Goal: Information Seeking & Learning: Learn about a topic

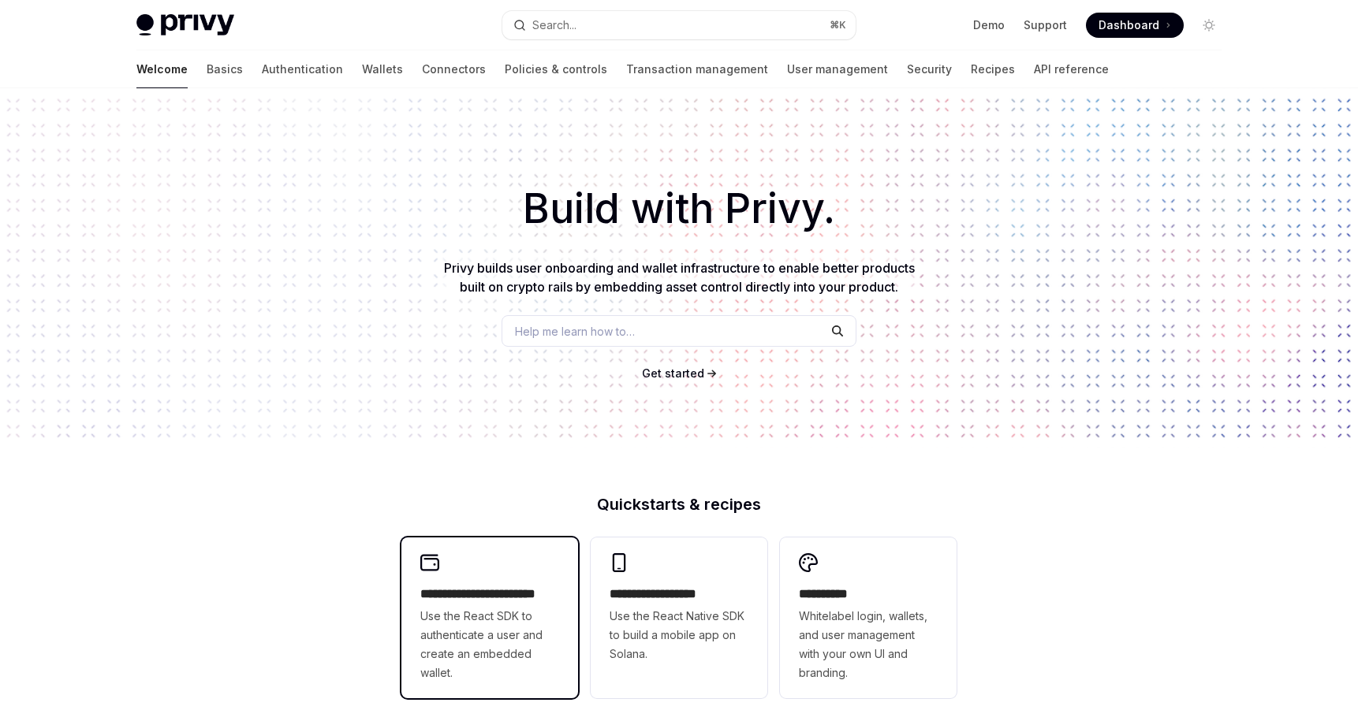
click at [524, 619] on span "Use the React SDK to authenticate a user and create an embedded wallet." at bounding box center [489, 645] width 139 height 76
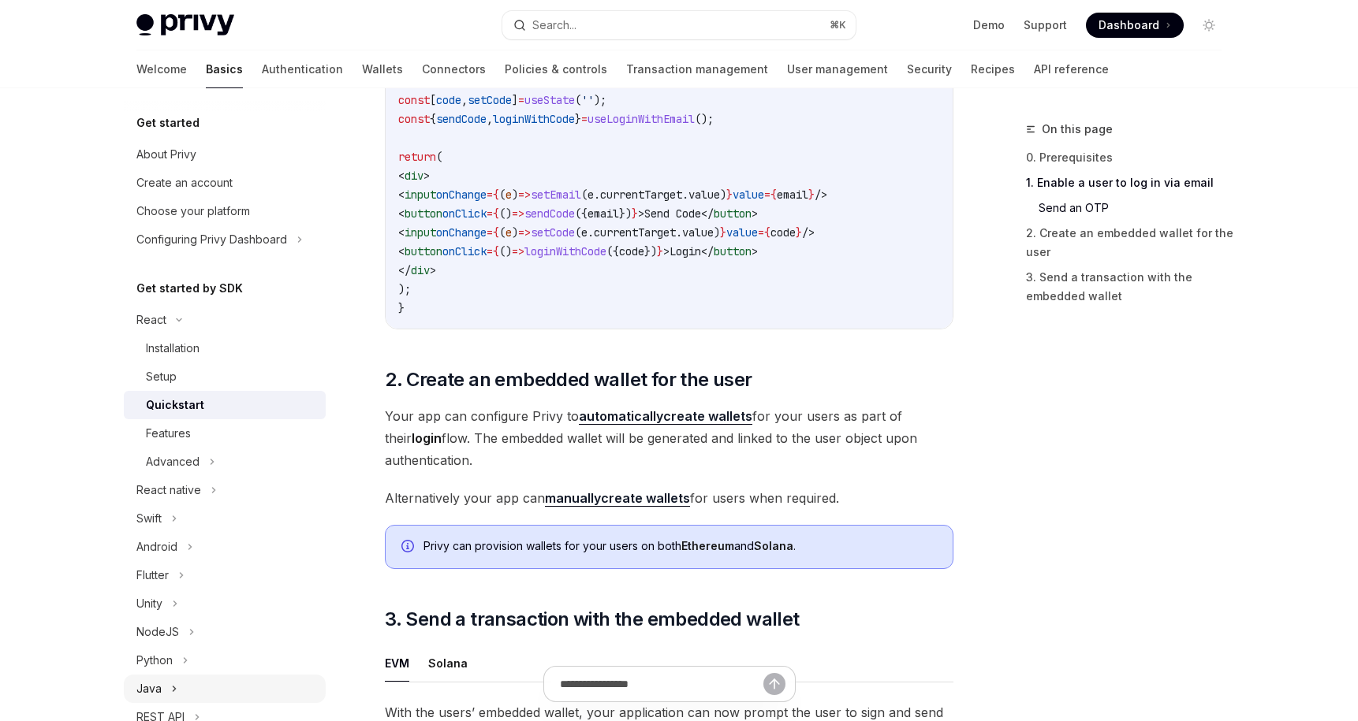
scroll to position [189, 0]
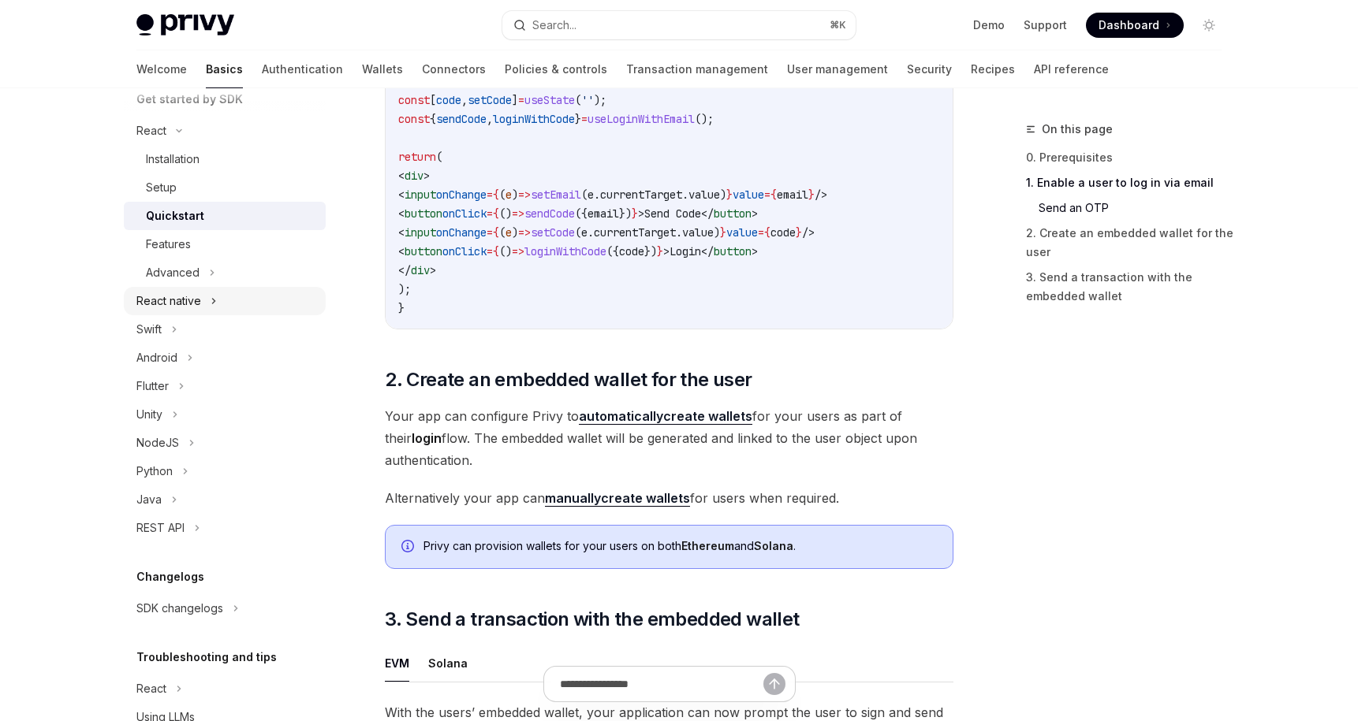
click at [196, 307] on div "React native" at bounding box center [168, 301] width 65 height 19
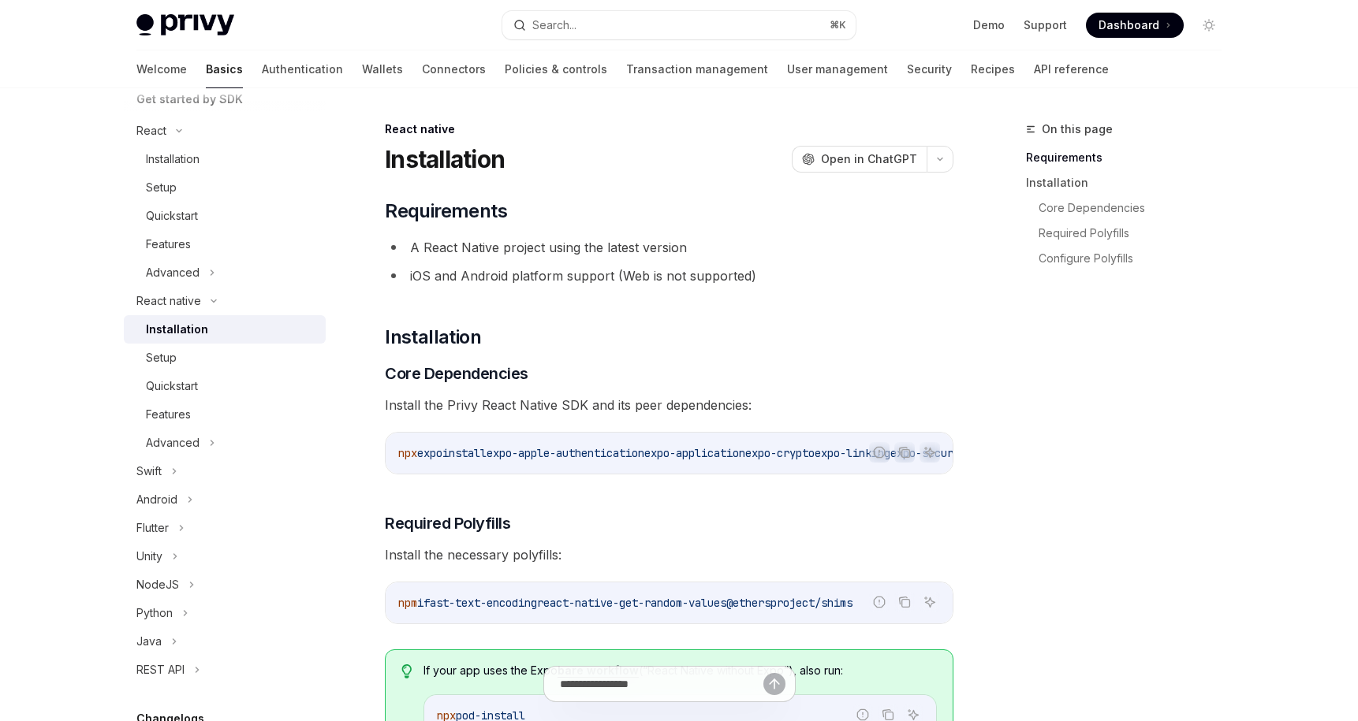
click at [573, 459] on span "expo-apple-authentication" at bounding box center [565, 453] width 158 height 14
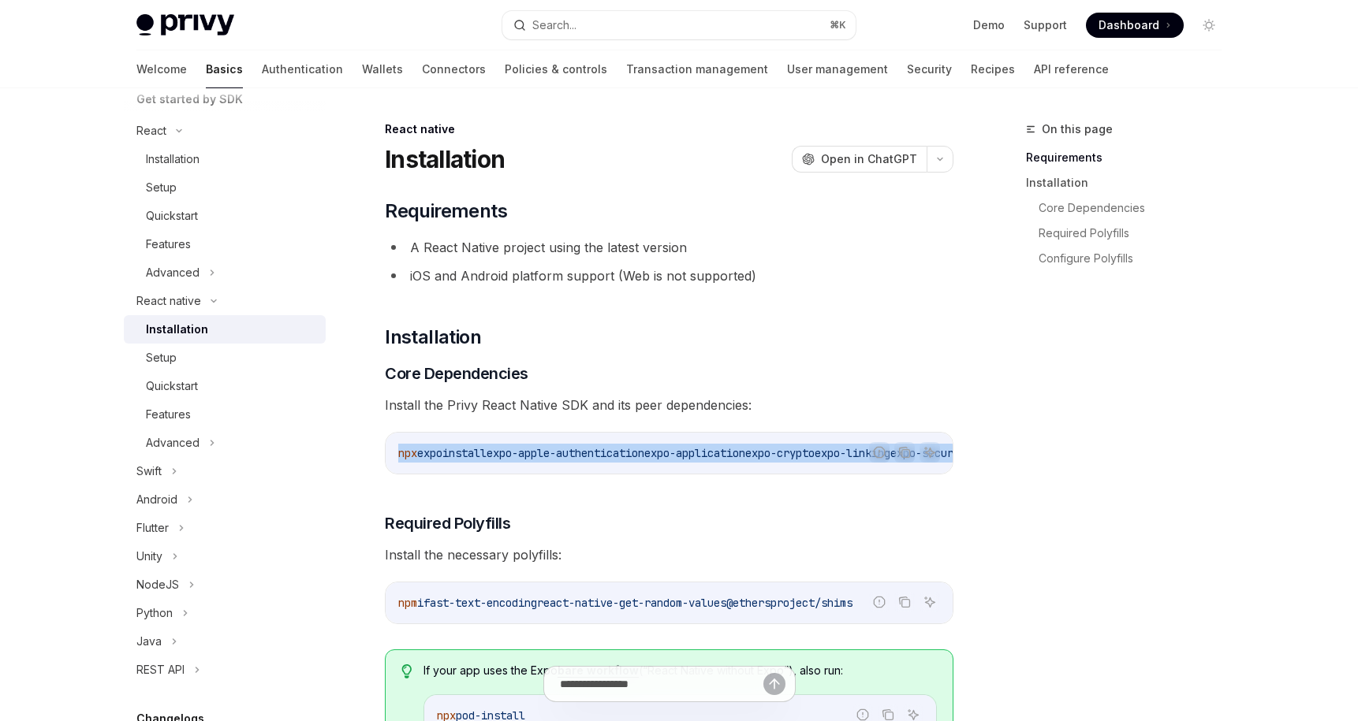
click at [573, 459] on span "expo-apple-authentication" at bounding box center [565, 453] width 158 height 14
copy div "npx expo install expo-apple-authentication expo-application expo-crypto expo-li…"
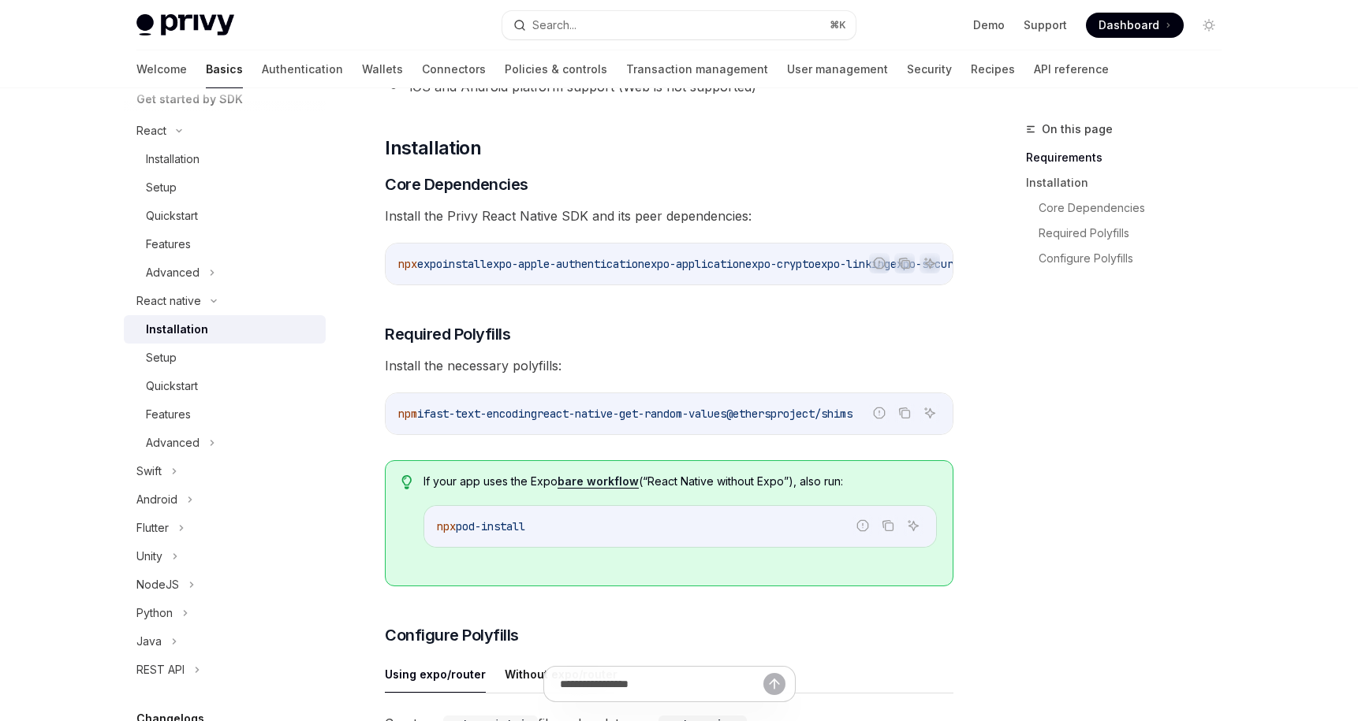
click at [590, 423] on code "npm i fast-text-encoding react-native-get-random-values @ethersproject/shims" at bounding box center [669, 413] width 542 height 19
copy div "npm i fast-text-encoding react-native-get-random-values @ethersproject/shims"
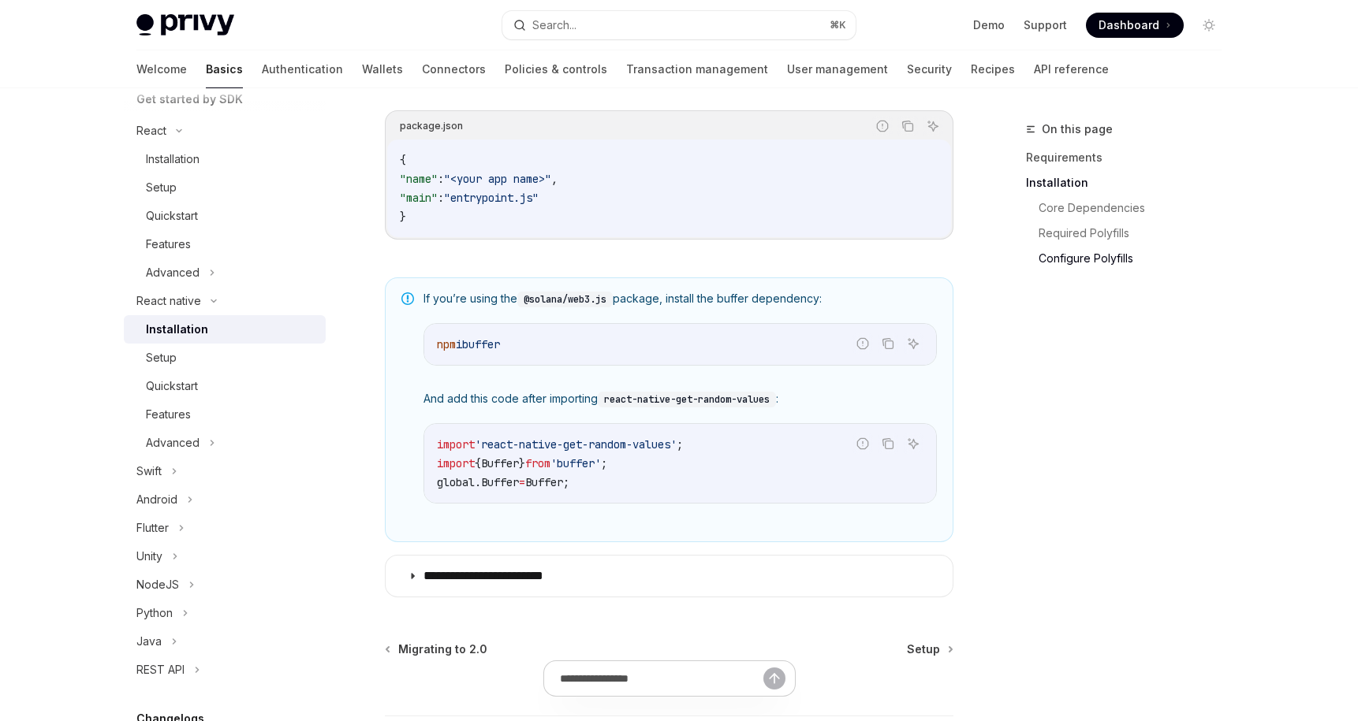
scroll to position [1116, 0]
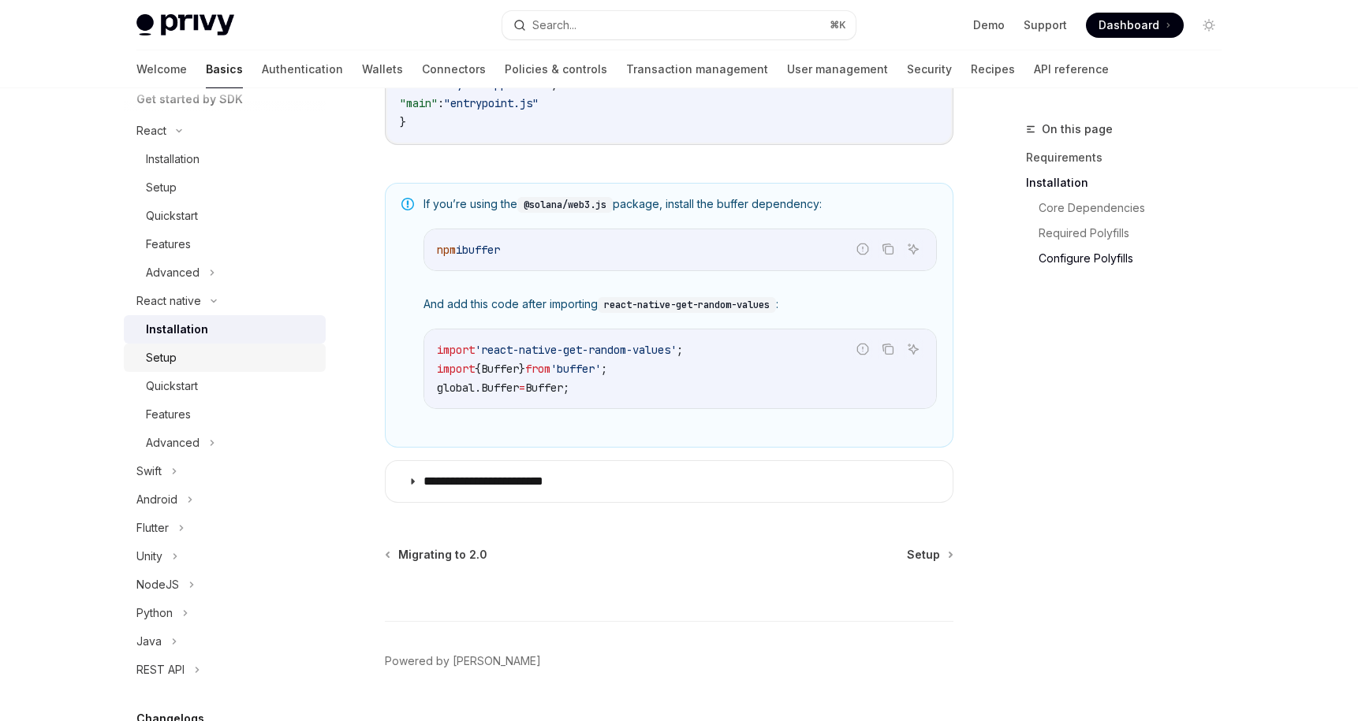
click at [204, 356] on div "Setup" at bounding box center [231, 357] width 170 height 19
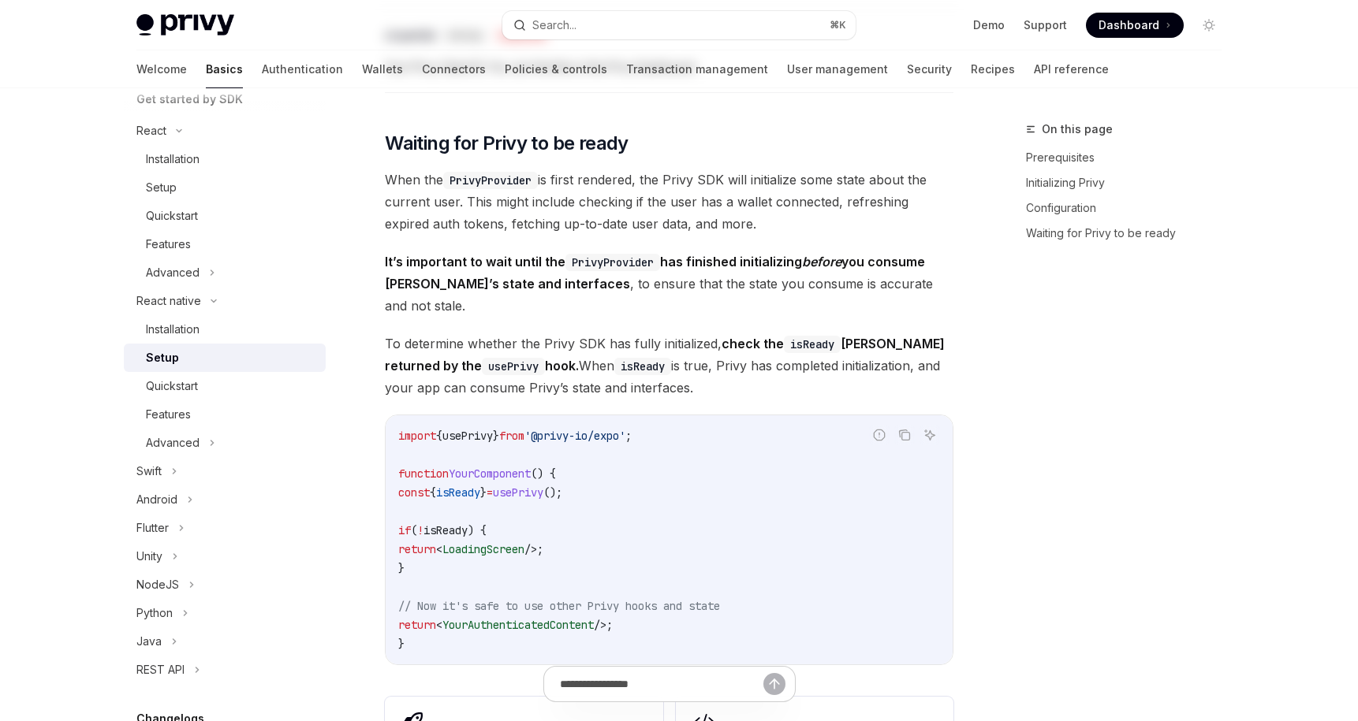
type textarea "*"
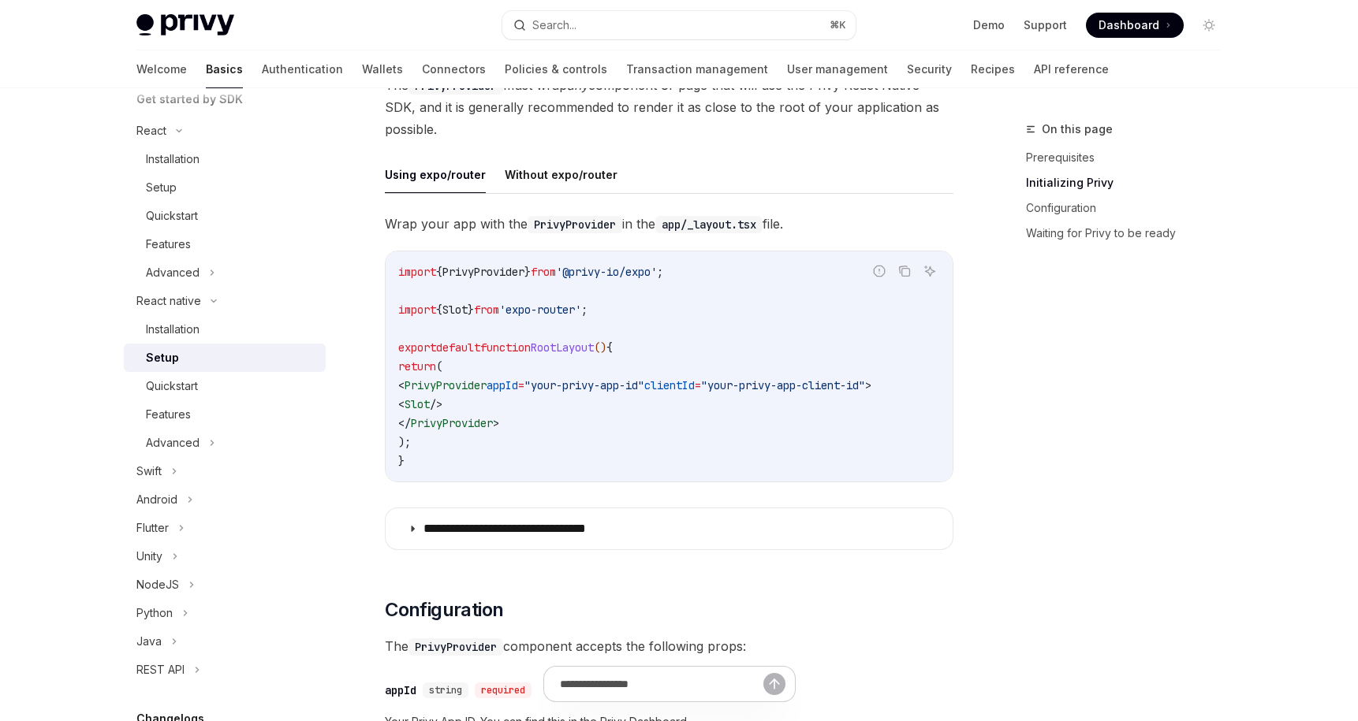
scroll to position [473, 0]
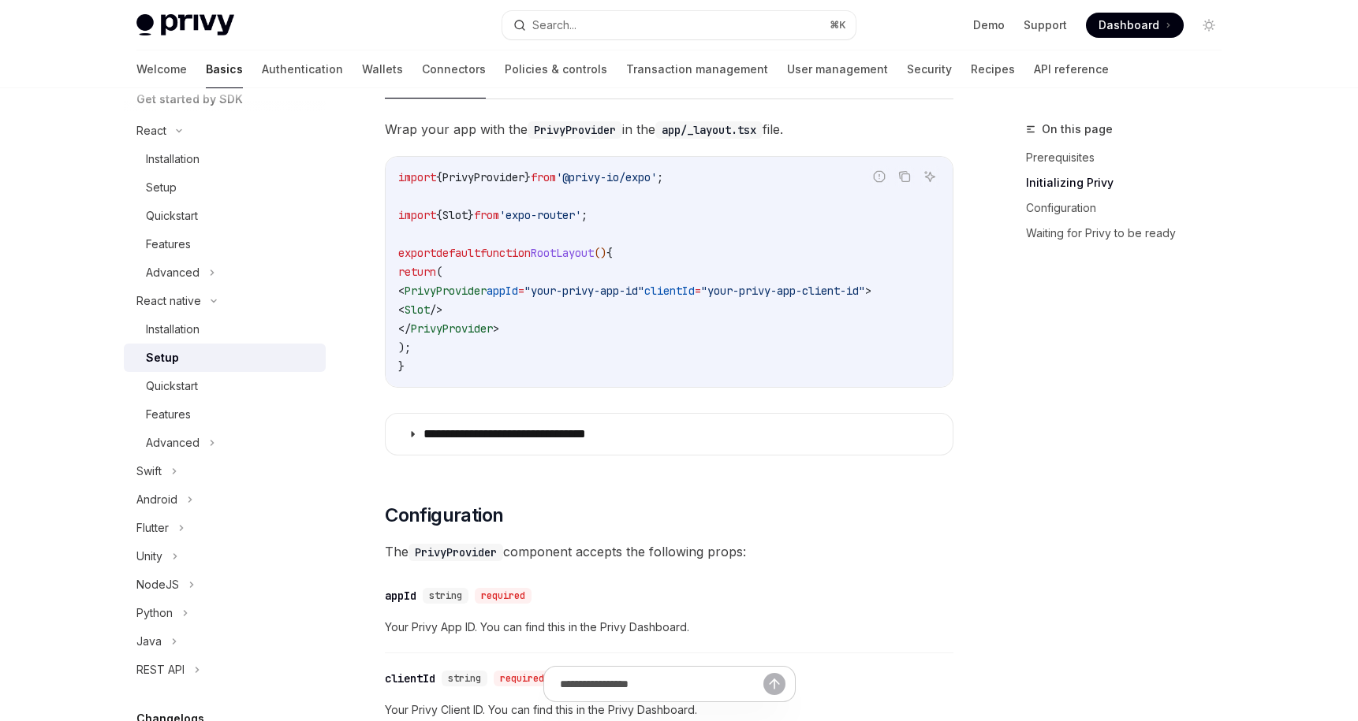
click at [500, 319] on code "import { PrivyProvider } from '@privy-io/expo' ; import { Slot } from 'expo-rou…" at bounding box center [669, 272] width 542 height 208
click at [486, 288] on span "PrivyProvider" at bounding box center [445, 291] width 82 height 14
drag, startPoint x: 503, startPoint y: 288, endPoint x: 500, endPoint y: 264, distance: 23.9
click at [486, 288] on span "PrivyProvider" at bounding box center [445, 291] width 82 height 14
click at [502, 263] on code "import { PrivyProvider } from '@privy-io/expo' ; import { Slot } from 'expo-rou…" at bounding box center [669, 272] width 542 height 208
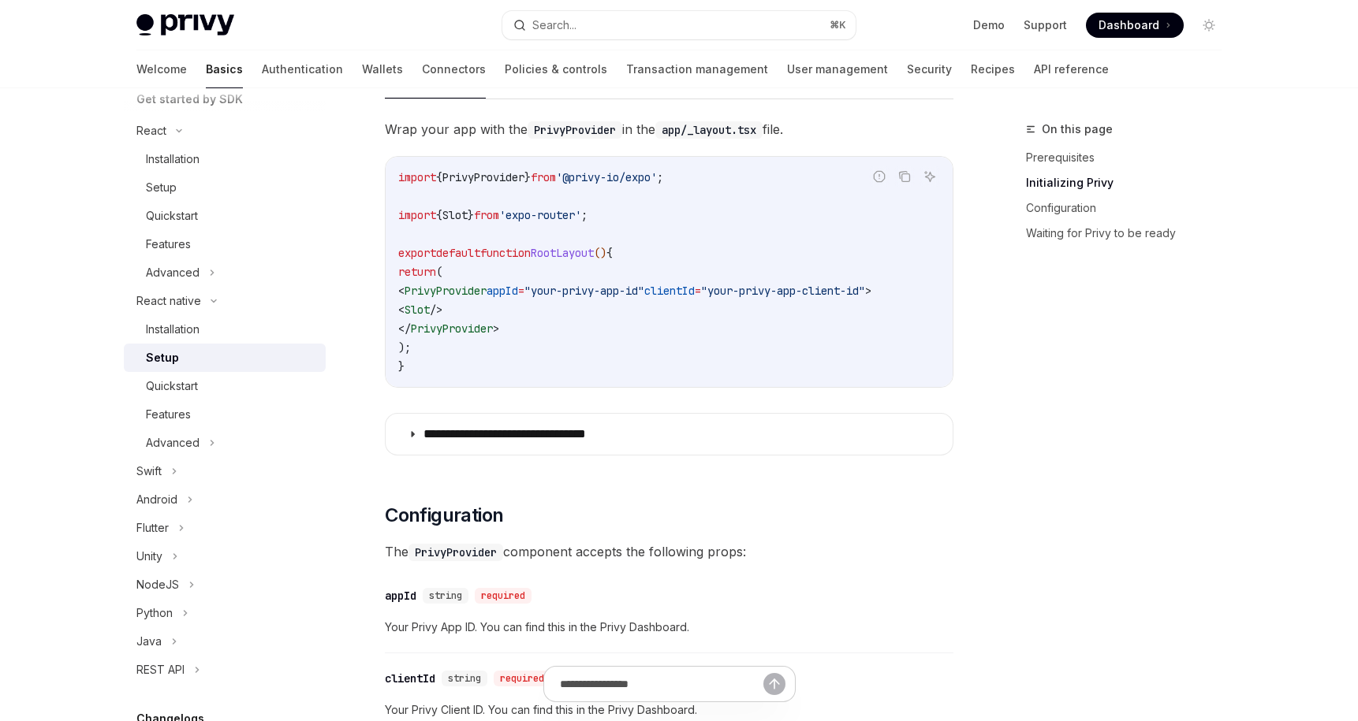
click at [486, 289] on span "PrivyProvider" at bounding box center [445, 291] width 82 height 14
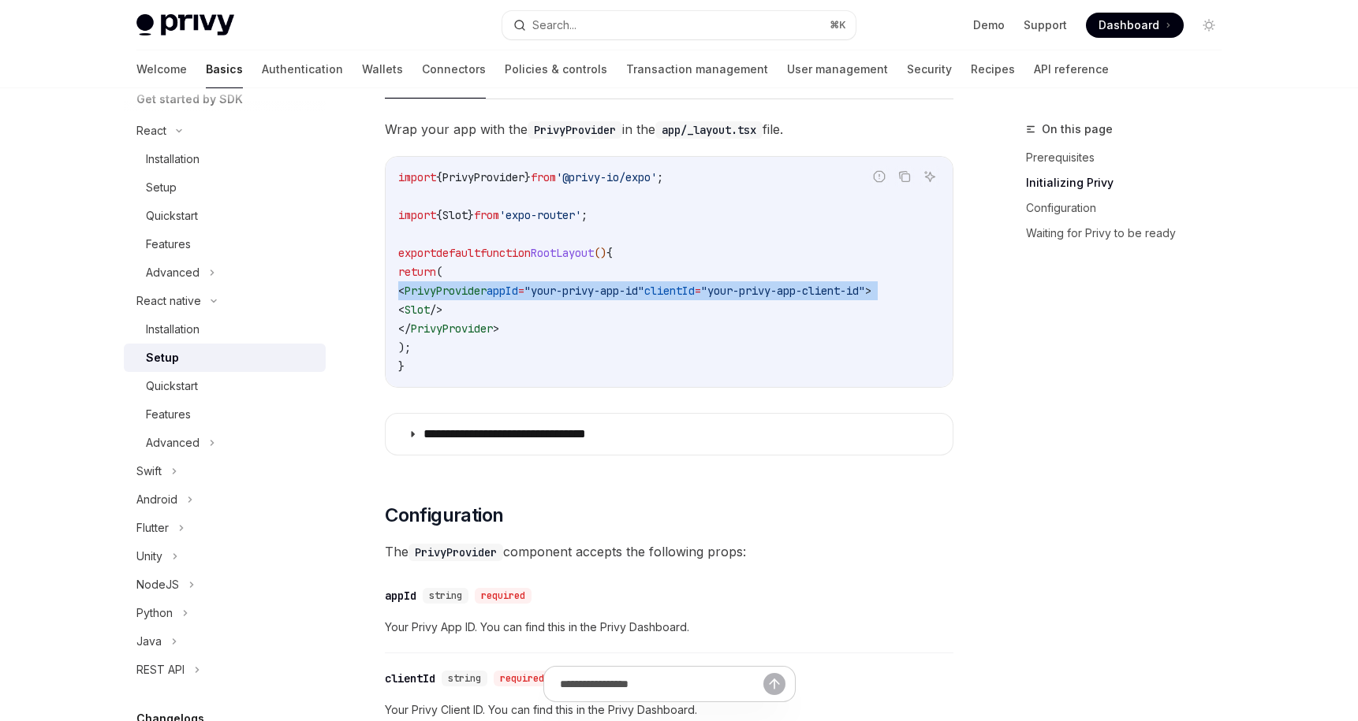
click at [486, 289] on span "PrivyProvider" at bounding box center [445, 291] width 82 height 14
copy code "< PrivyProvider appId = "your-privy-app-id" clientId = "your-privy-app-client-i…"
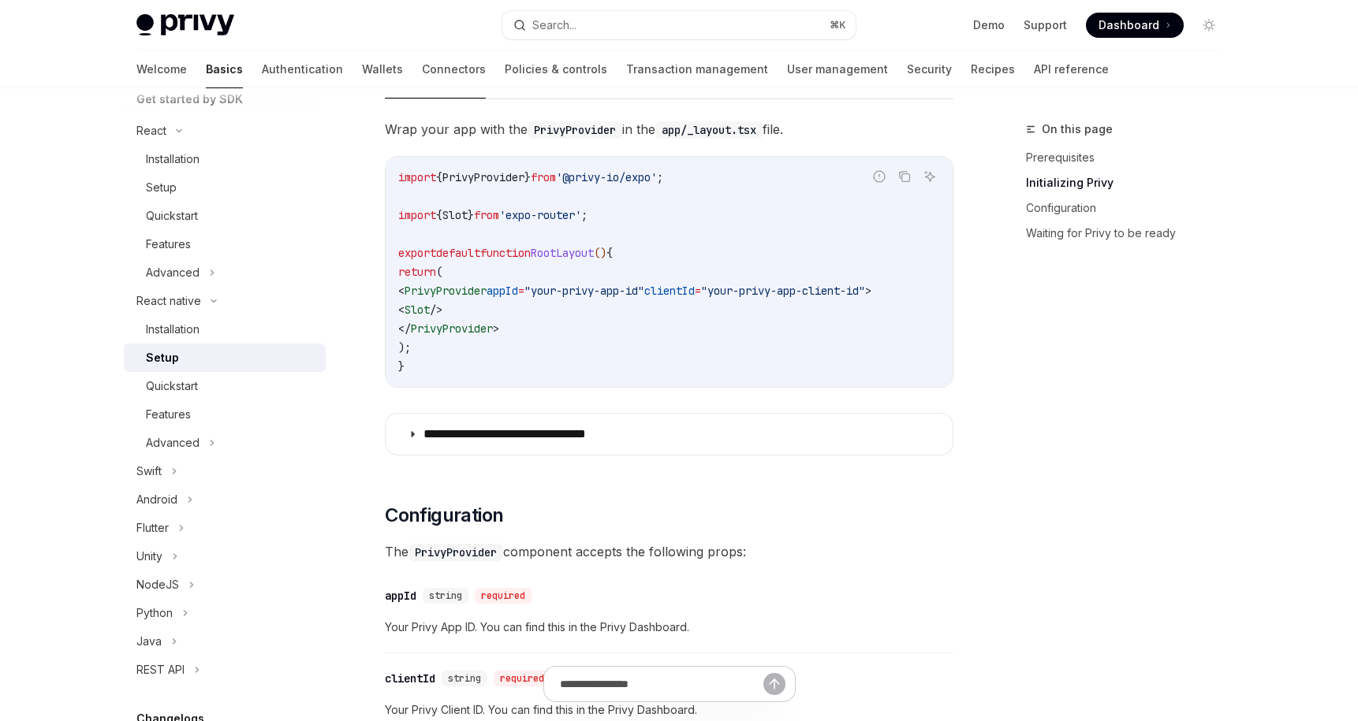
click at [581, 213] on span "'expo-router'" at bounding box center [540, 215] width 82 height 14
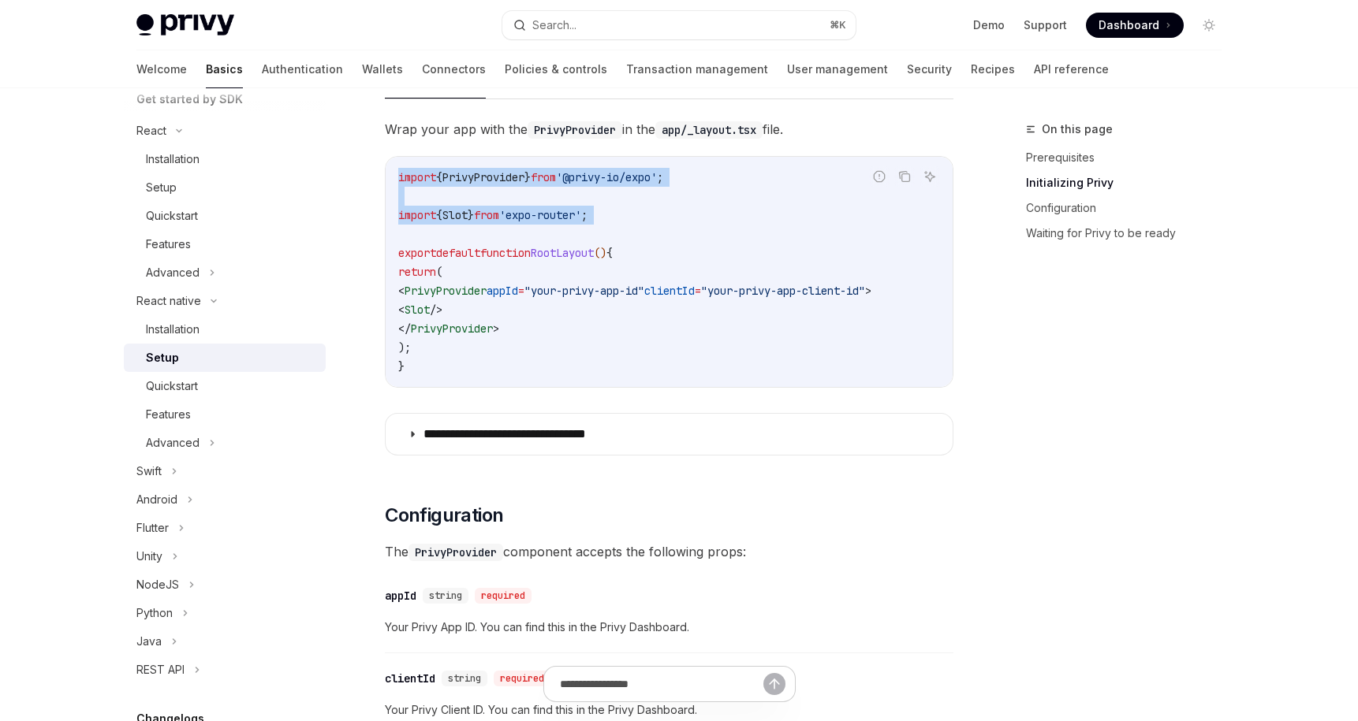
drag, startPoint x: 634, startPoint y: 222, endPoint x: 368, endPoint y: 176, distance: 269.7
click at [368, 176] on div "React native Setup OpenAI Open in ChatGPT OpenAI Open in ChatGPT ​ Prerequisite…" at bounding box center [521, 685] width 870 height 2077
copy code "import { PrivyProvider } from '@privy-io/expo' ; import { Slot } from 'expo-rou…"
click at [566, 215] on span "'expo-router'" at bounding box center [540, 215] width 82 height 14
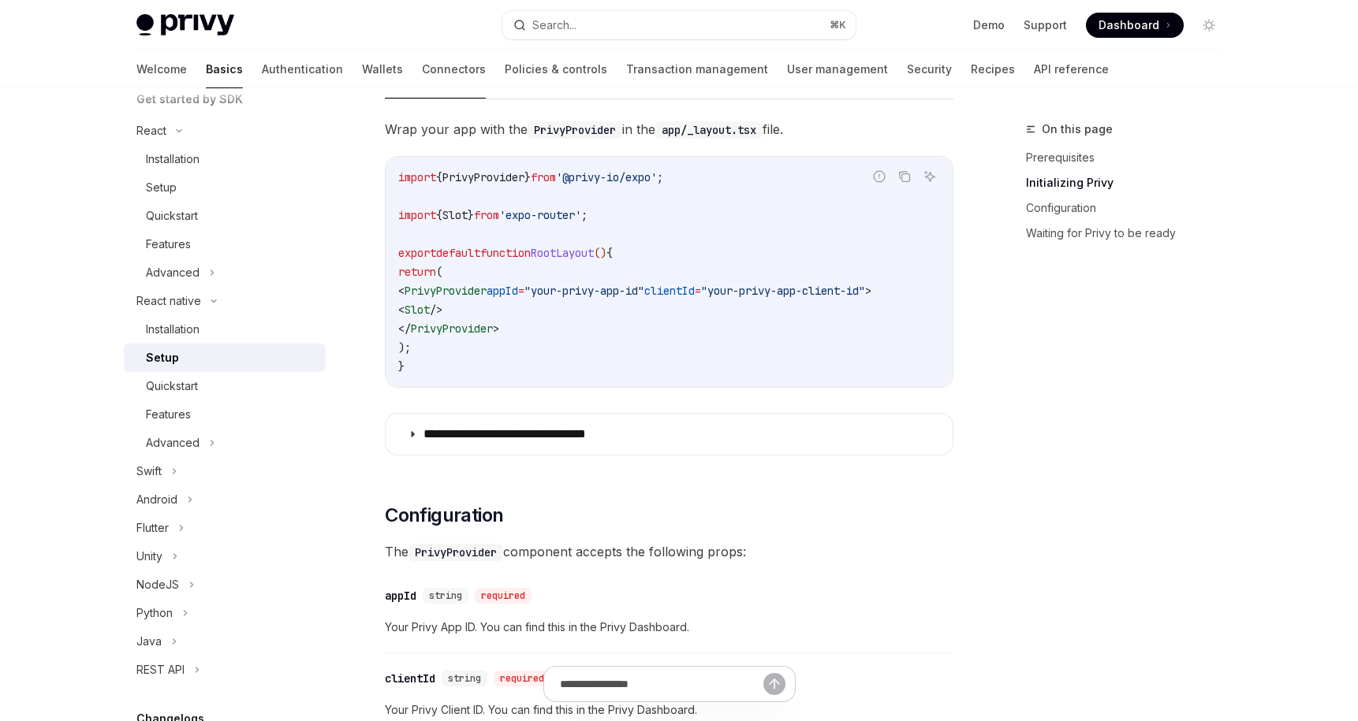
click at [564, 282] on code "import { PrivyProvider } from '@privy-io/expo' ; import { Slot } from 'expo-rou…" at bounding box center [669, 272] width 542 height 208
click at [564, 281] on code "import { PrivyProvider } from '@privy-io/expo' ; import { Slot } from 'expo-rou…" at bounding box center [669, 272] width 542 height 208
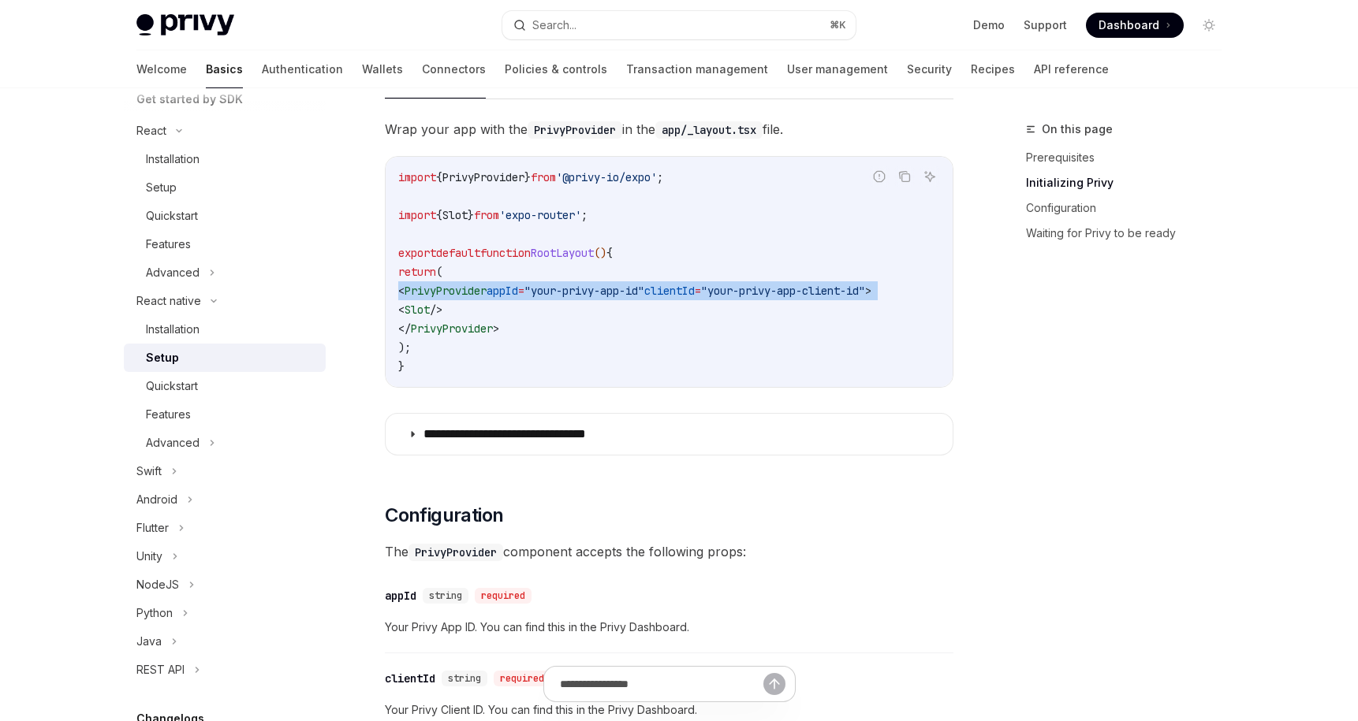
click at [564, 281] on code "import { PrivyProvider } from '@privy-io/expo' ; import { Slot } from 'expo-rou…" at bounding box center [669, 272] width 542 height 208
copy code "< PrivyProvider appId = "your-privy-app-id" clientId = "your-privy-app-client-i…"
click at [566, 288] on span ""your-privy-app-id"" at bounding box center [584, 291] width 120 height 14
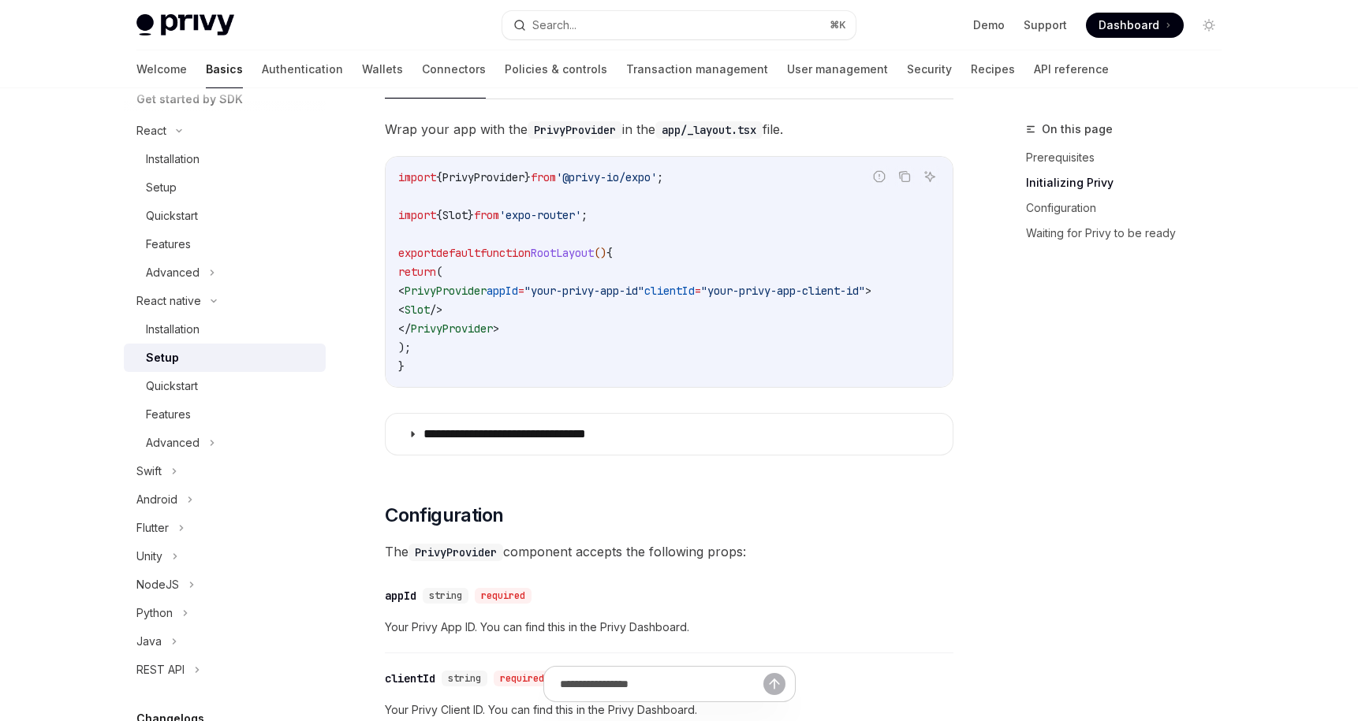
click at [635, 386] on div "import { PrivyProvider } from '@privy-io/expo' ; import { Slot } from 'expo-rou…" at bounding box center [669, 272] width 567 height 230
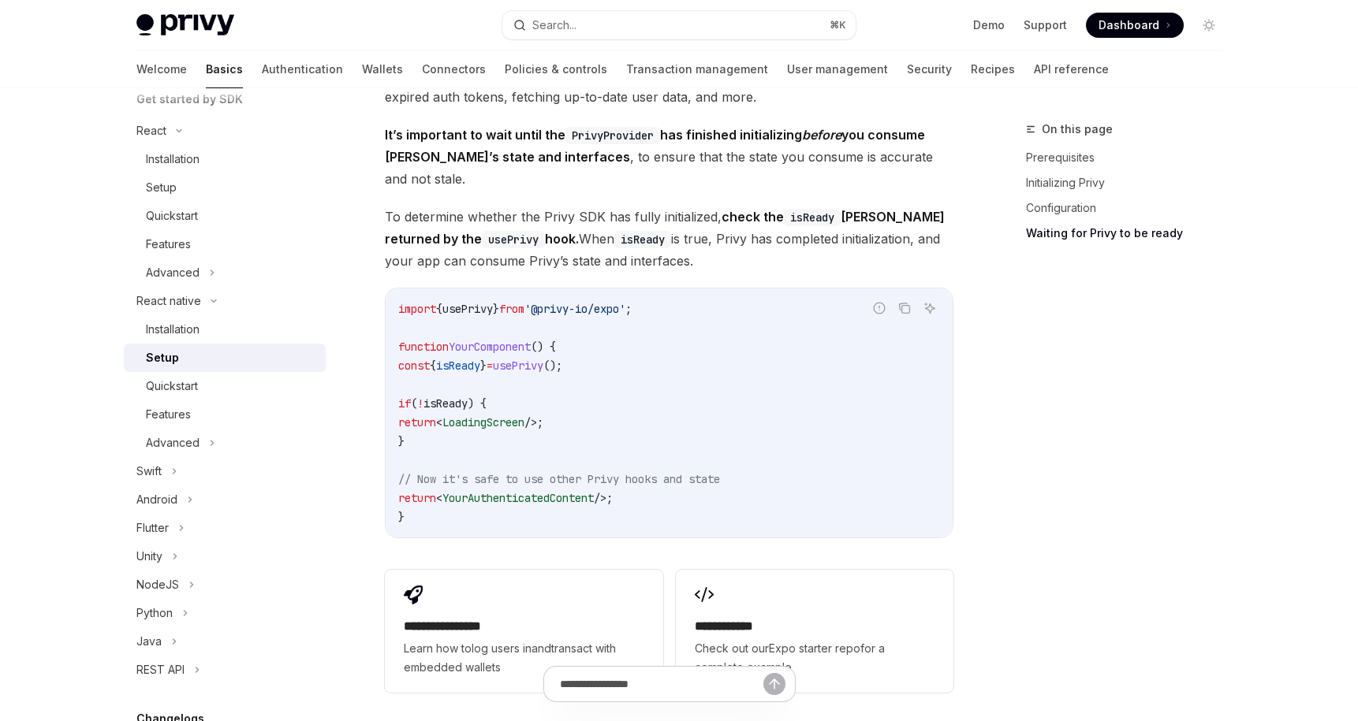
scroll to position [1149, 0]
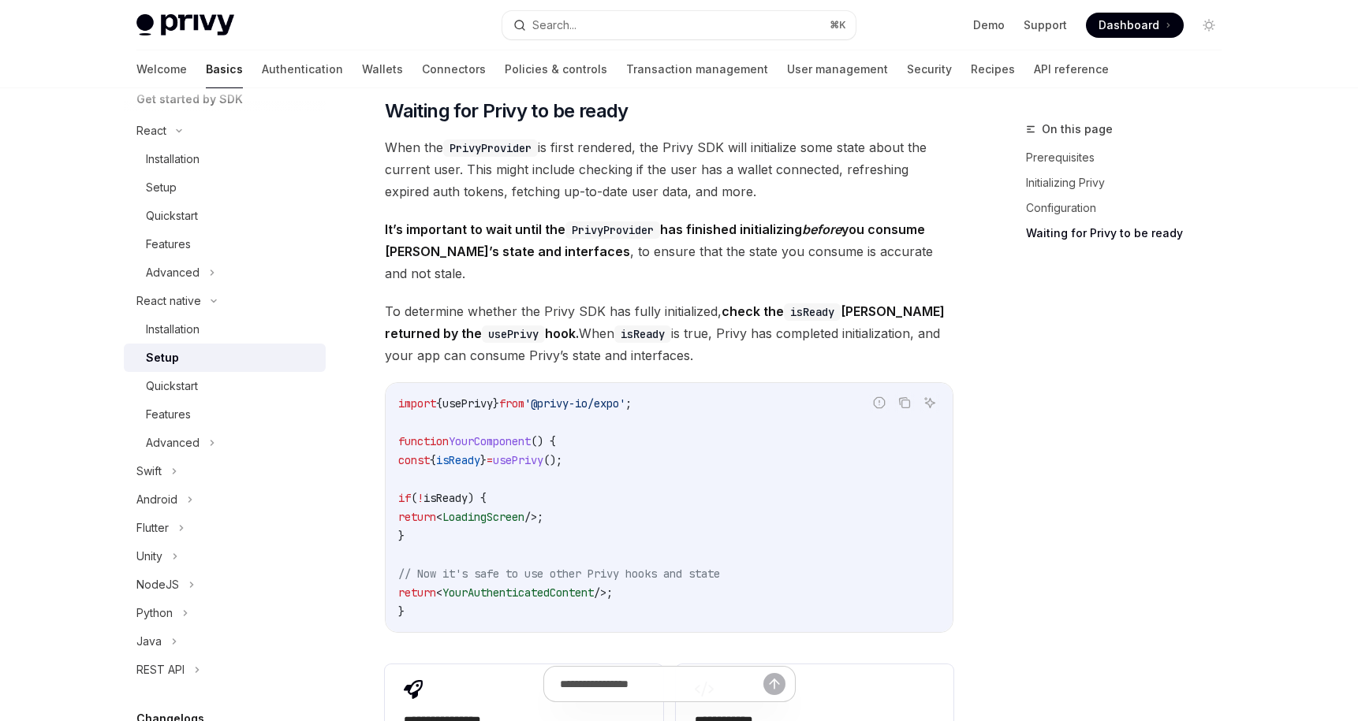
drag, startPoint x: 631, startPoint y: 345, endPoint x: 631, endPoint y: 355, distance: 10.3
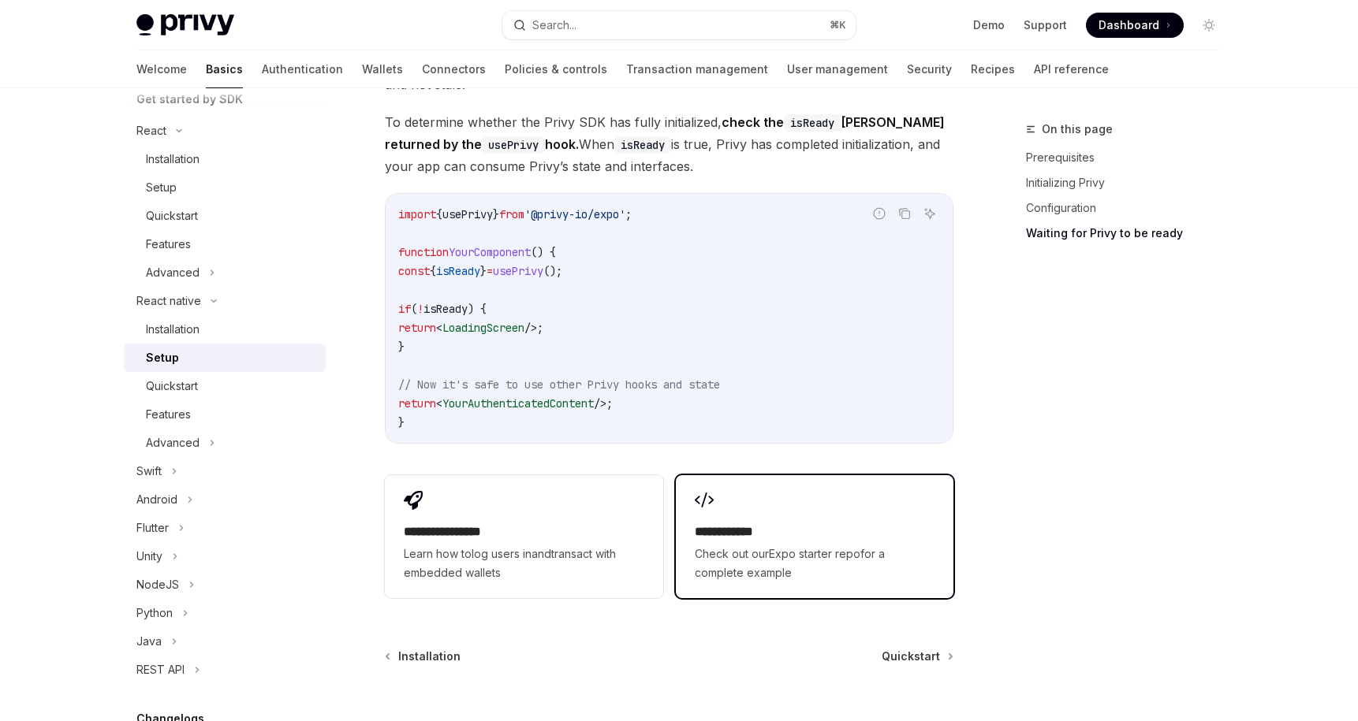
click at [766, 547] on span "Check out our Expo starter repo for a complete example" at bounding box center [815, 564] width 240 height 38
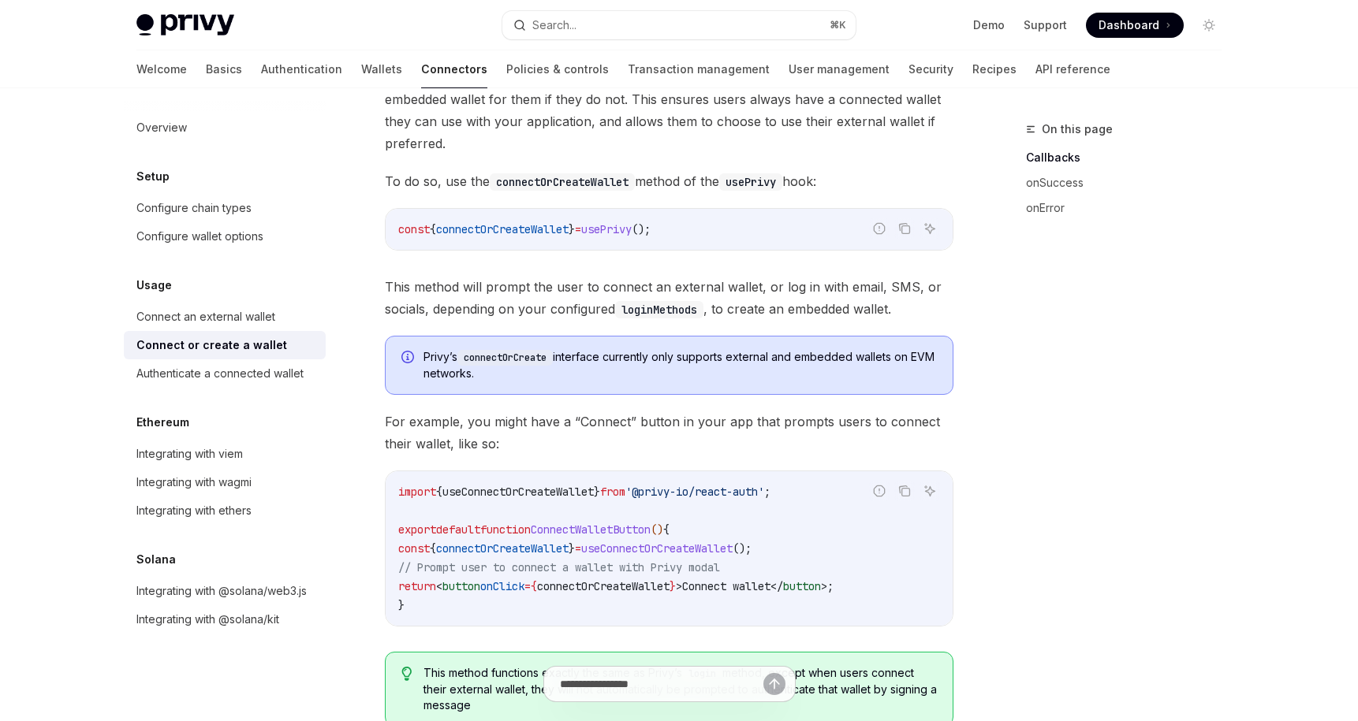
scroll to position [95, 0]
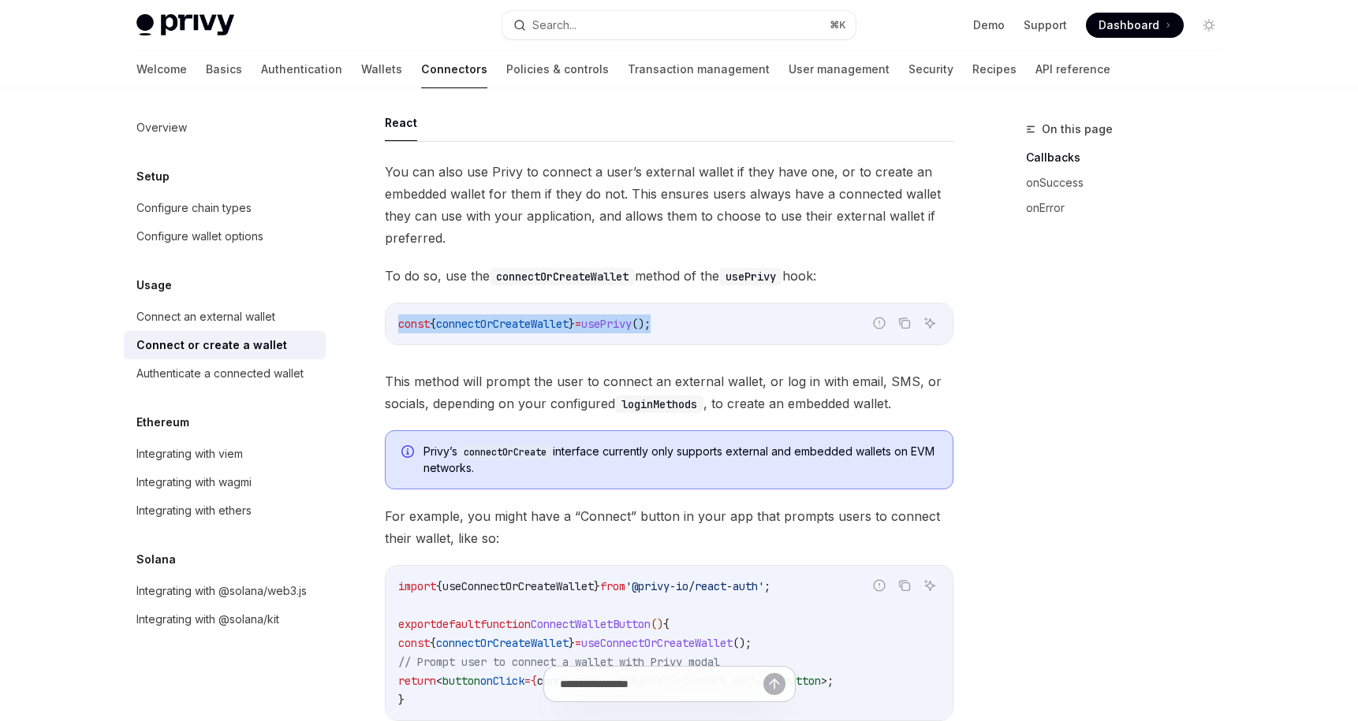
drag, startPoint x: 701, startPoint y: 332, endPoint x: 382, endPoint y: 320, distance: 319.5
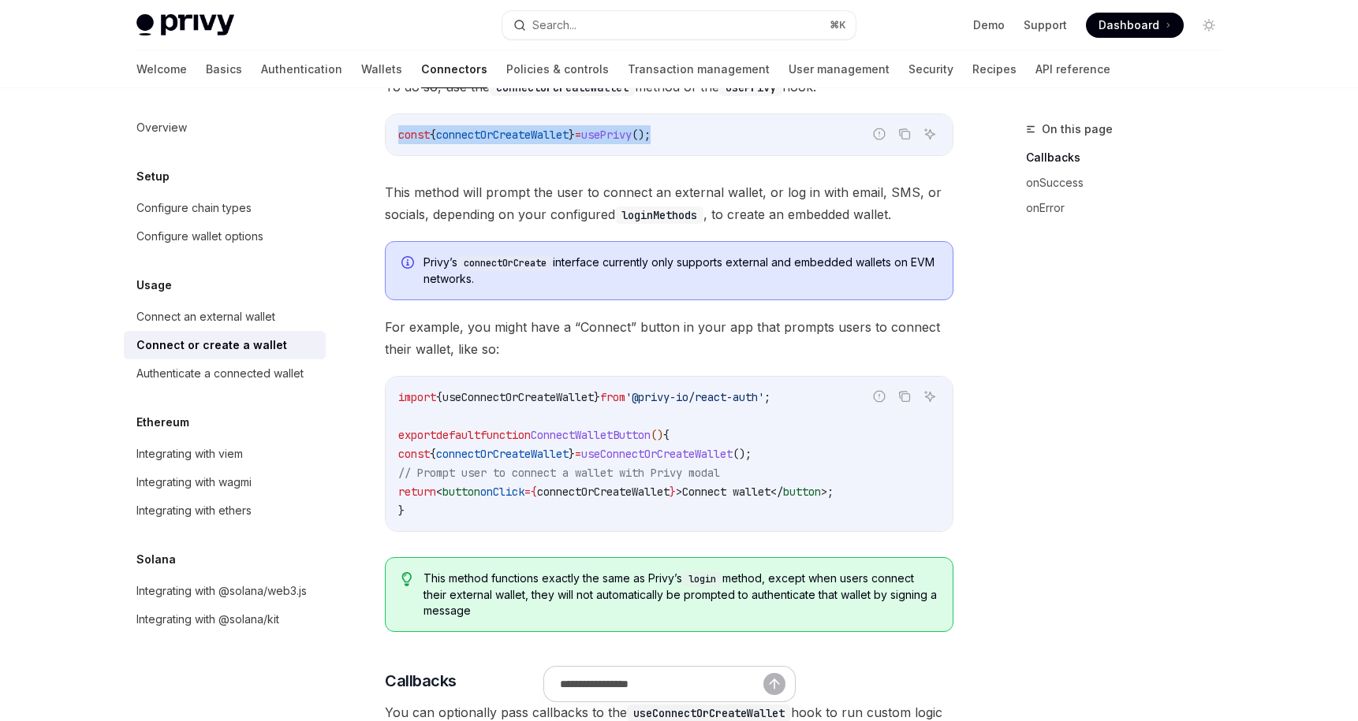
copy span "const { connectOrCreateWallet } = usePrivy ();"
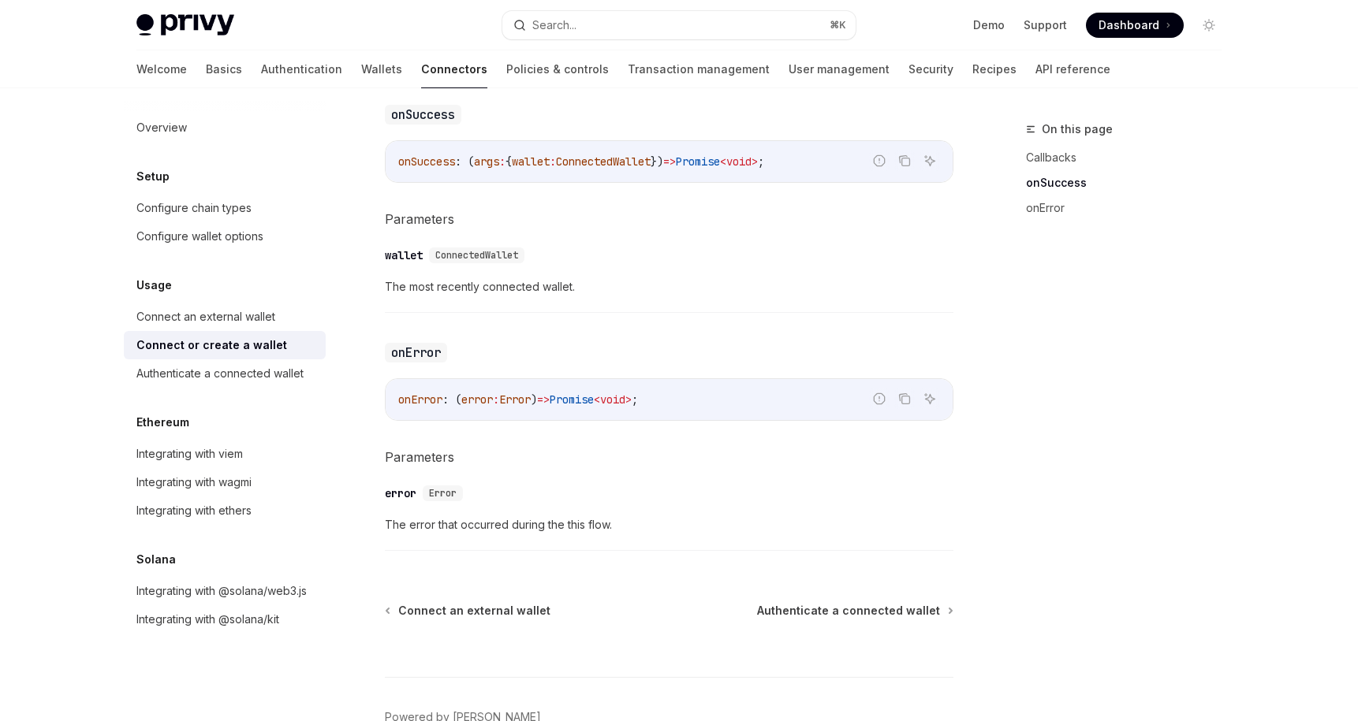
scroll to position [1047, 0]
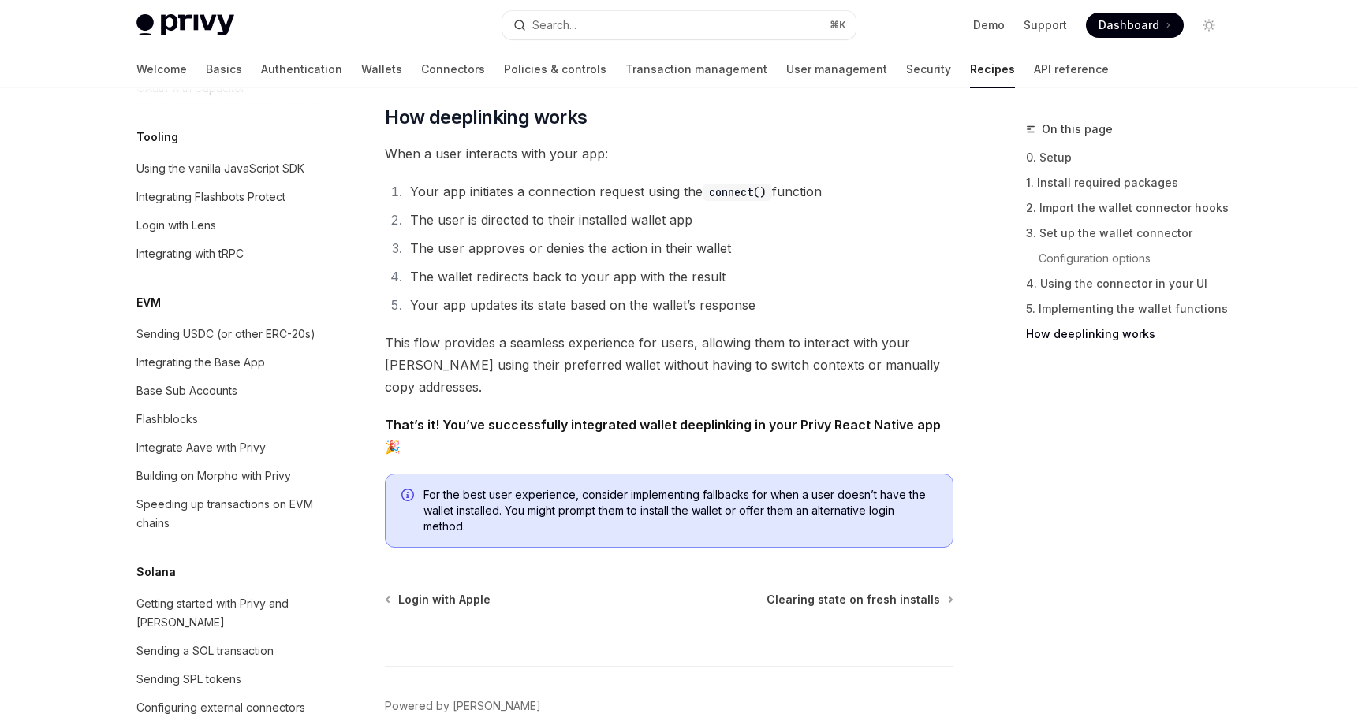
scroll to position [3841, 0]
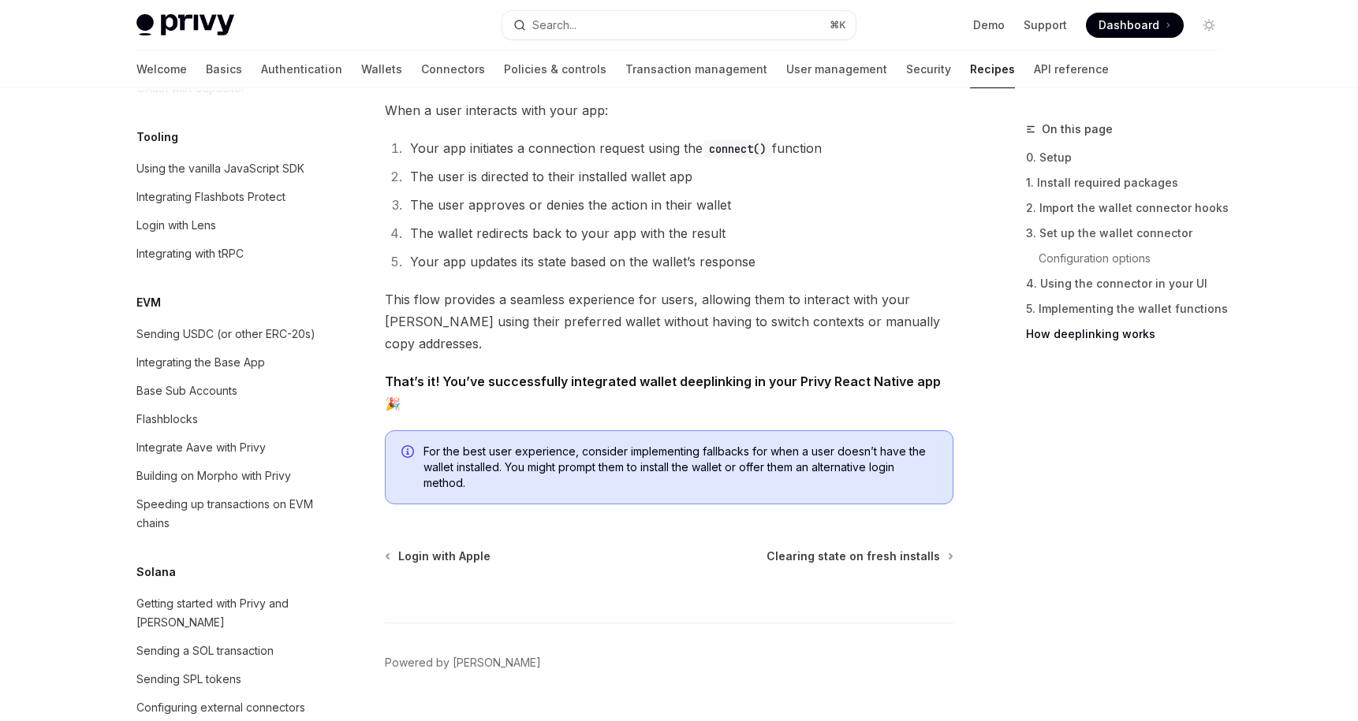
click at [665, 564] on div at bounding box center [669, 593] width 568 height 58
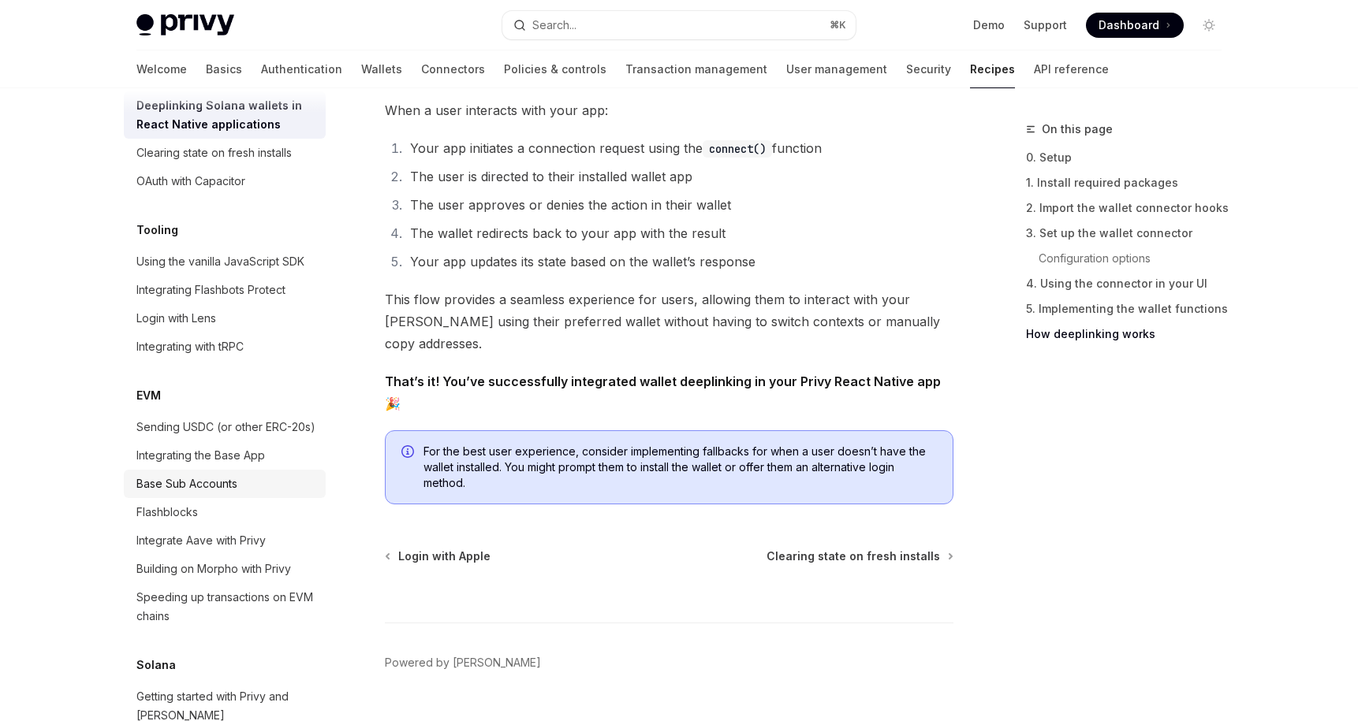
scroll to position [2227, 0]
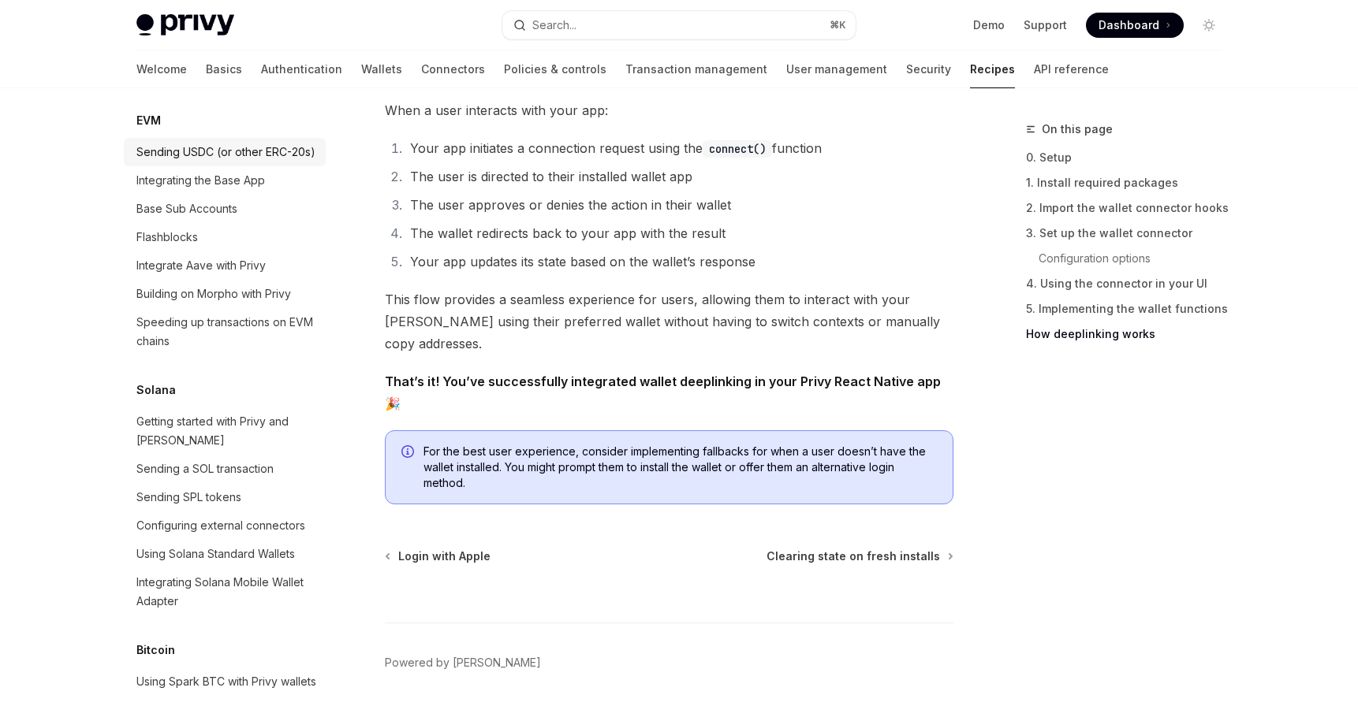
click at [244, 162] on div "Sending USDC (or other ERC-20s)" at bounding box center [225, 152] width 179 height 19
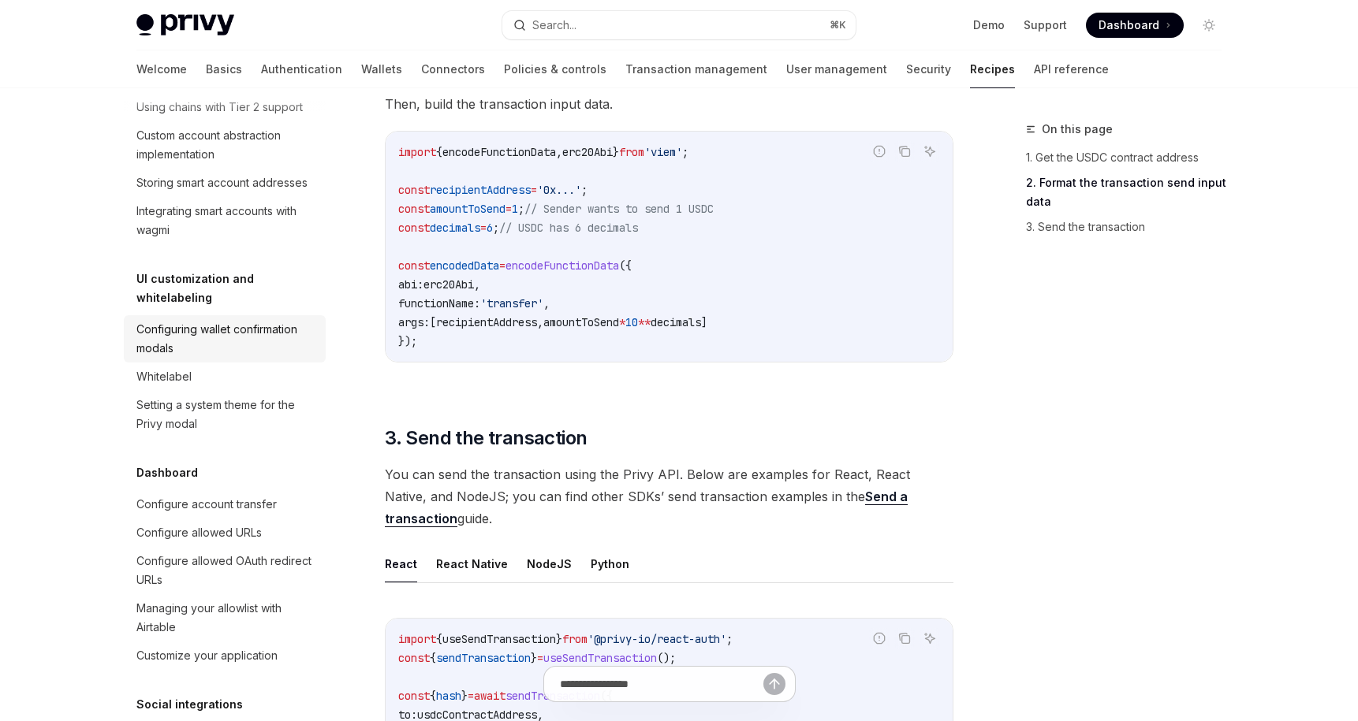
scroll to position [456, 0]
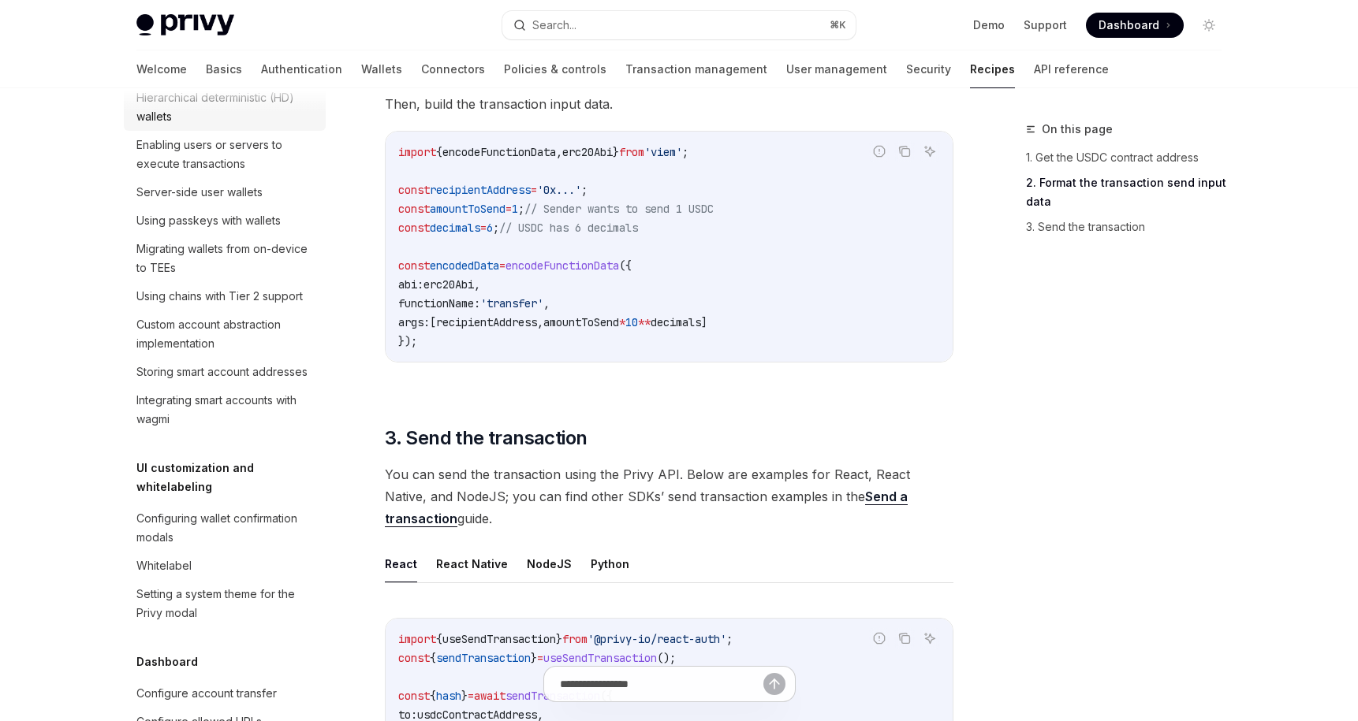
click at [217, 126] on div "Hierarchical deterministic (HD) wallets" at bounding box center [226, 107] width 180 height 38
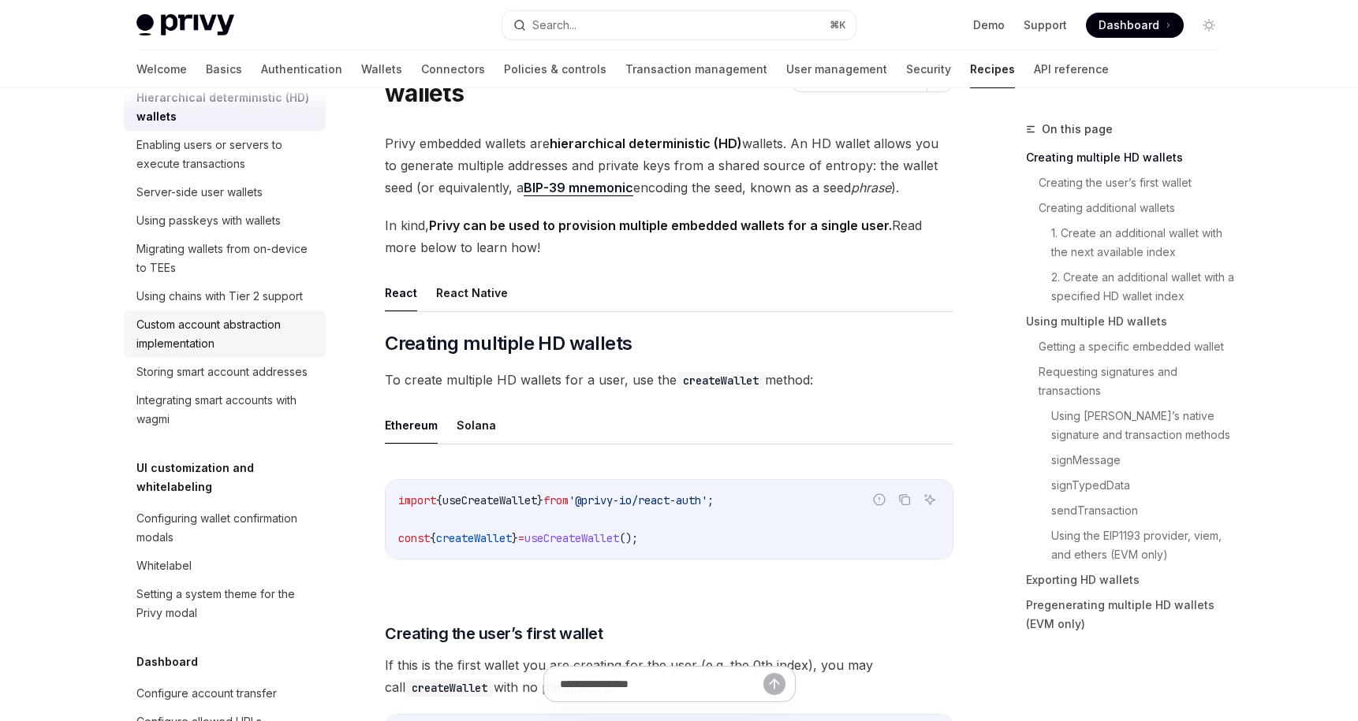
scroll to position [645, 0]
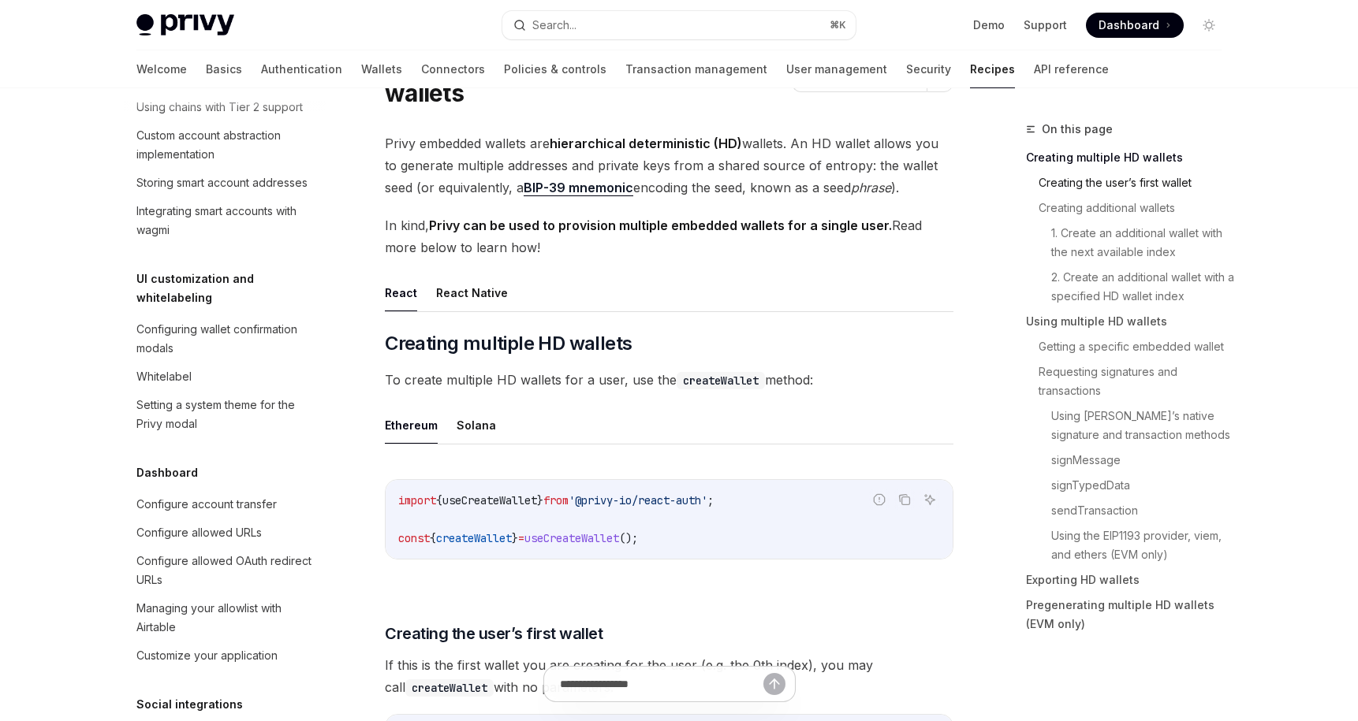
click at [1100, 179] on link "Creating the user’s first wallet" at bounding box center [1136, 182] width 196 height 25
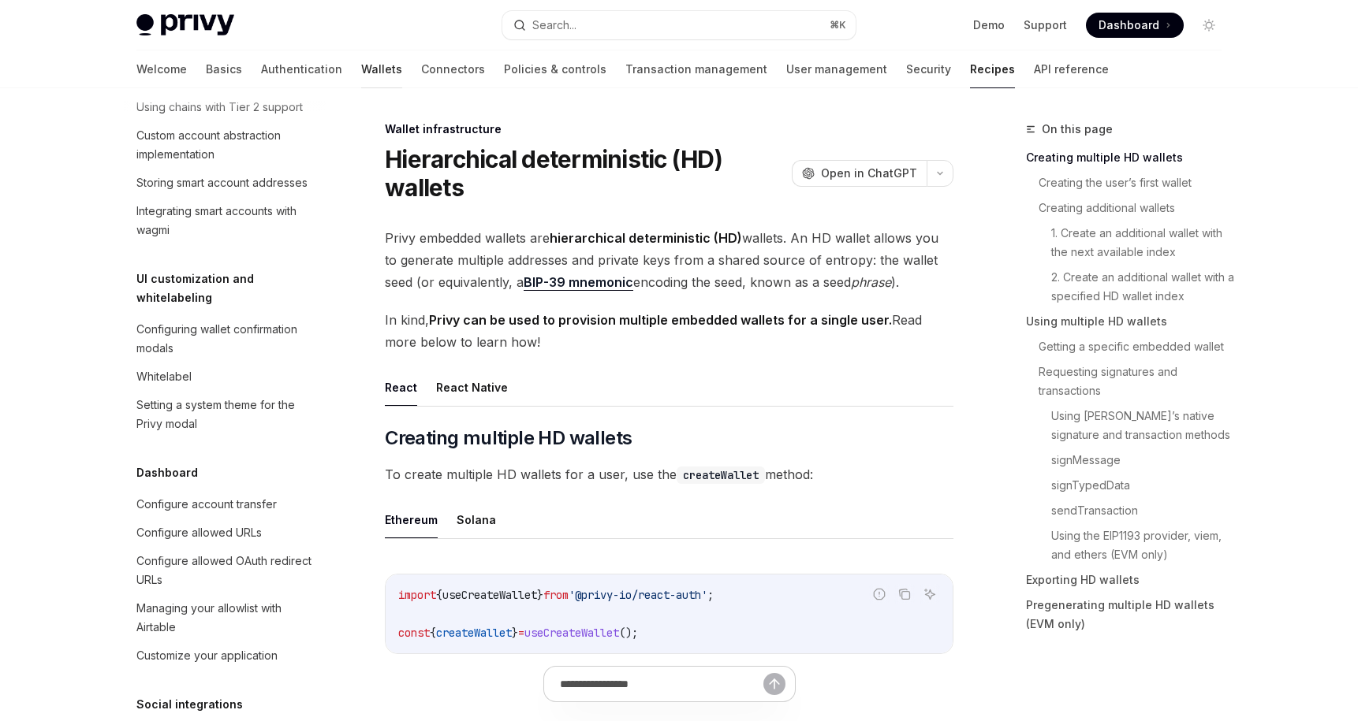
click at [361, 68] on link "Wallets" at bounding box center [381, 69] width 41 height 38
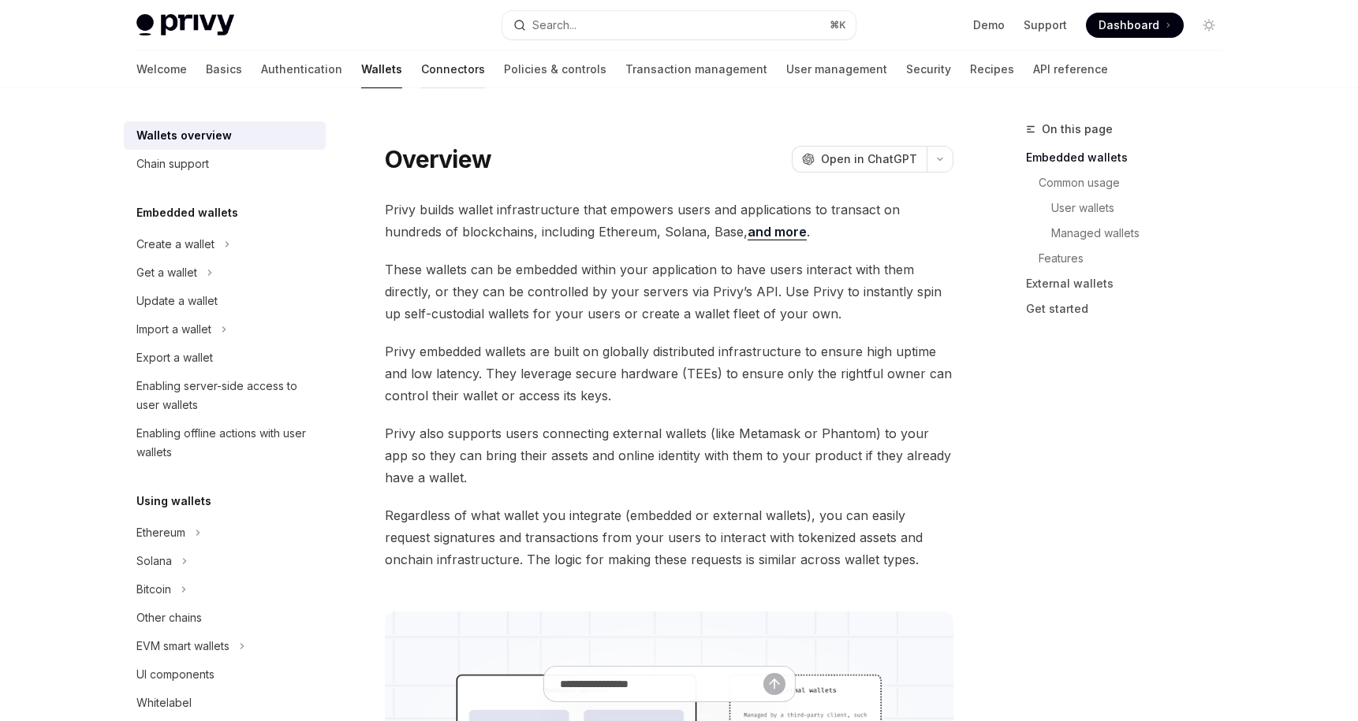
click at [421, 66] on link "Connectors" at bounding box center [453, 69] width 64 height 38
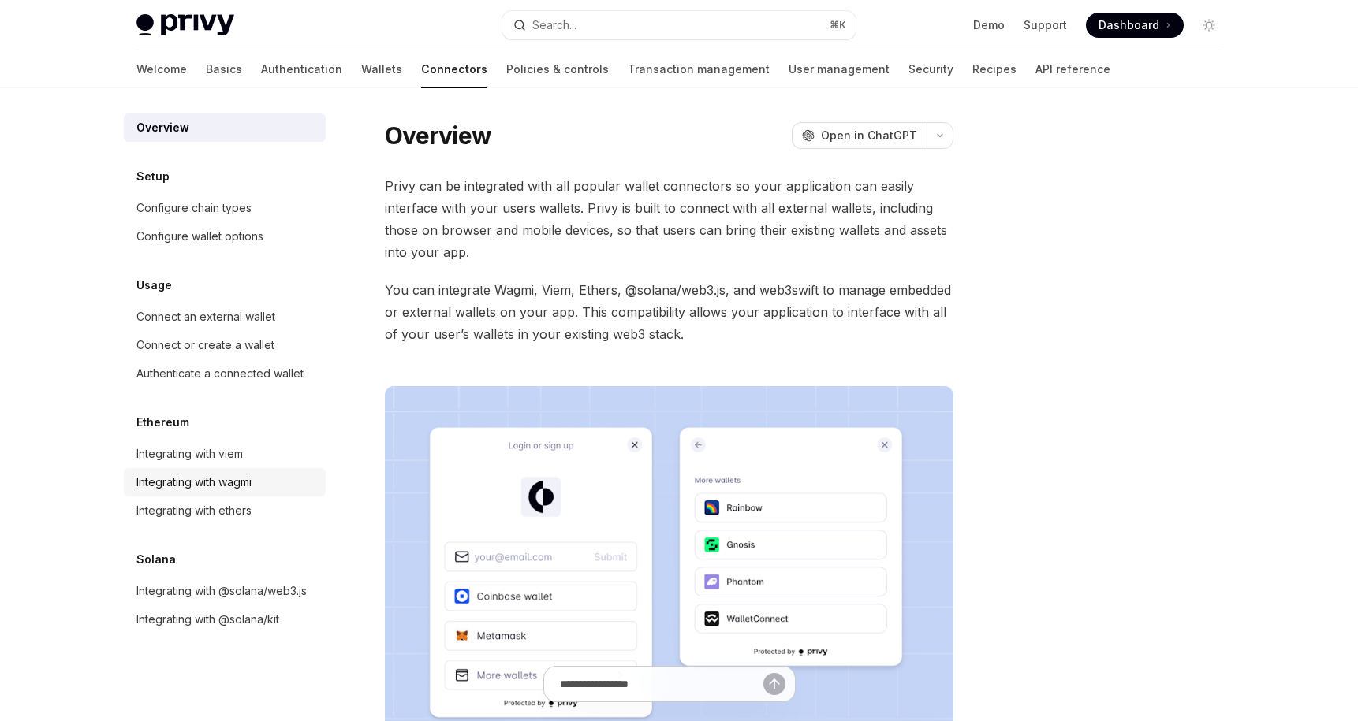
click at [251, 482] on div "Integrating with wagmi" at bounding box center [193, 482] width 115 height 19
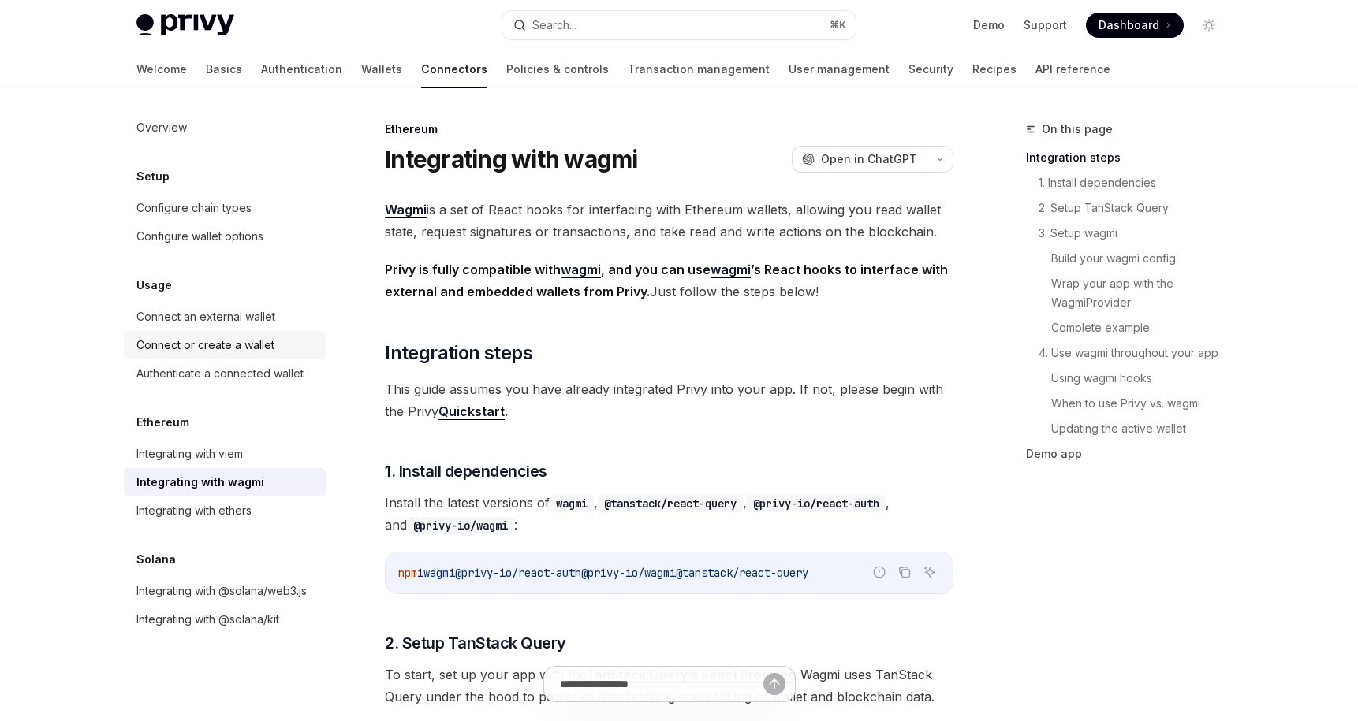
click at [243, 356] on link "Connect or create a wallet" at bounding box center [225, 345] width 202 height 28
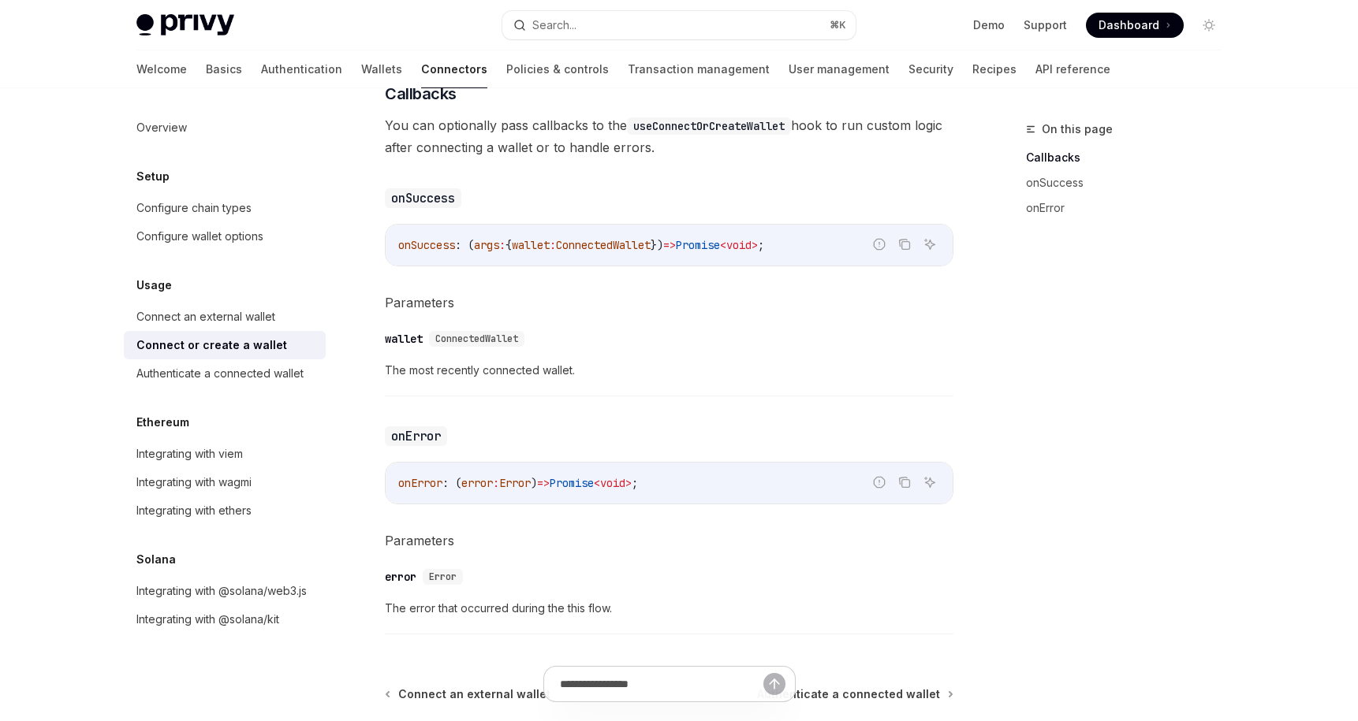
scroll to position [1047, 0]
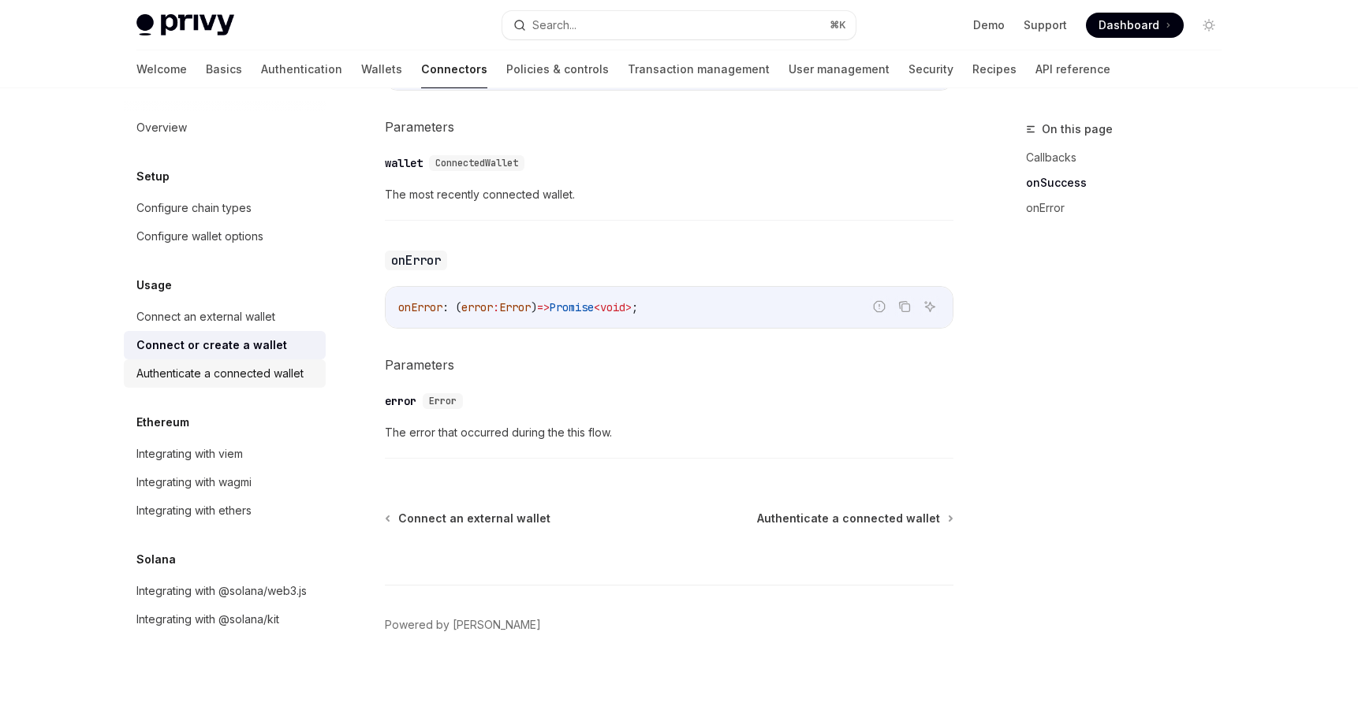
click at [193, 364] on div "Authenticate a connected wallet" at bounding box center [219, 373] width 167 height 19
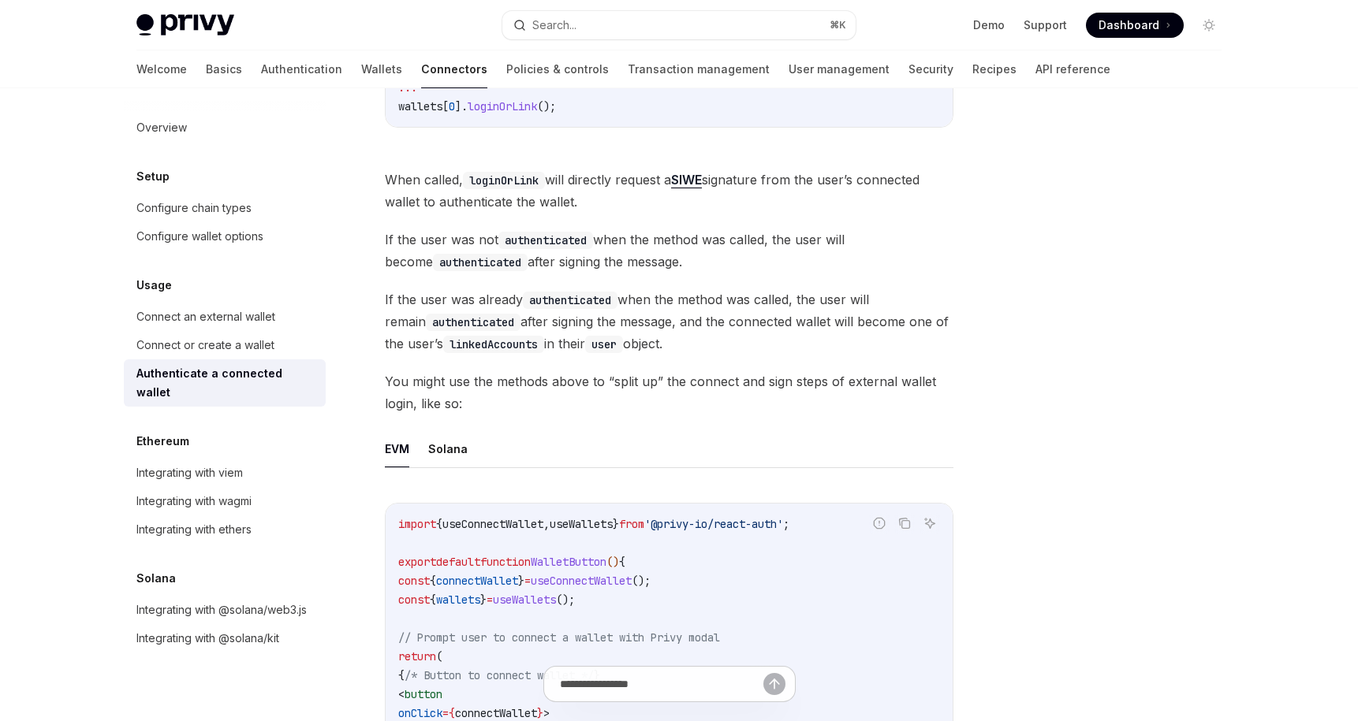
scroll to position [779, 0]
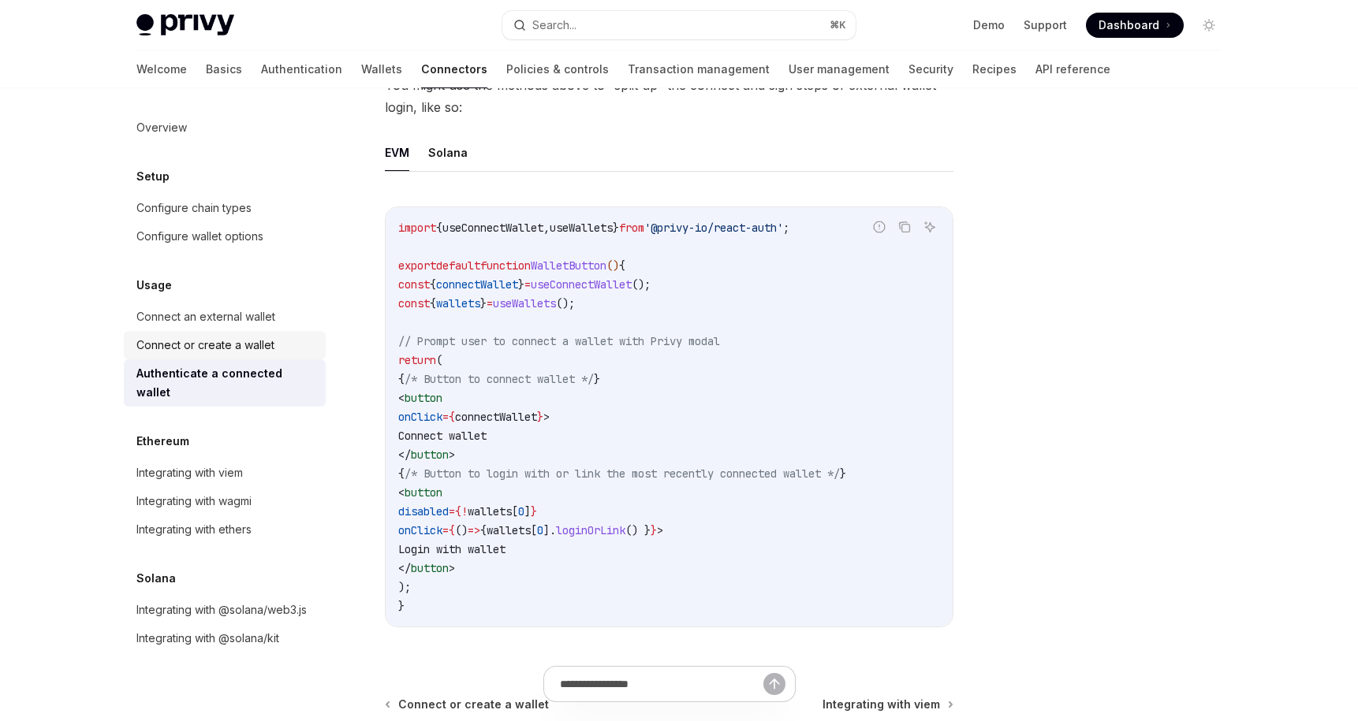
click at [199, 341] on div "Connect or create a wallet" at bounding box center [205, 345] width 138 height 19
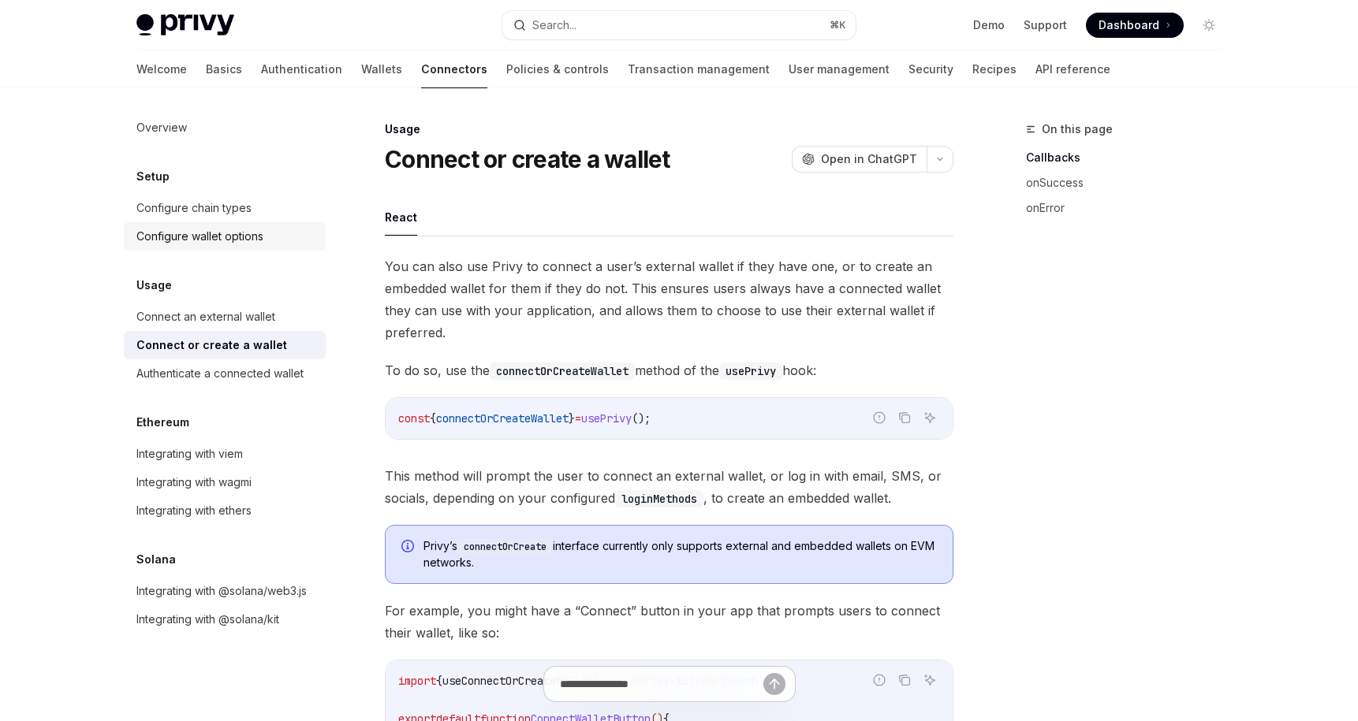
click at [223, 241] on div "Configure wallet options" at bounding box center [199, 236] width 127 height 19
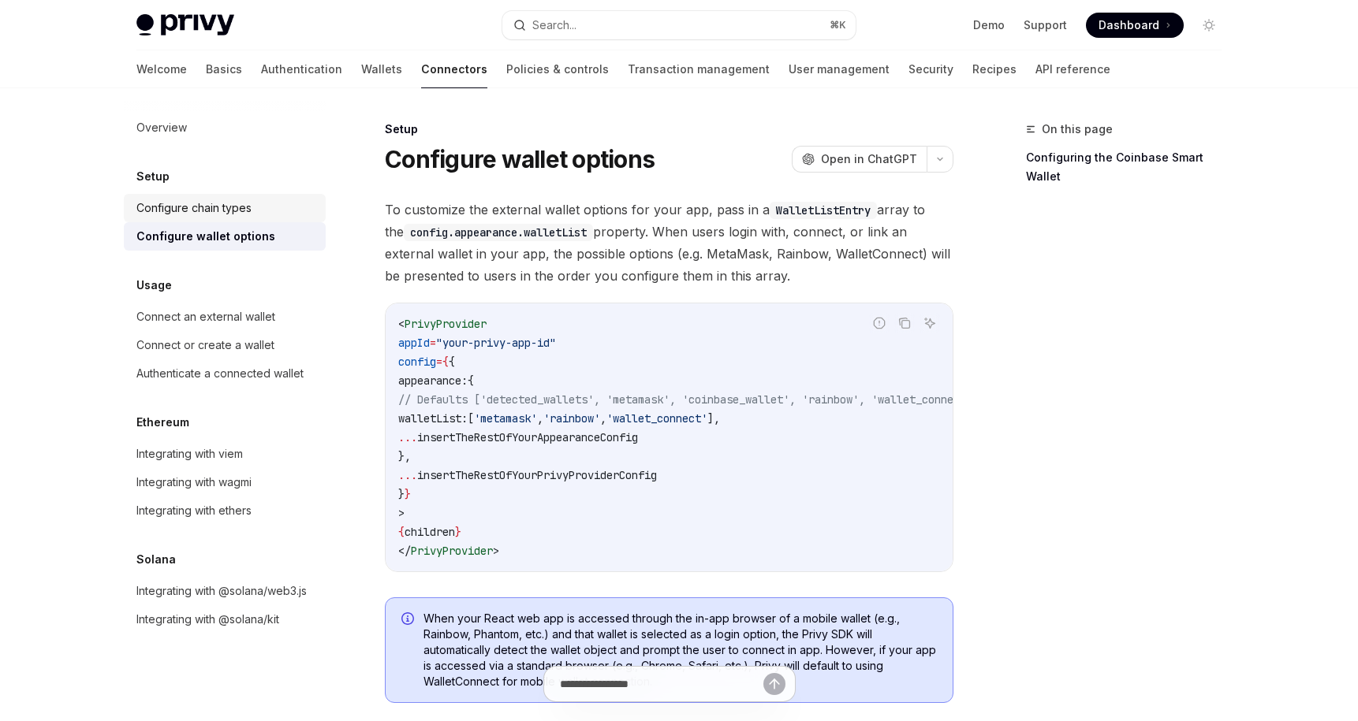
click at [224, 218] on link "Configure chain types" at bounding box center [225, 208] width 202 height 28
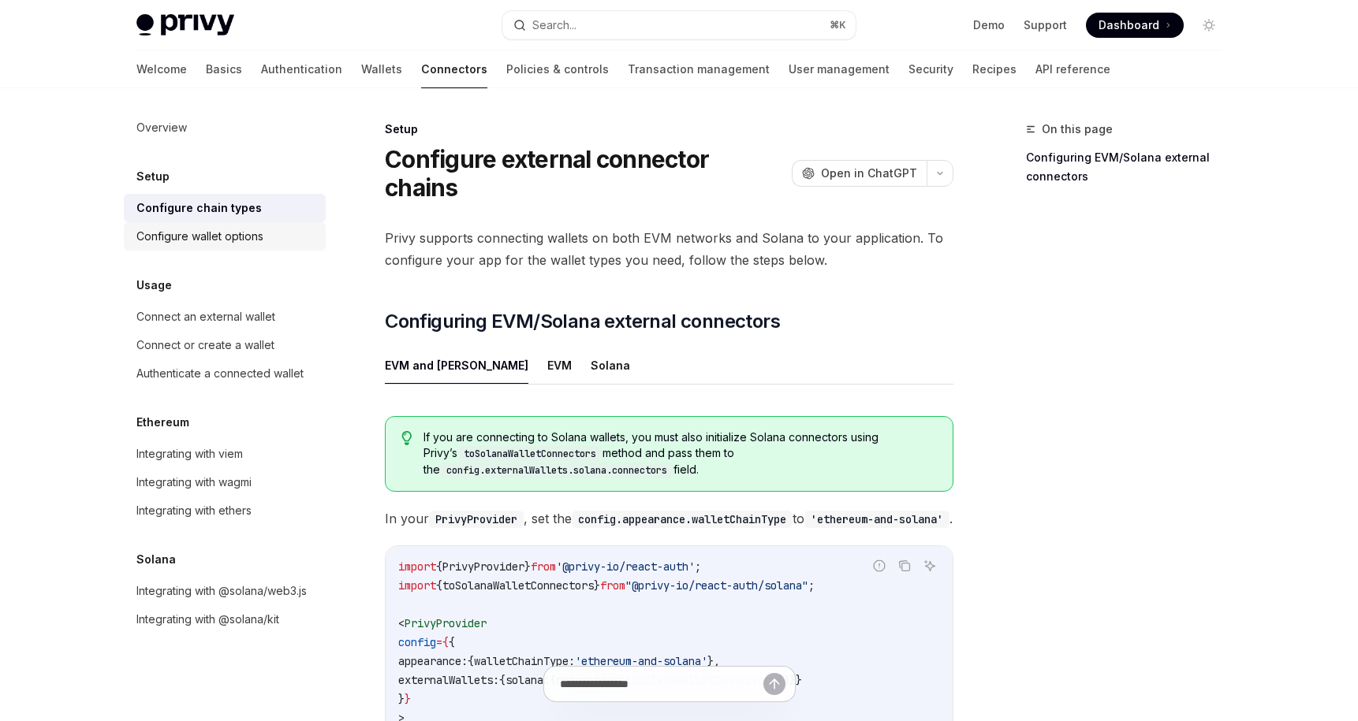
click at [222, 227] on div "Configure wallet options" at bounding box center [199, 236] width 127 height 19
type textarea "*"
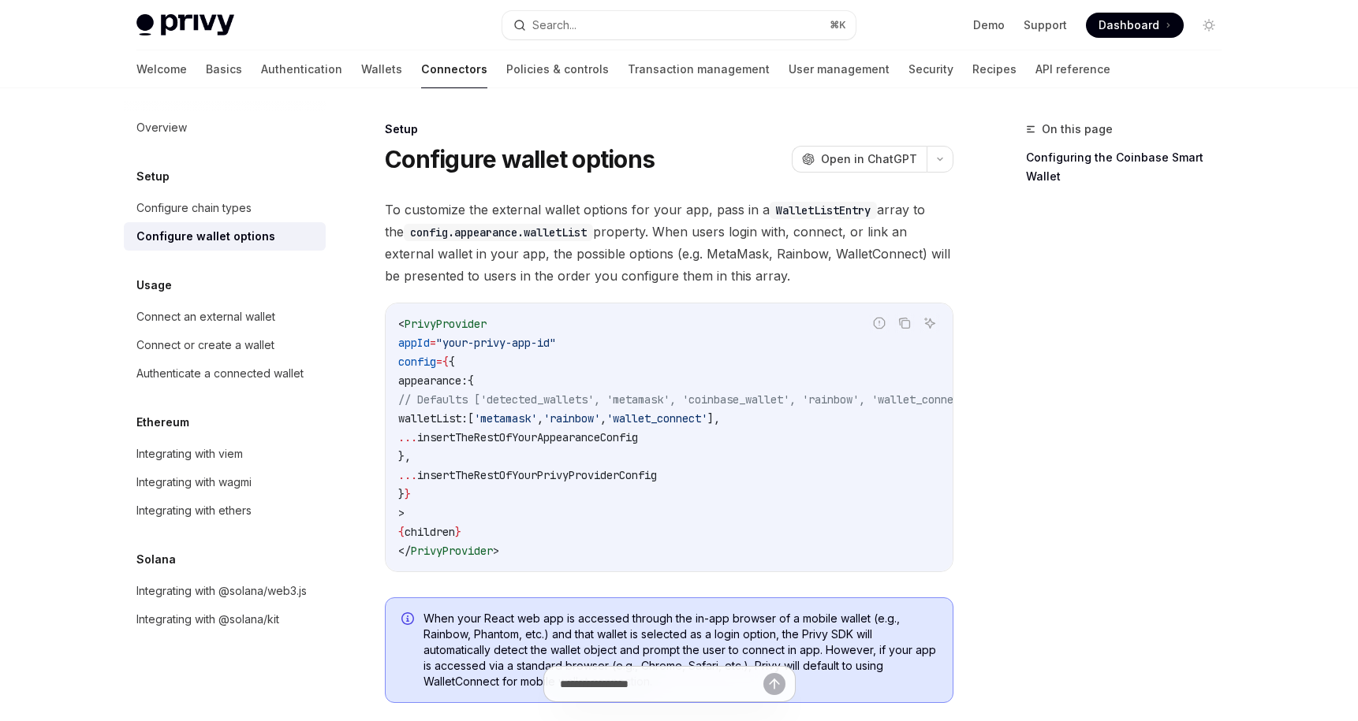
scroll to position [297, 0]
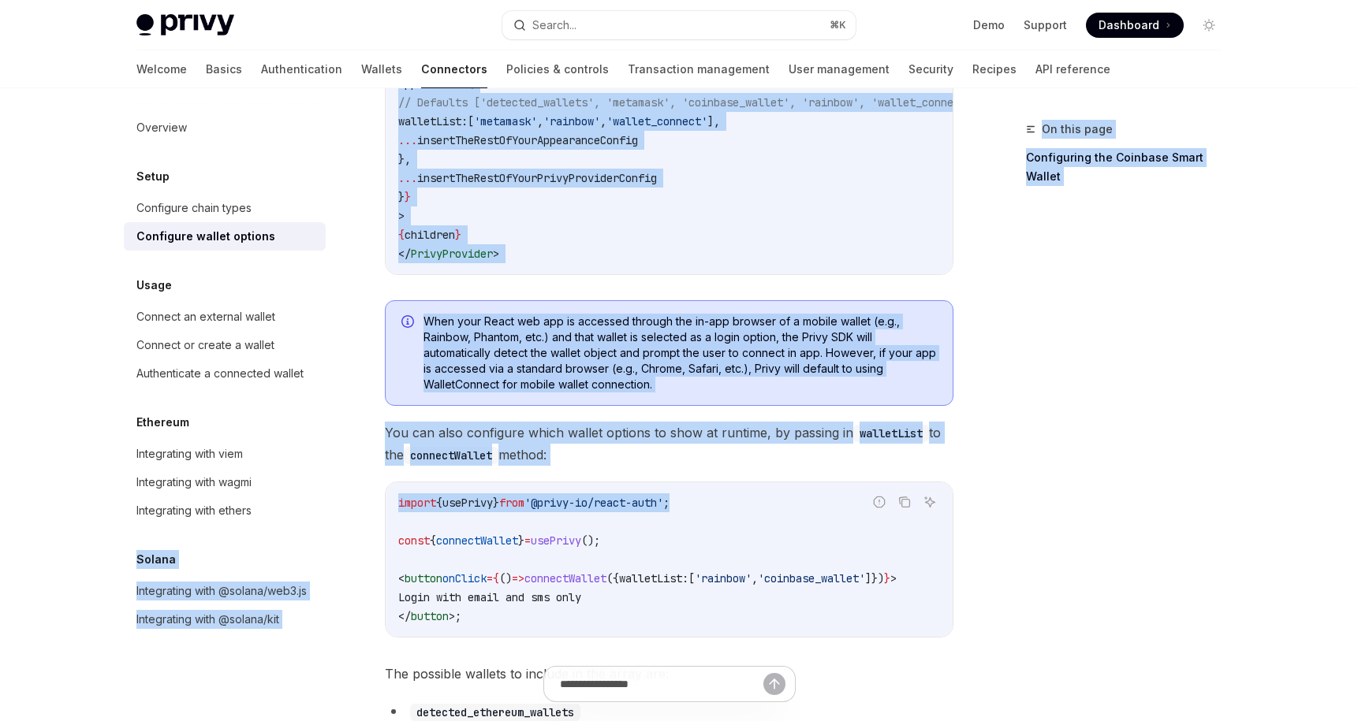
drag, startPoint x: 708, startPoint y: 498, endPoint x: 339, endPoint y: 507, distance: 369.1
click at [606, 509] on span "'@privy-io/react-auth'" at bounding box center [593, 503] width 139 height 14
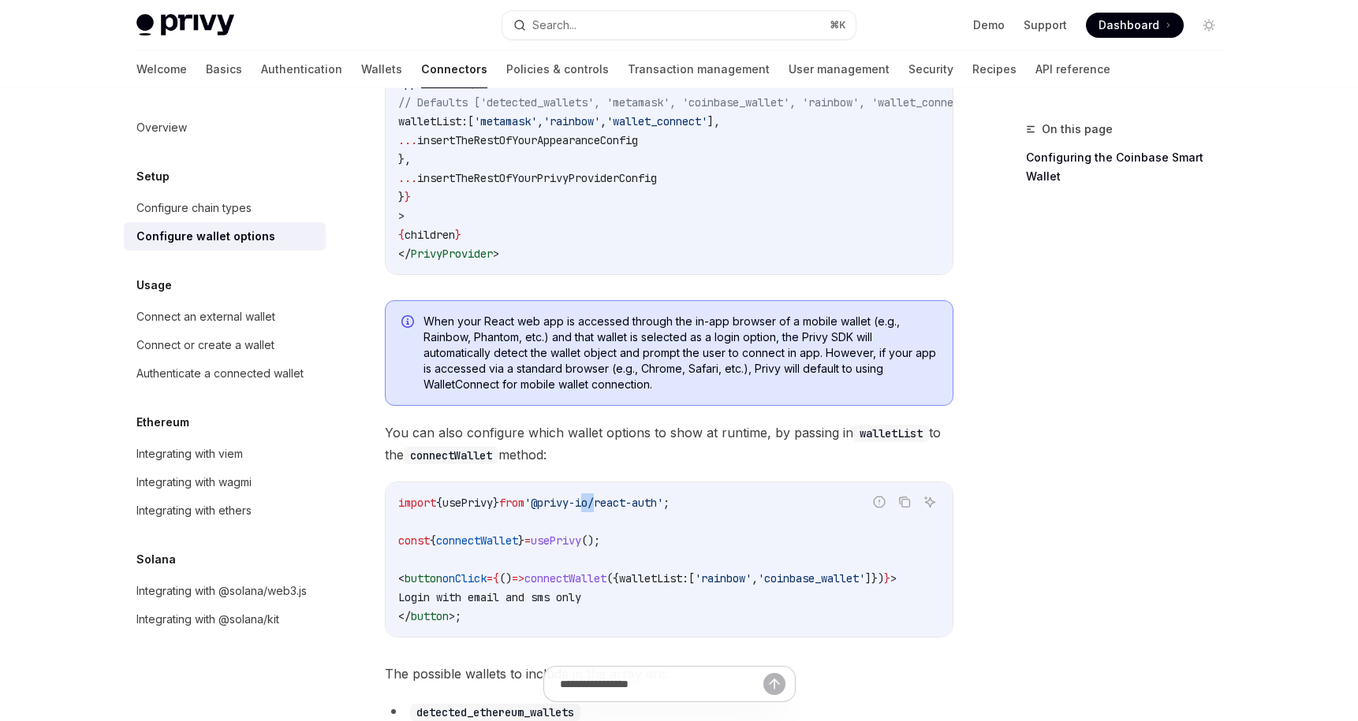
click at [606, 509] on span "'@privy-io/react-auth'" at bounding box center [593, 503] width 139 height 14
click at [578, 526] on code "import { usePrivy } from '@privy-io/react-auth' ; const { connectWallet } = use…" at bounding box center [669, 560] width 542 height 132
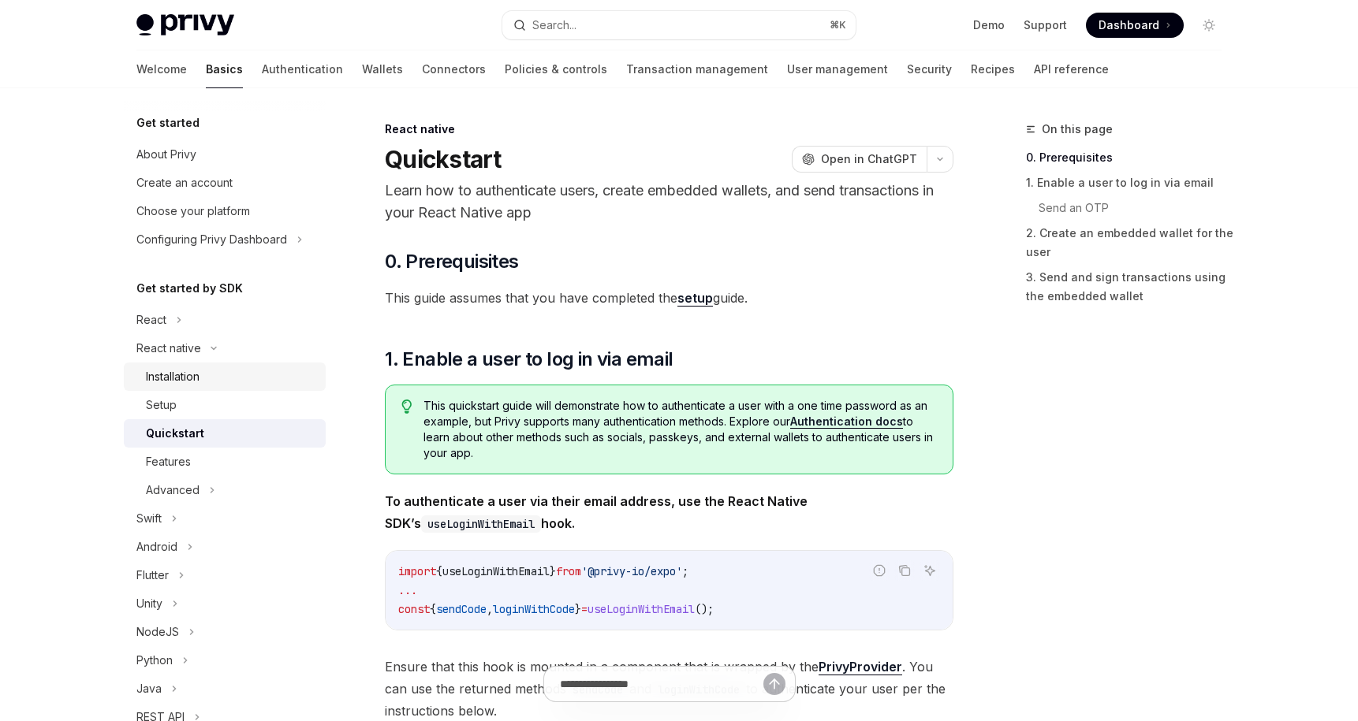
click at [153, 368] on div "Installation" at bounding box center [173, 376] width 54 height 19
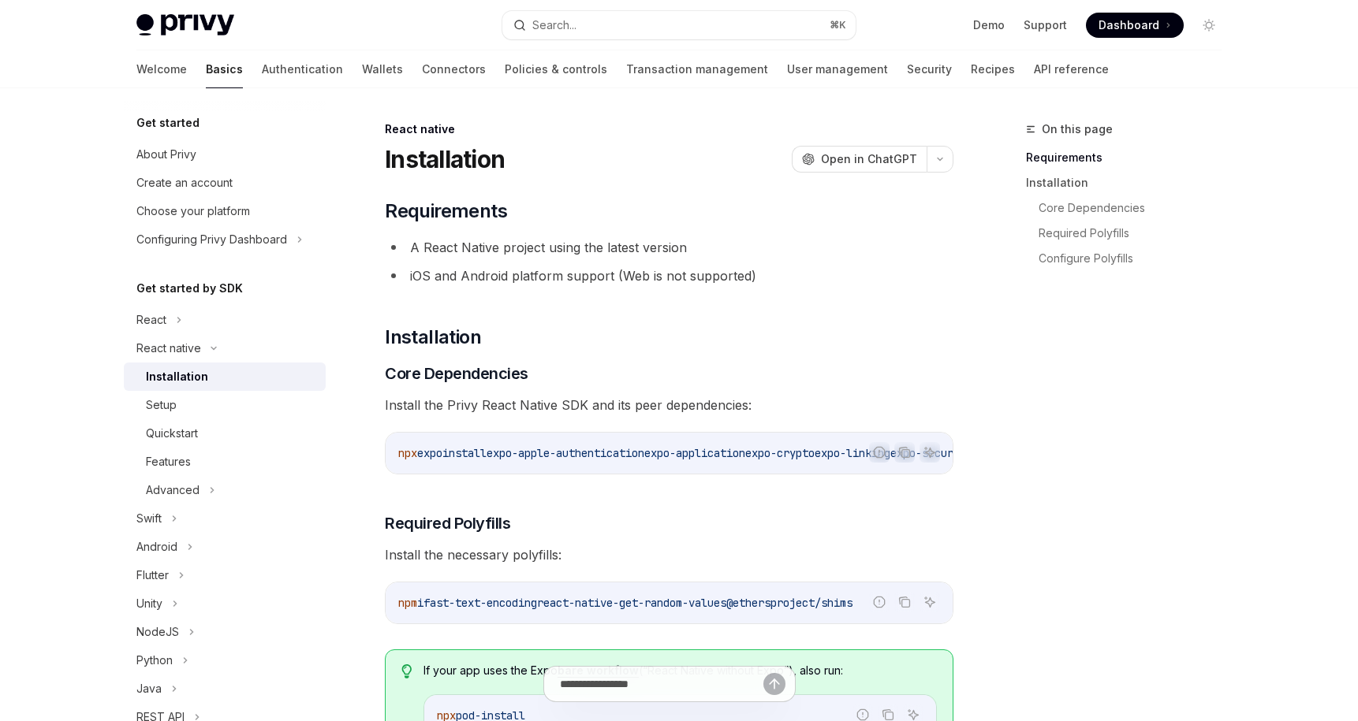
click at [700, 603] on span "react-native-get-random-values" at bounding box center [631, 603] width 189 height 14
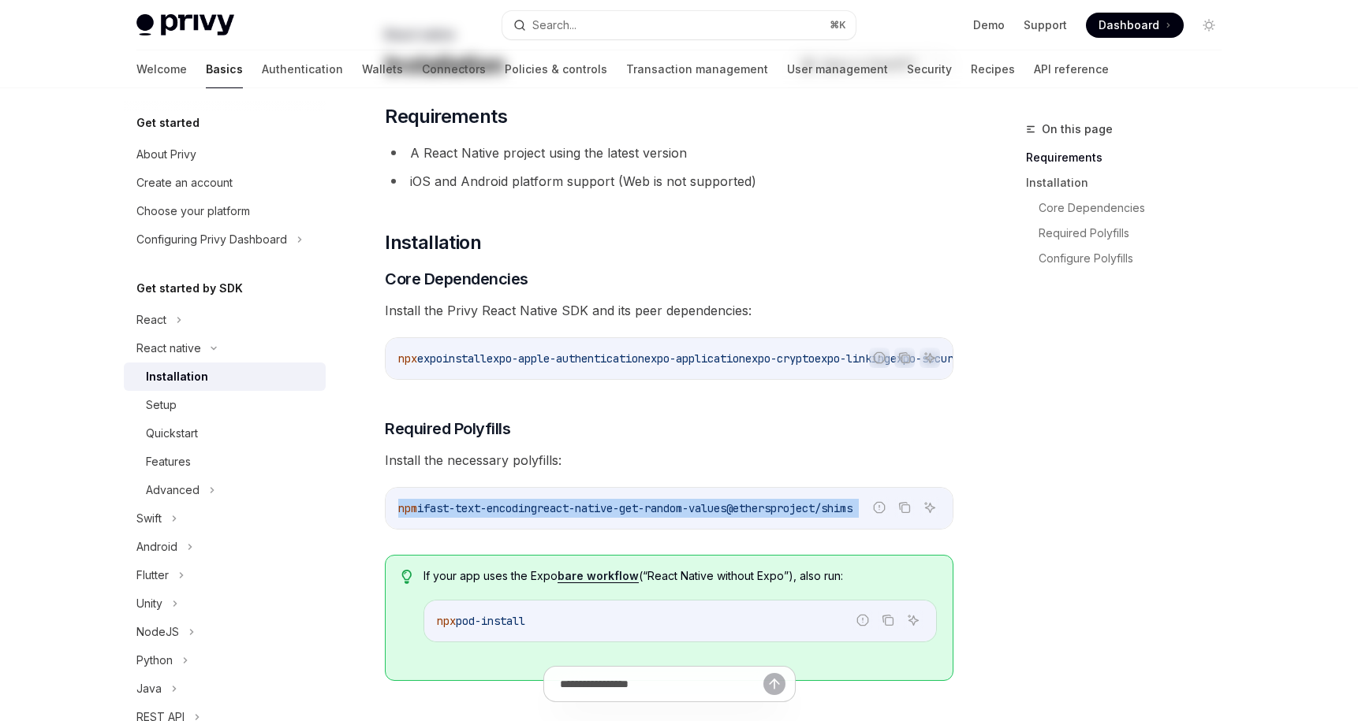
scroll to position [189, 0]
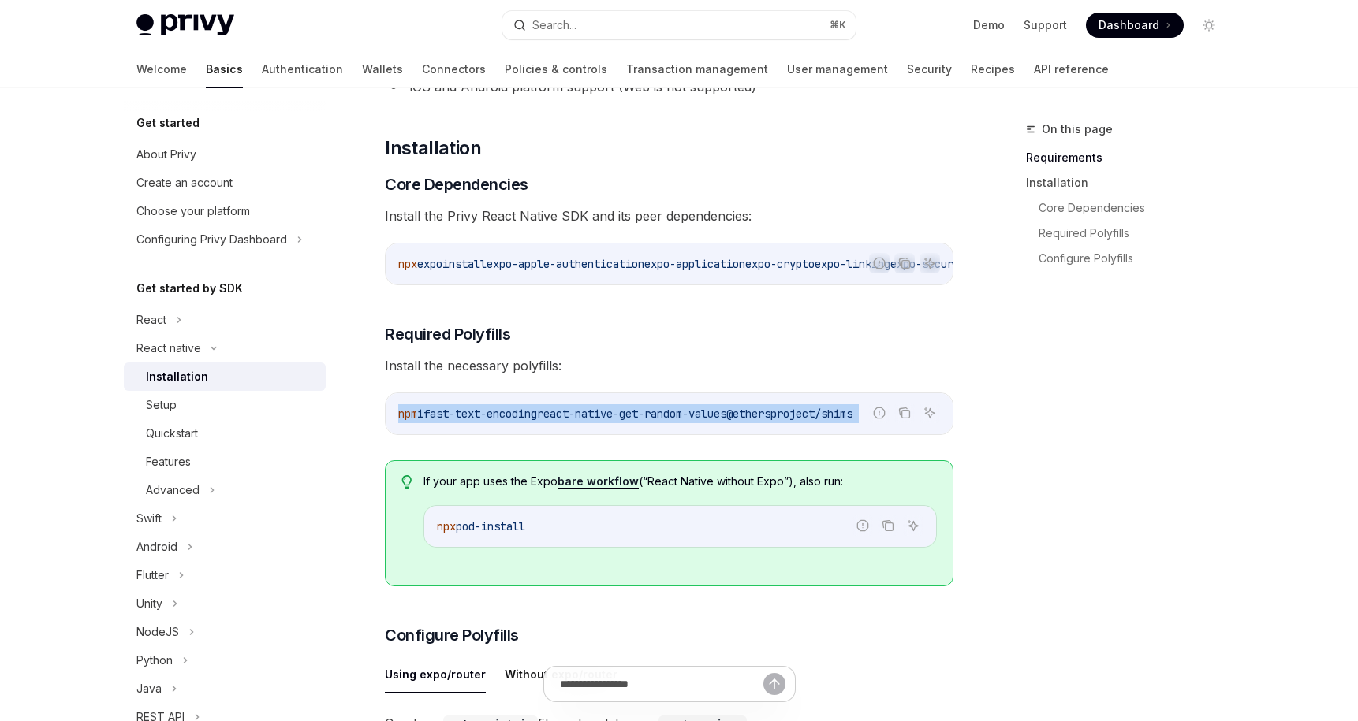
drag, startPoint x: 534, startPoint y: 531, endPoint x: 425, endPoint y: 524, distance: 109.0
click at [425, 524] on div "npx pod-install" at bounding box center [680, 526] width 512 height 41
copy span "npx pod-install"
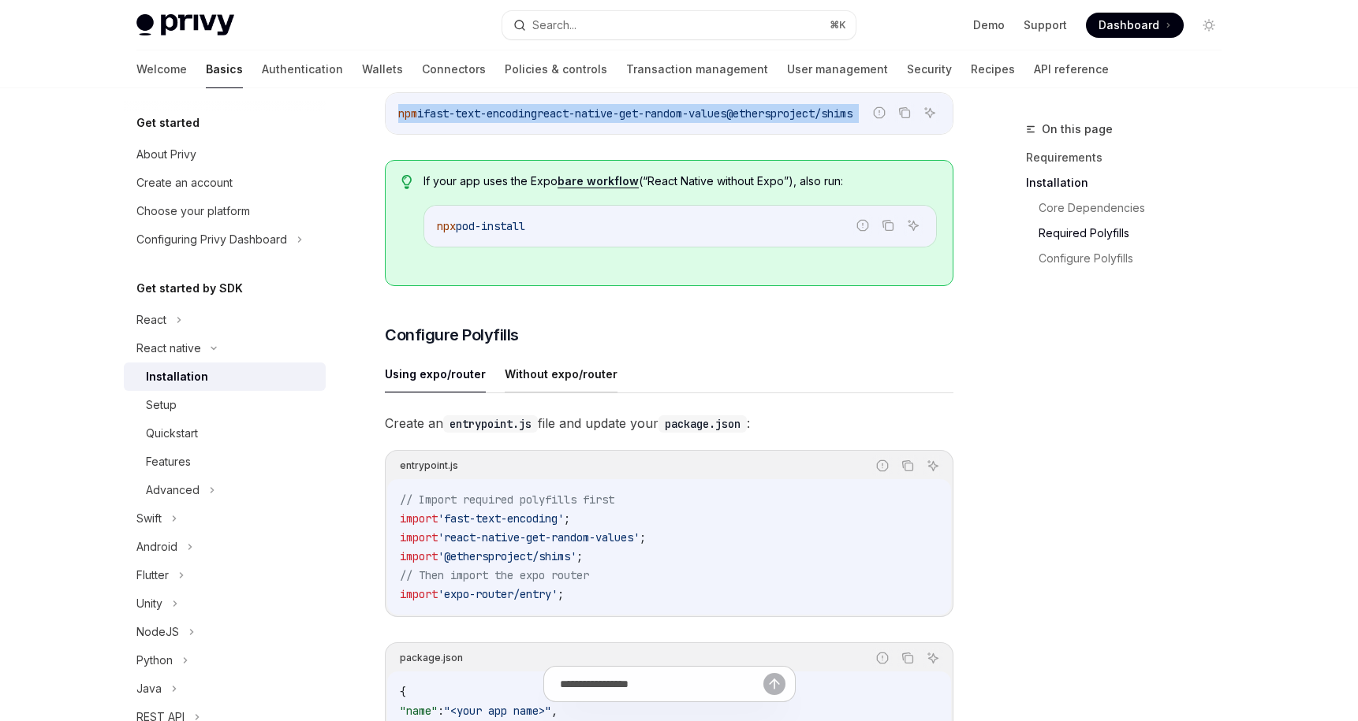
click at [547, 389] on button "Without expo/router" at bounding box center [561, 374] width 113 height 37
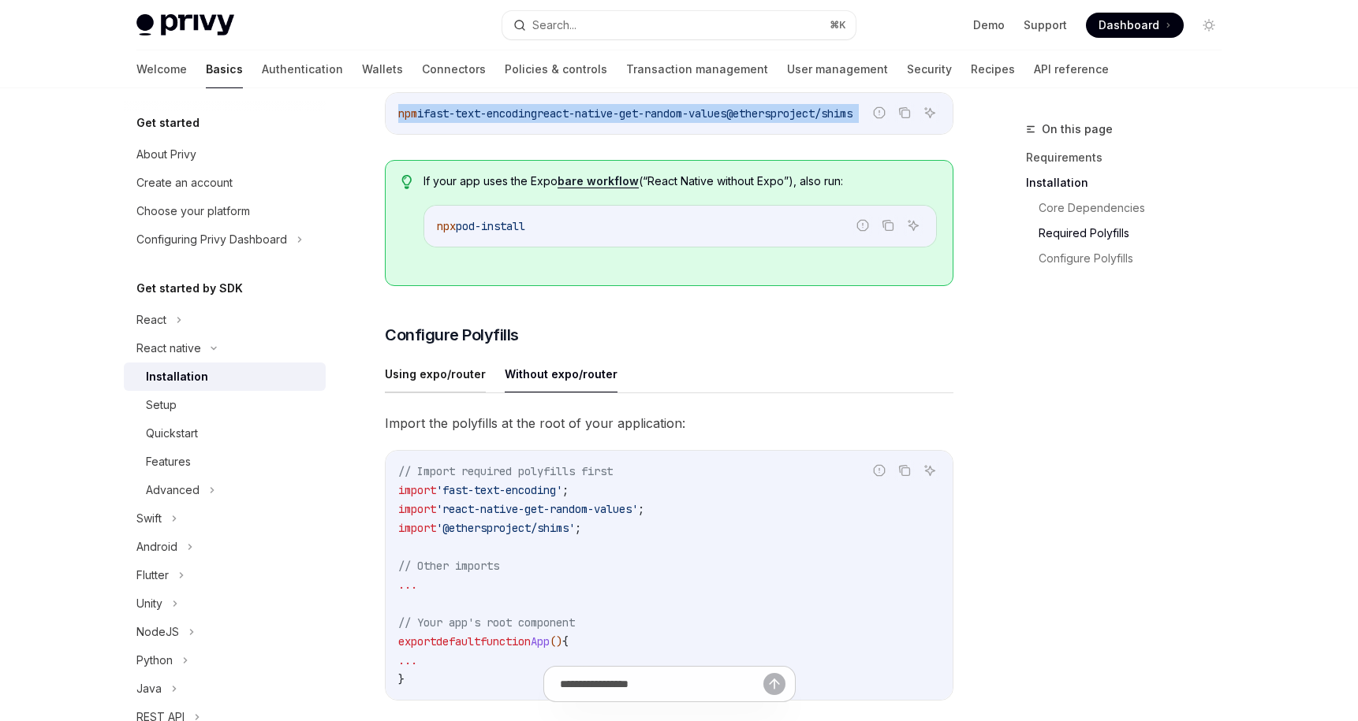
click at [434, 381] on button "Using expo/router" at bounding box center [435, 374] width 101 height 37
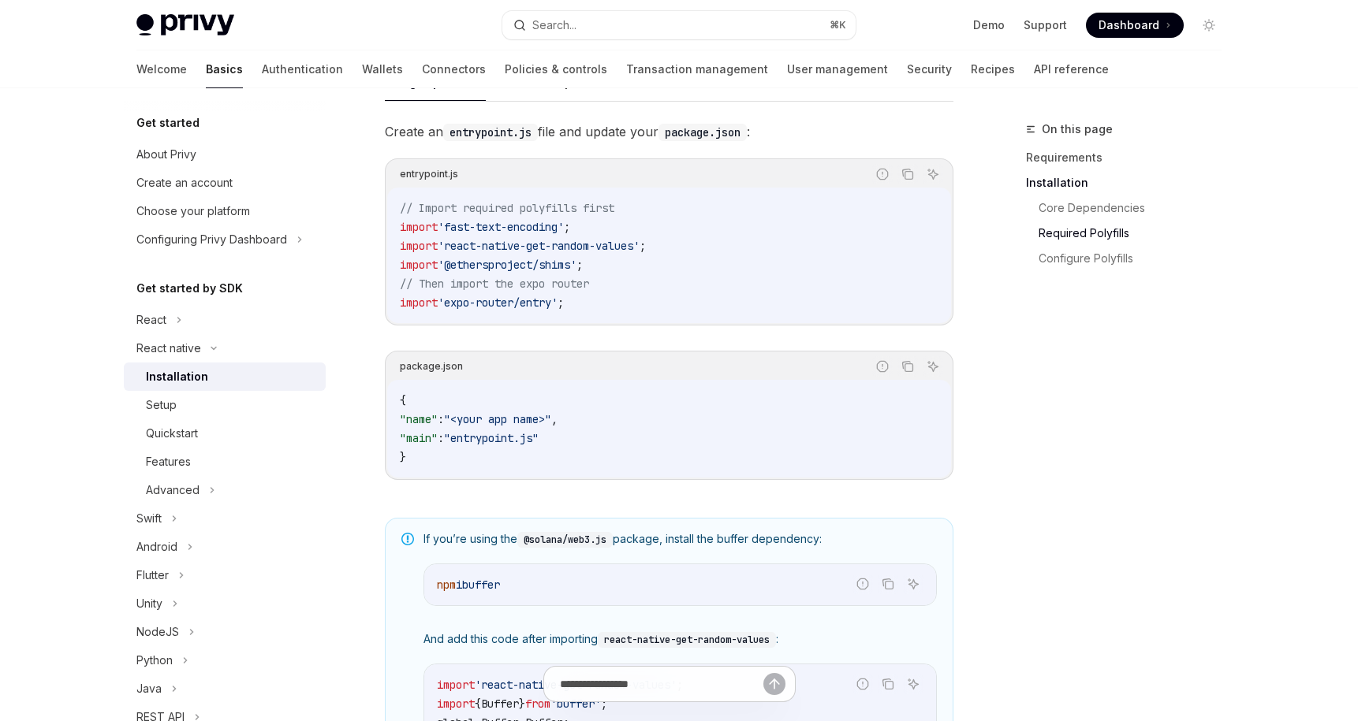
scroll to position [687, 0]
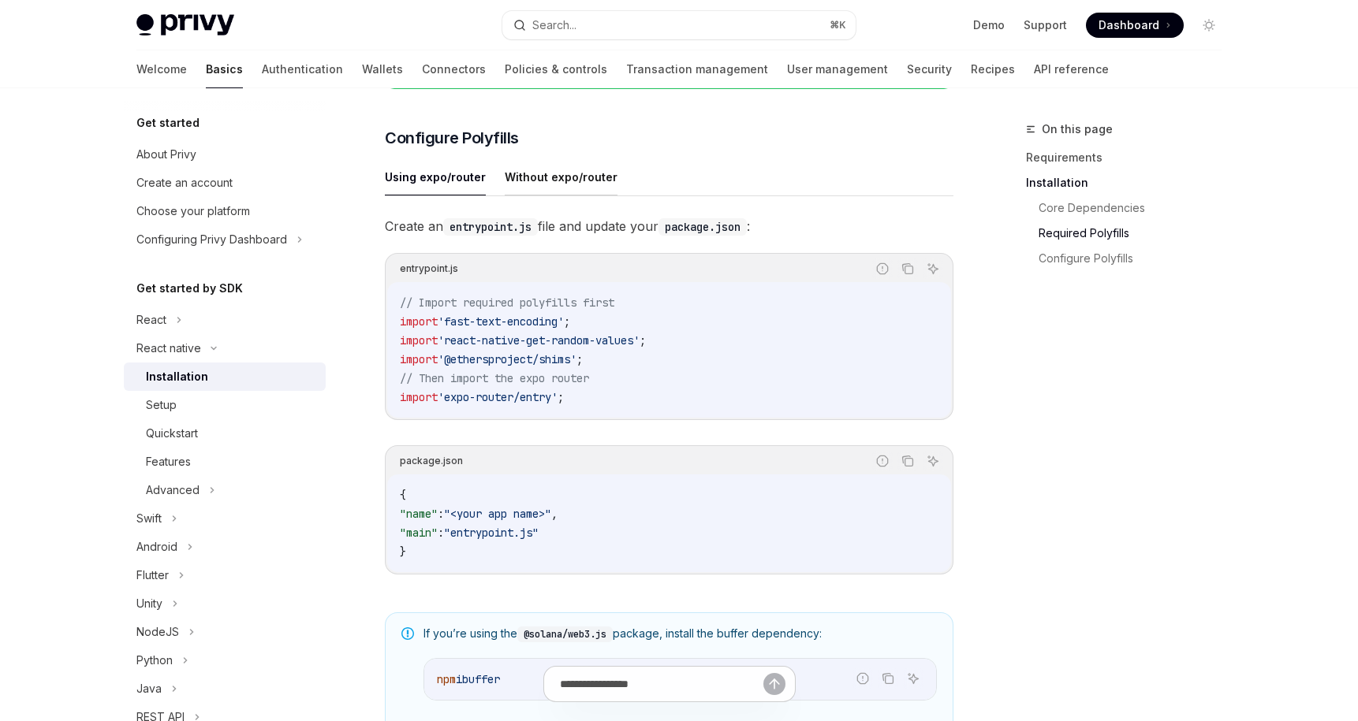
click at [576, 196] on button "Without expo/router" at bounding box center [561, 176] width 113 height 37
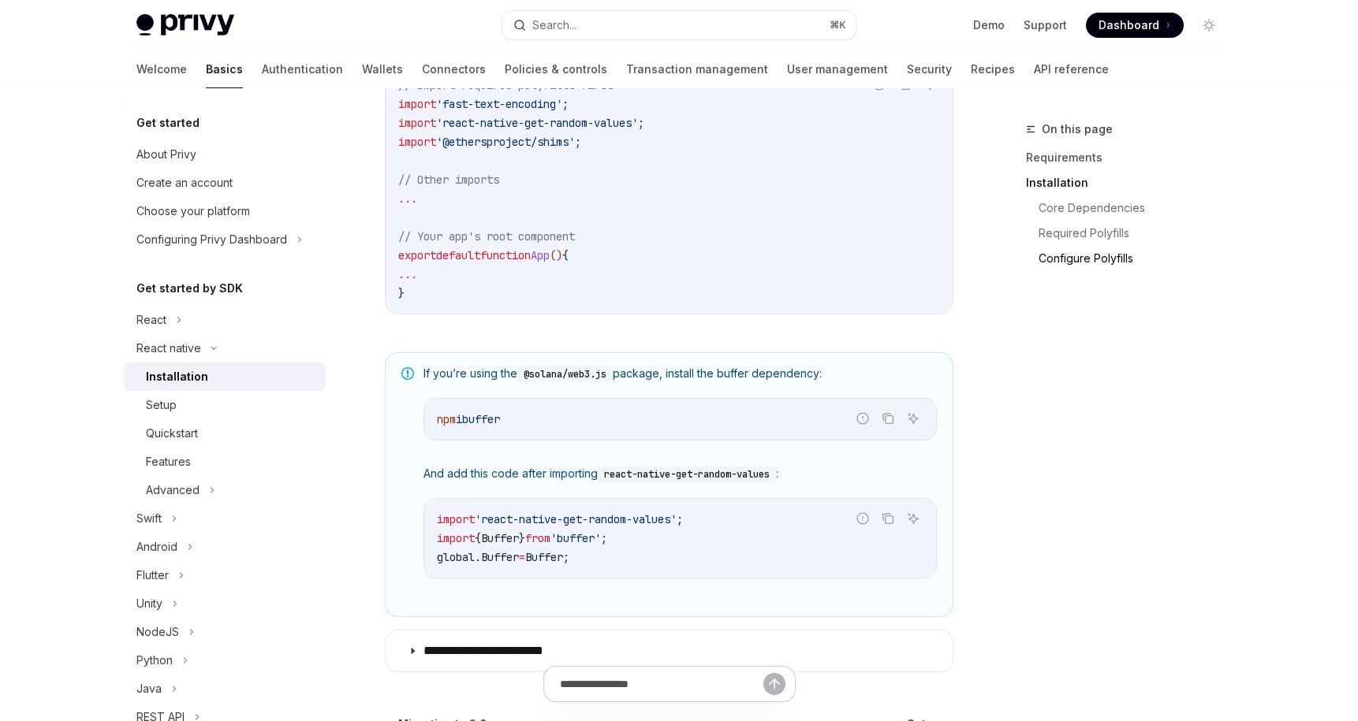
scroll to position [687, 0]
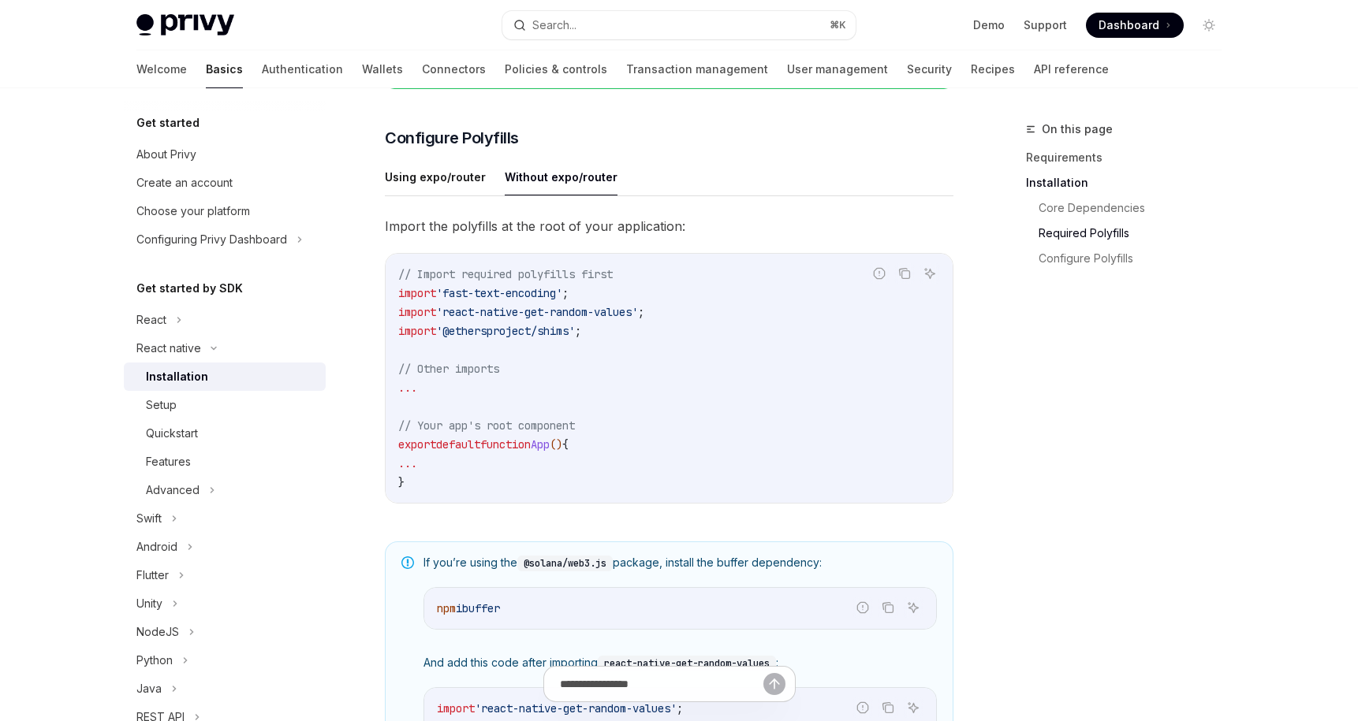
click at [465, 203] on div "Using expo/router Without expo/router Import the polyfills at the root of your …" at bounding box center [669, 343] width 568 height 371
click at [463, 196] on button "Using expo/router" at bounding box center [435, 176] width 101 height 37
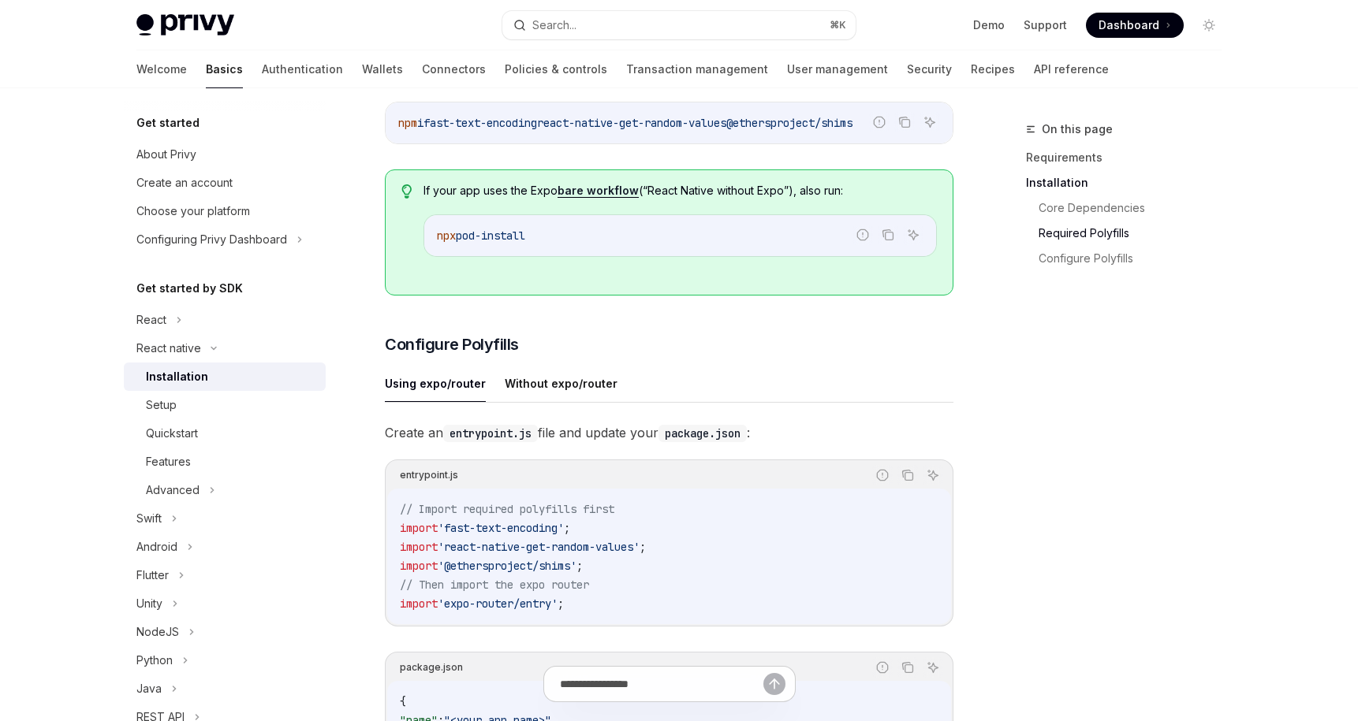
scroll to position [669, 0]
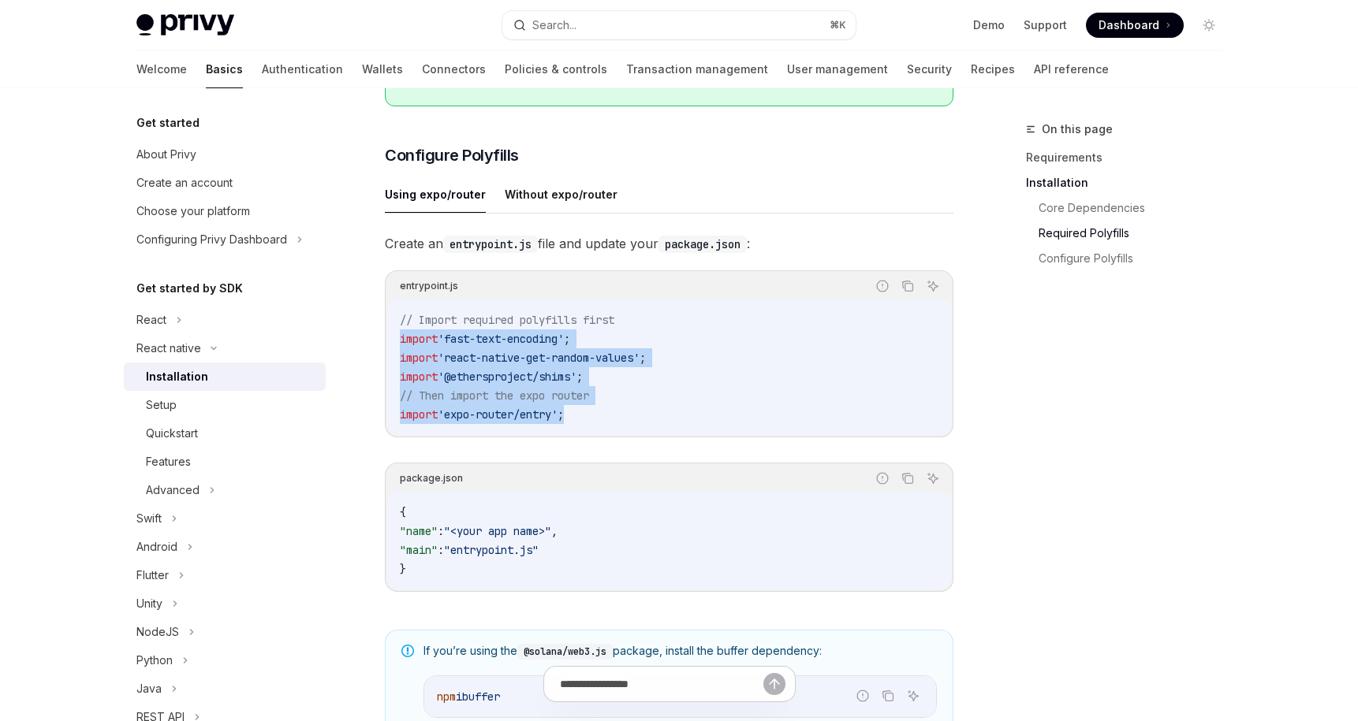
drag, startPoint x: 591, startPoint y: 423, endPoint x: 371, endPoint y: 340, distance: 235.3
click at [371, 340] on div "React native Installation OpenAI Open in ChatGPT OpenAI Open in ChatGPT ​ Requi…" at bounding box center [521, 328] width 870 height 1754
copy code "import 'fast-text-encoding' ; import 'react-native-get-random-values' ; import …"
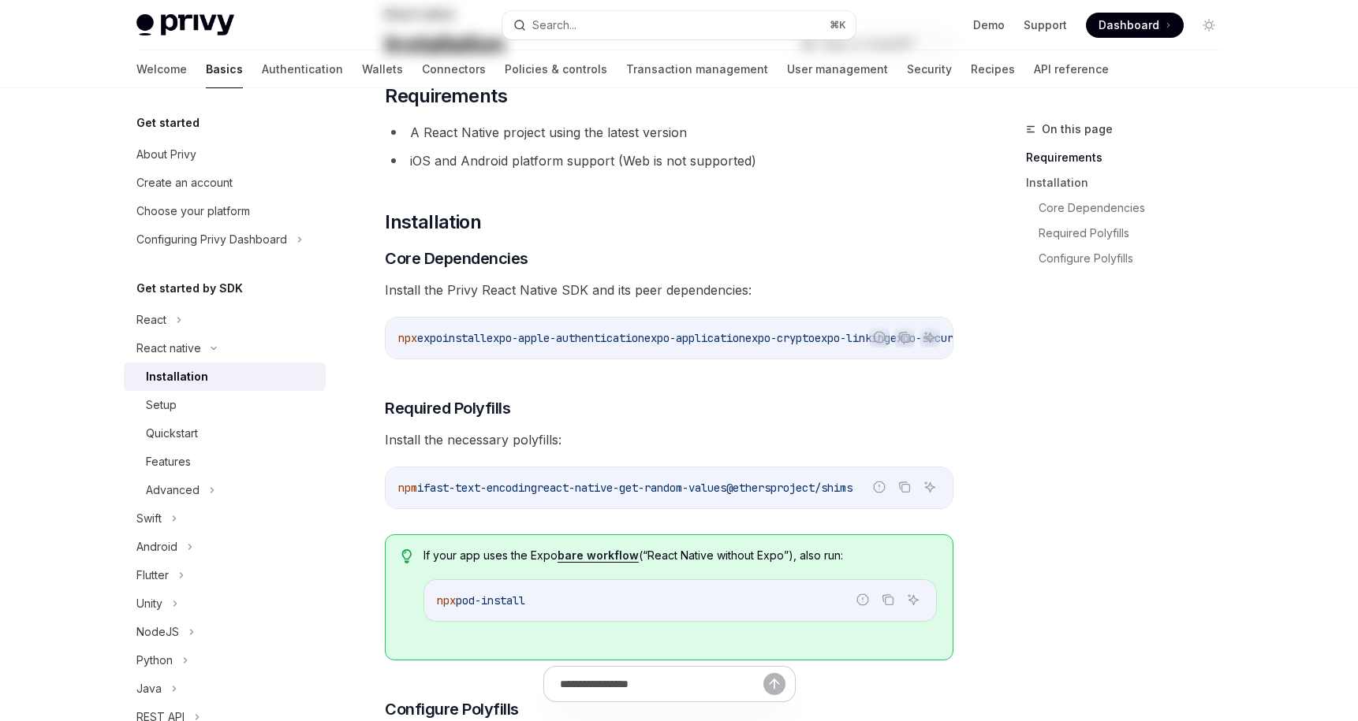
scroll to position [210, 0]
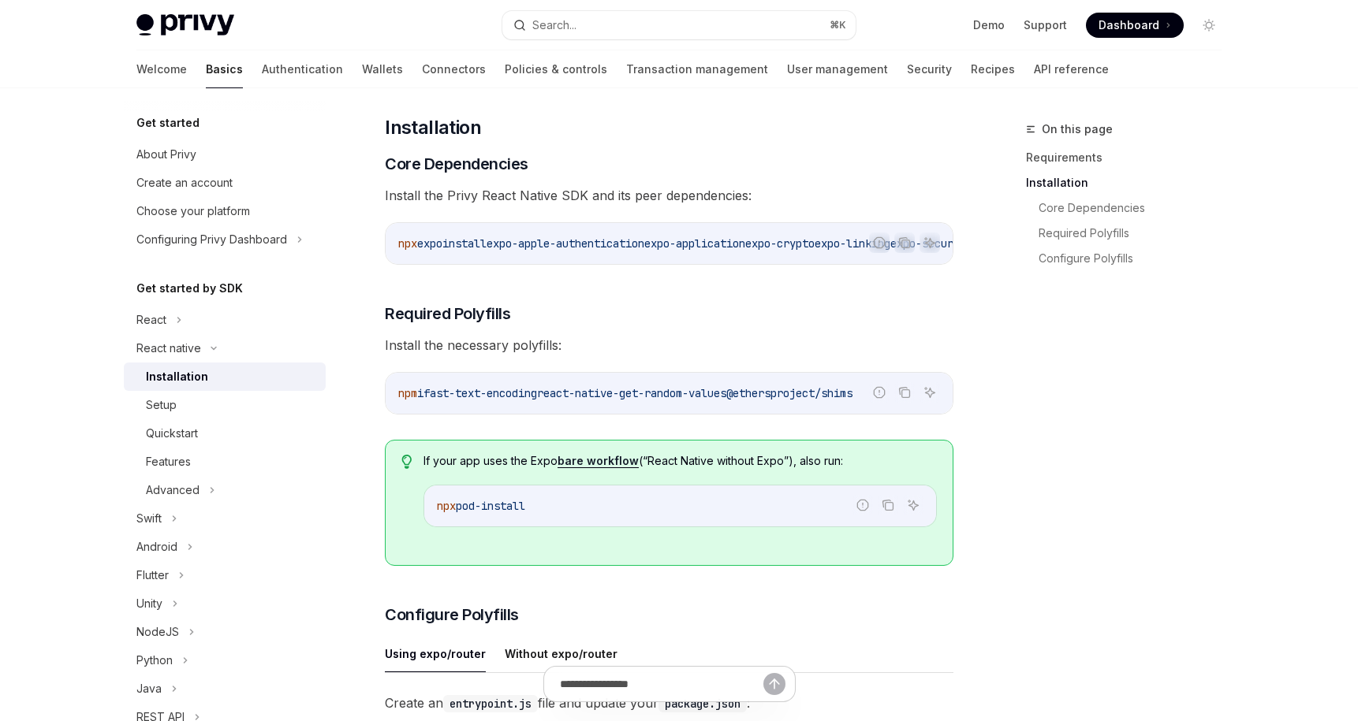
click at [586, 467] on link "bare workflow" at bounding box center [597, 461] width 81 height 14
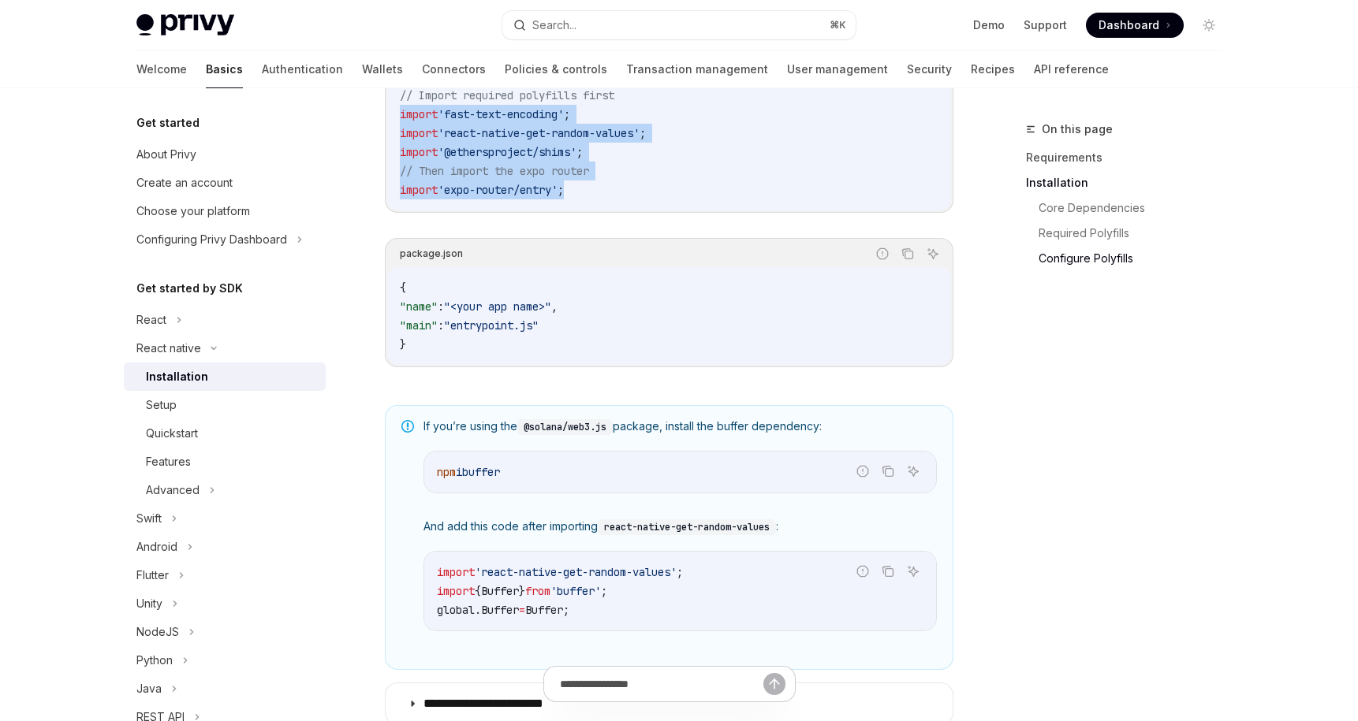
scroll to position [705, 0]
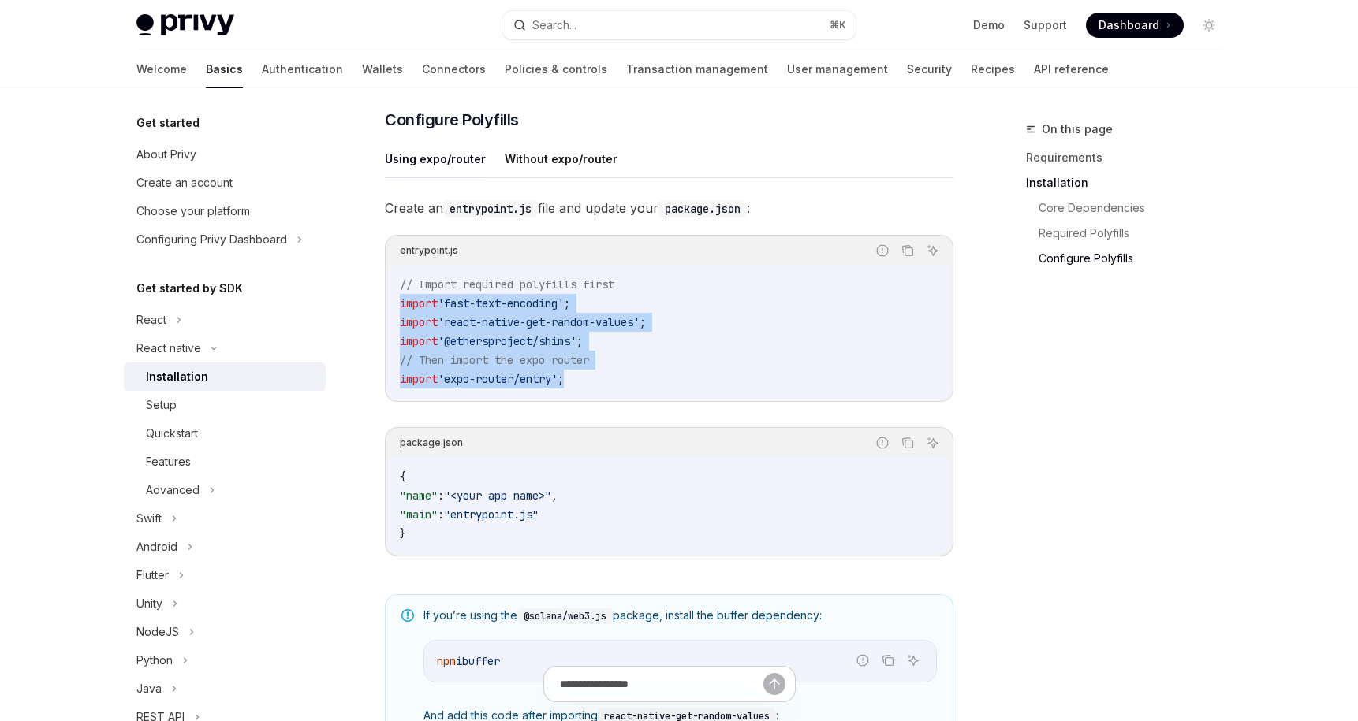
click at [605, 363] on code "// Import required polyfills first import 'fast-text-encoding' ; import 'react-…" at bounding box center [669, 332] width 538 height 114
drag, startPoint x: 600, startPoint y: 383, endPoint x: 372, endPoint y: 289, distance: 246.4
click at [372, 289] on div "React native Installation OpenAI Open in ChatGPT OpenAI Open in ChatGPT ​ Requi…" at bounding box center [521, 292] width 870 height 1754
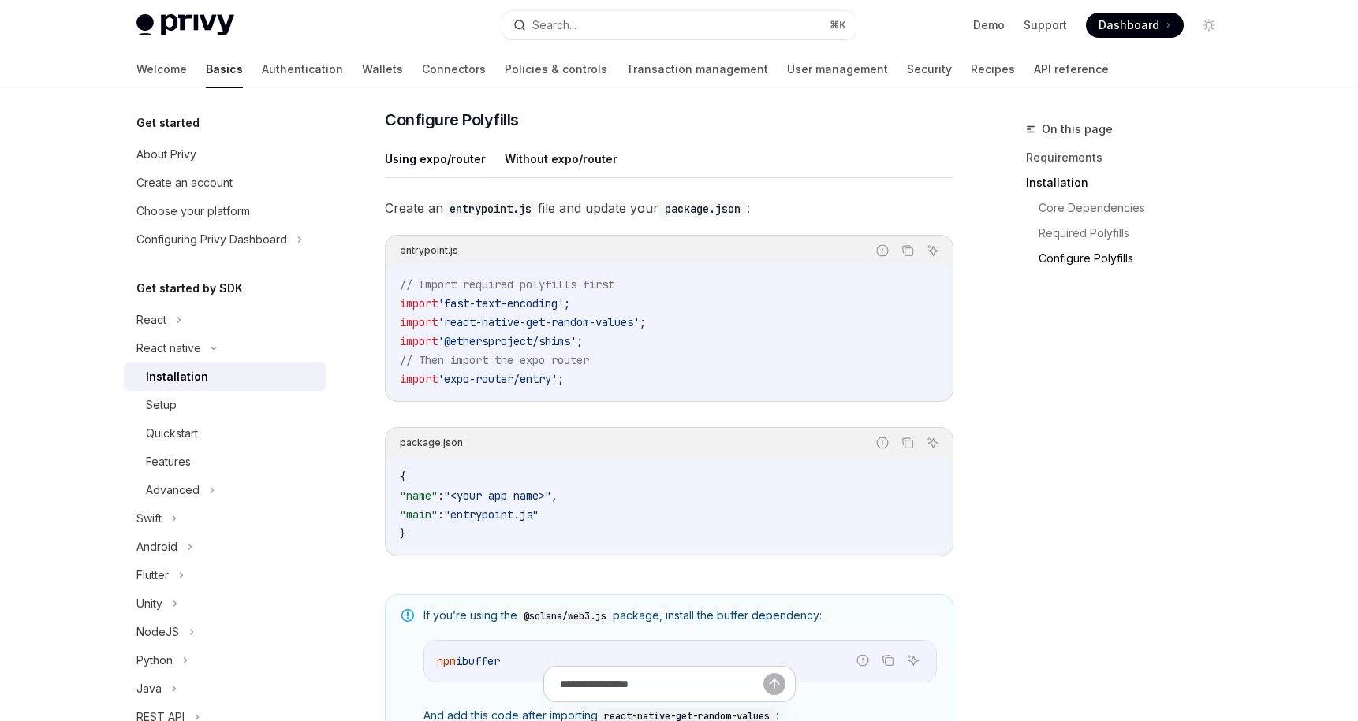
click at [640, 388] on code "// Import required polyfills first import 'fast-text-encoding' ; import 'react-…" at bounding box center [669, 332] width 538 height 114
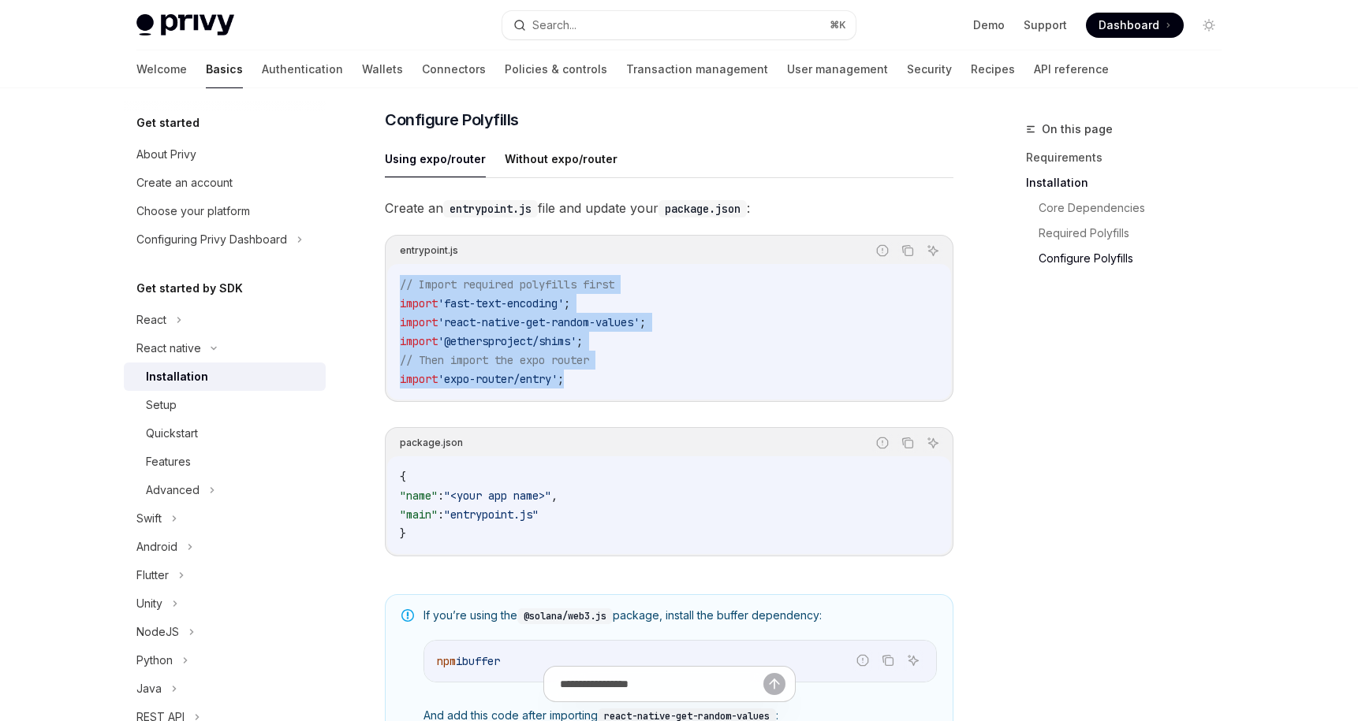
drag, startPoint x: 621, startPoint y: 402, endPoint x: 393, endPoint y: 292, distance: 253.2
click at [393, 292] on div "// Import required polyfills first import 'fast-text-encoding' ; import 'react-…" at bounding box center [669, 332] width 564 height 136
copy code "// Import required polyfills first import 'fast-text-encoding' ; import 'react-…"
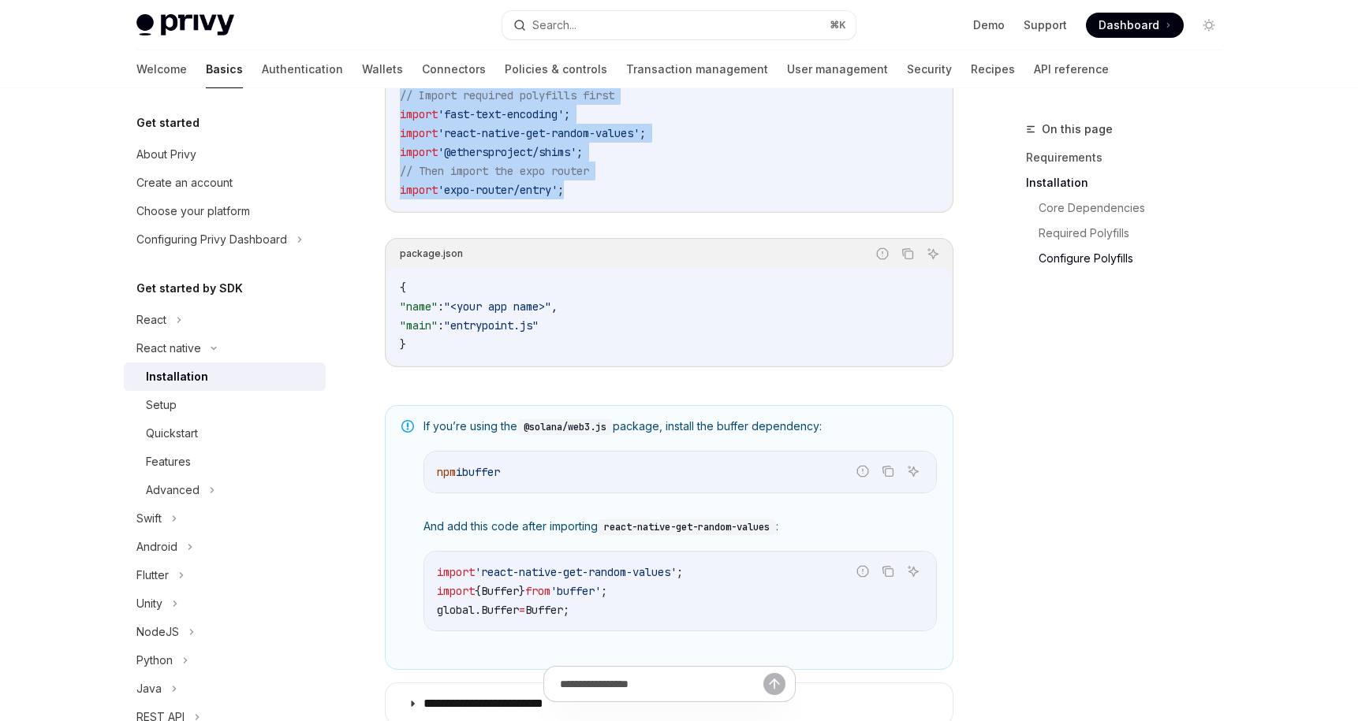
scroll to position [1159, 0]
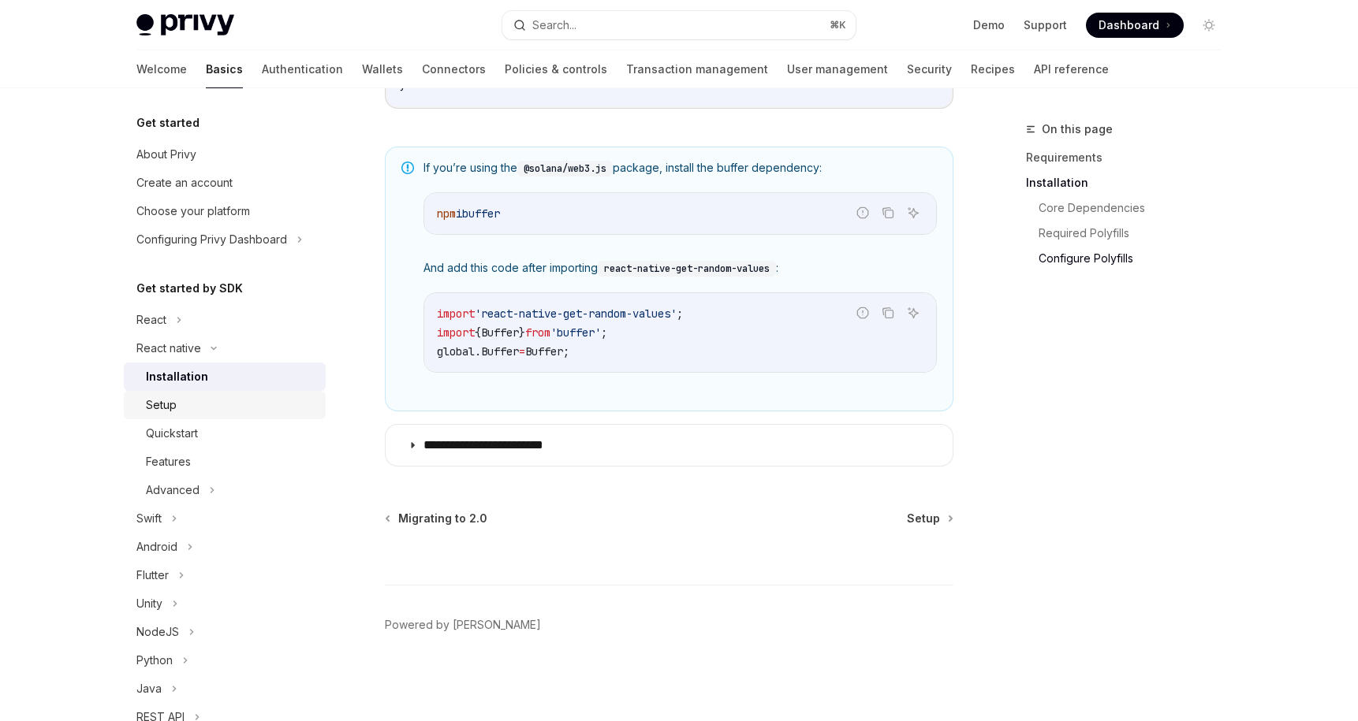
click at [197, 409] on div "Setup" at bounding box center [231, 405] width 170 height 19
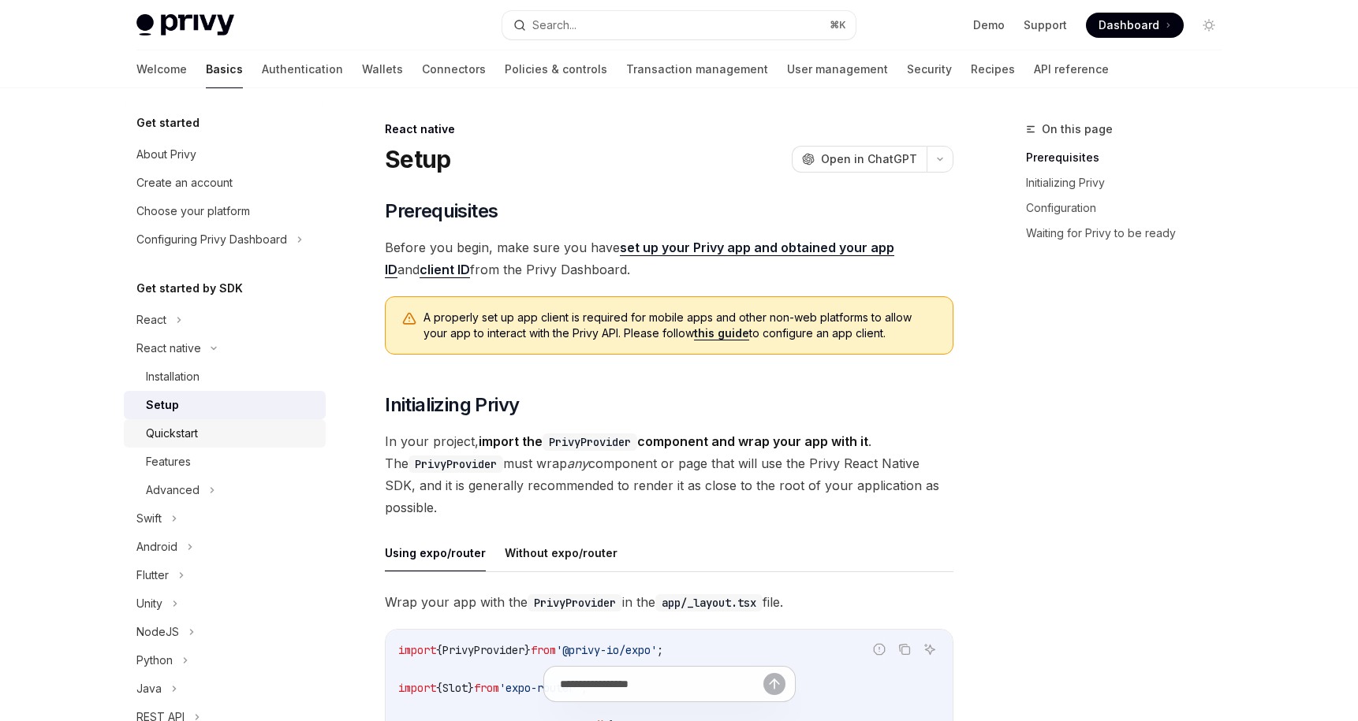
click at [196, 428] on div "Quickstart" at bounding box center [172, 433] width 52 height 19
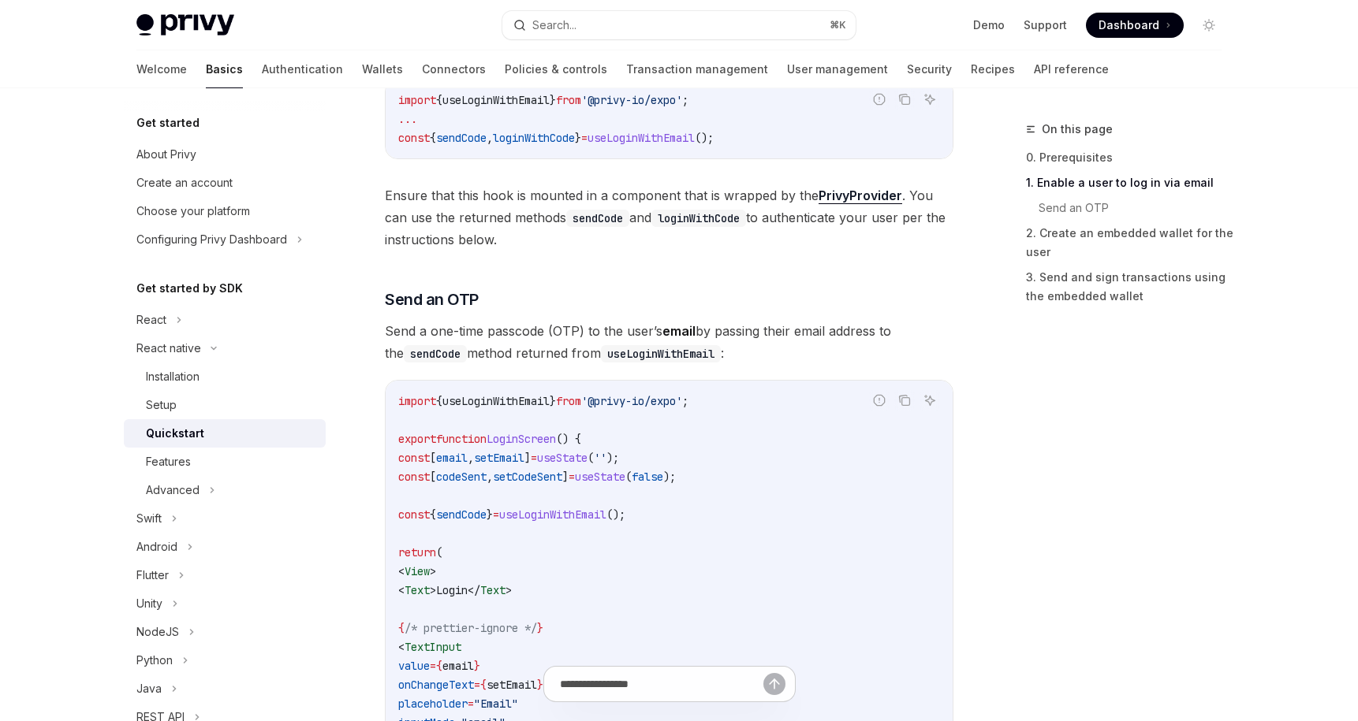
scroll to position [661, 0]
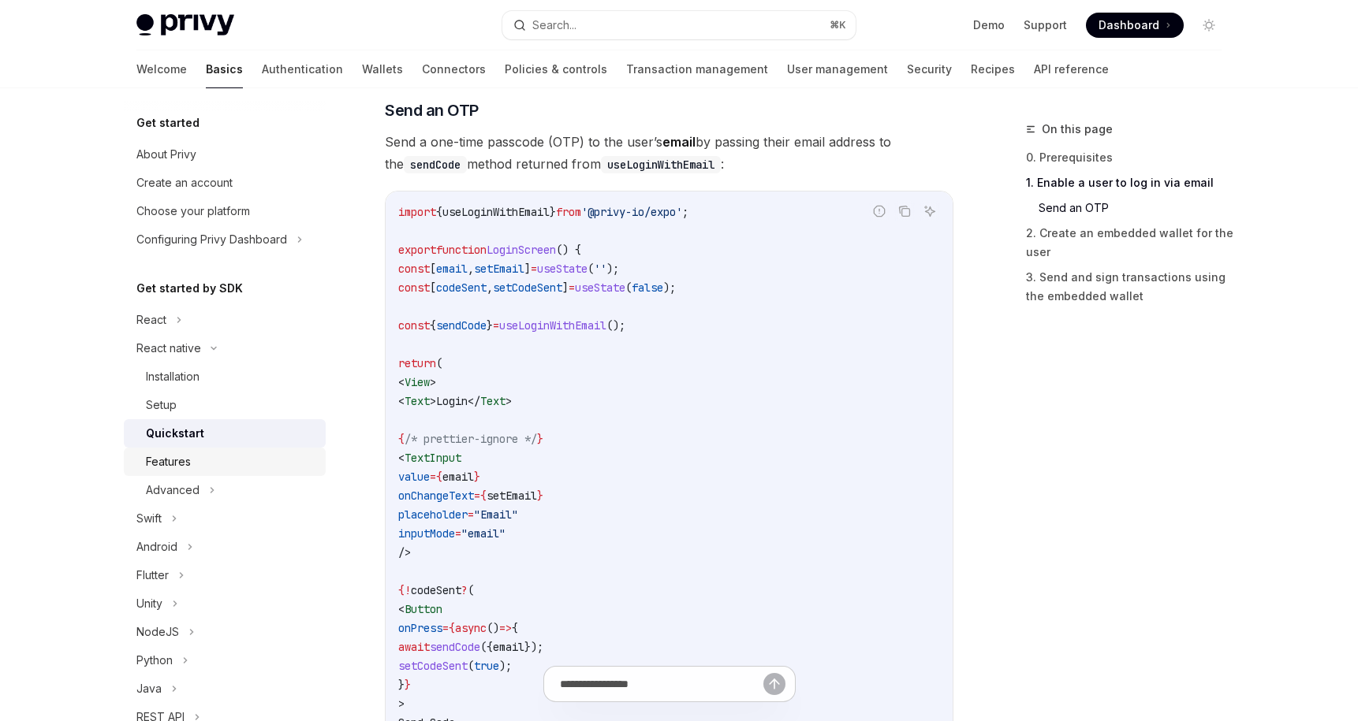
click at [215, 460] on div "Features" at bounding box center [231, 462] width 170 height 19
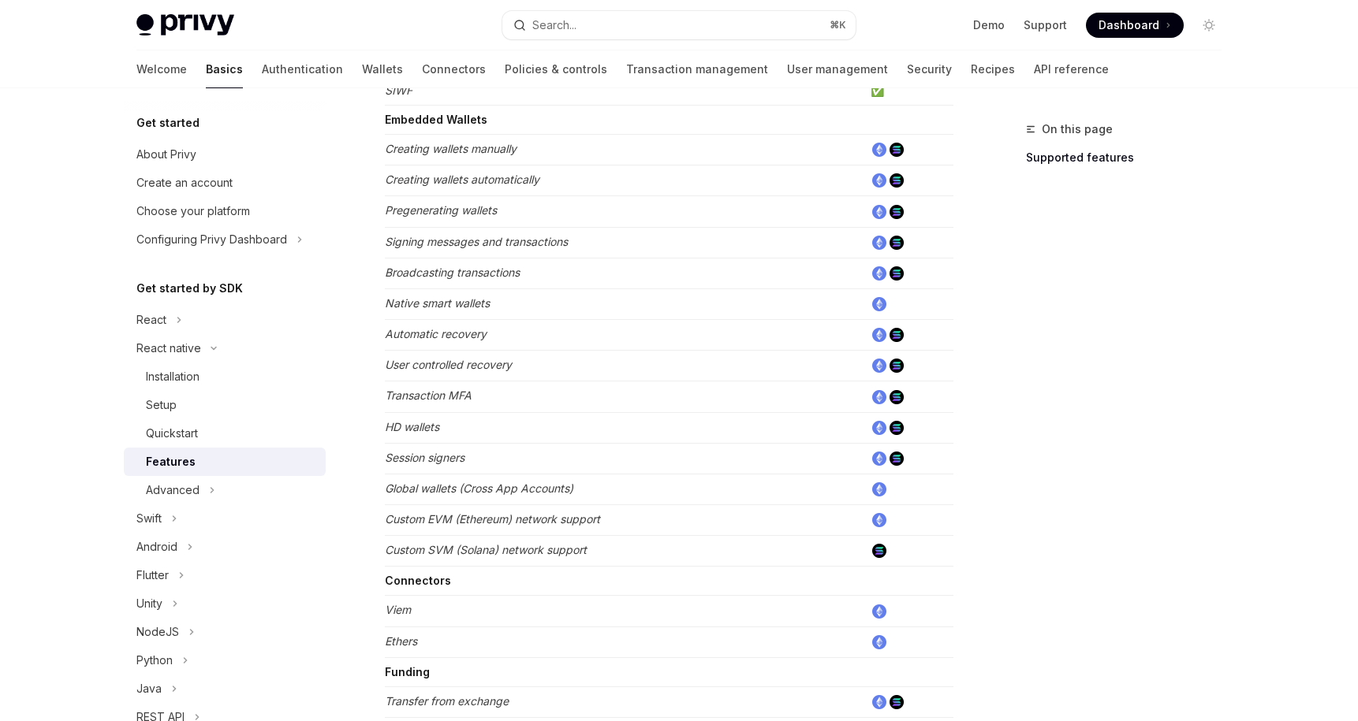
scroll to position [669, 0]
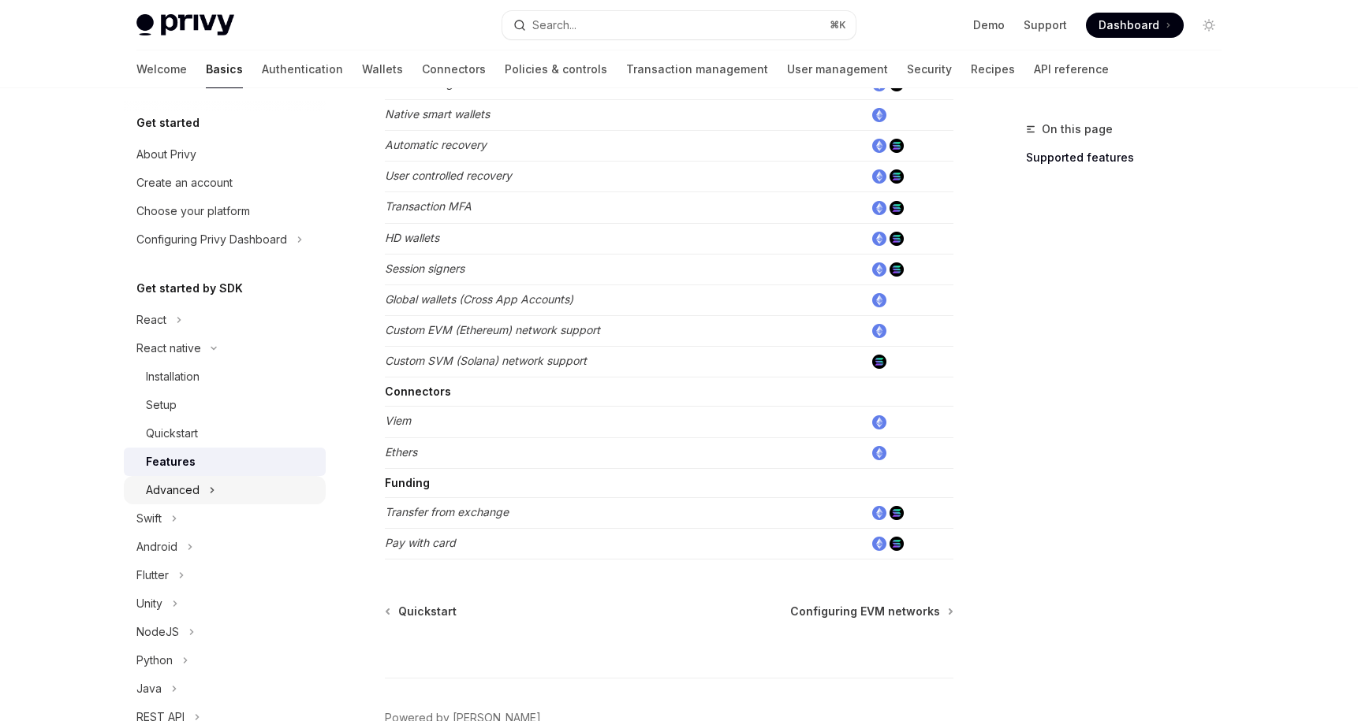
click at [171, 491] on div "Advanced" at bounding box center [173, 490] width 54 height 19
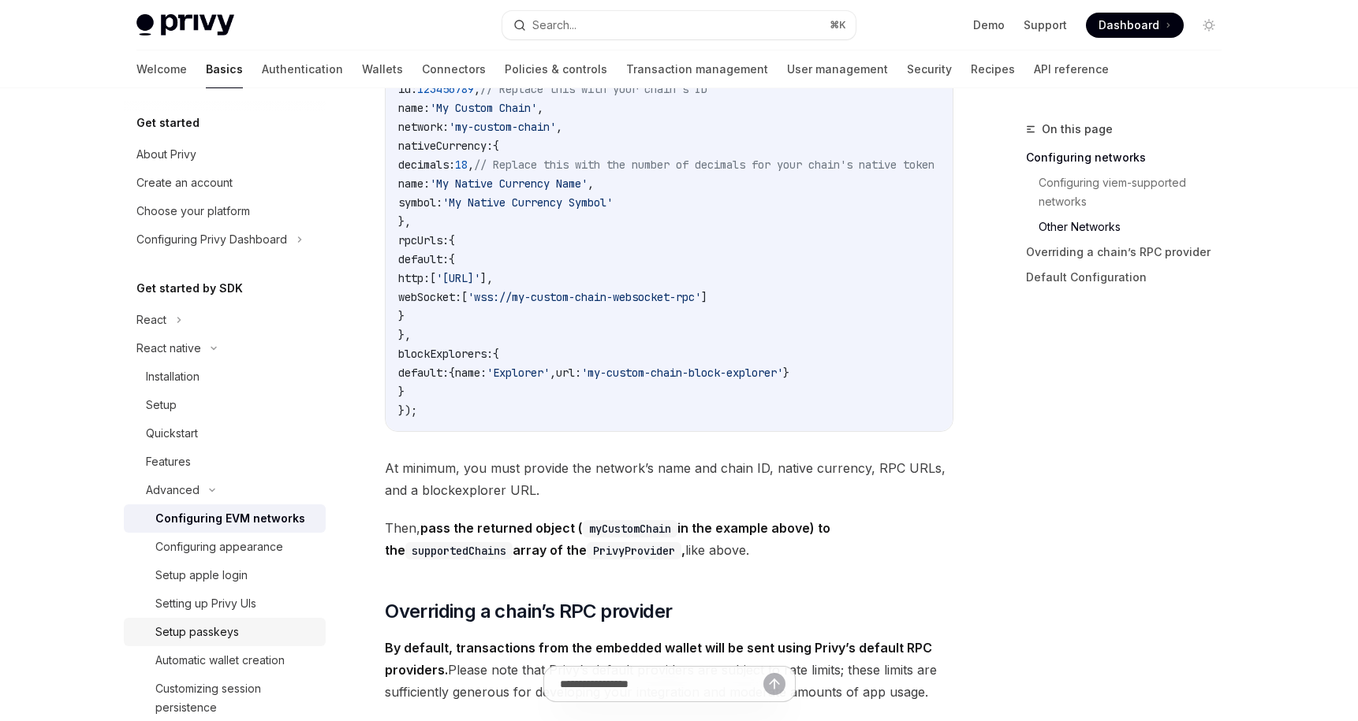
scroll to position [95, 0]
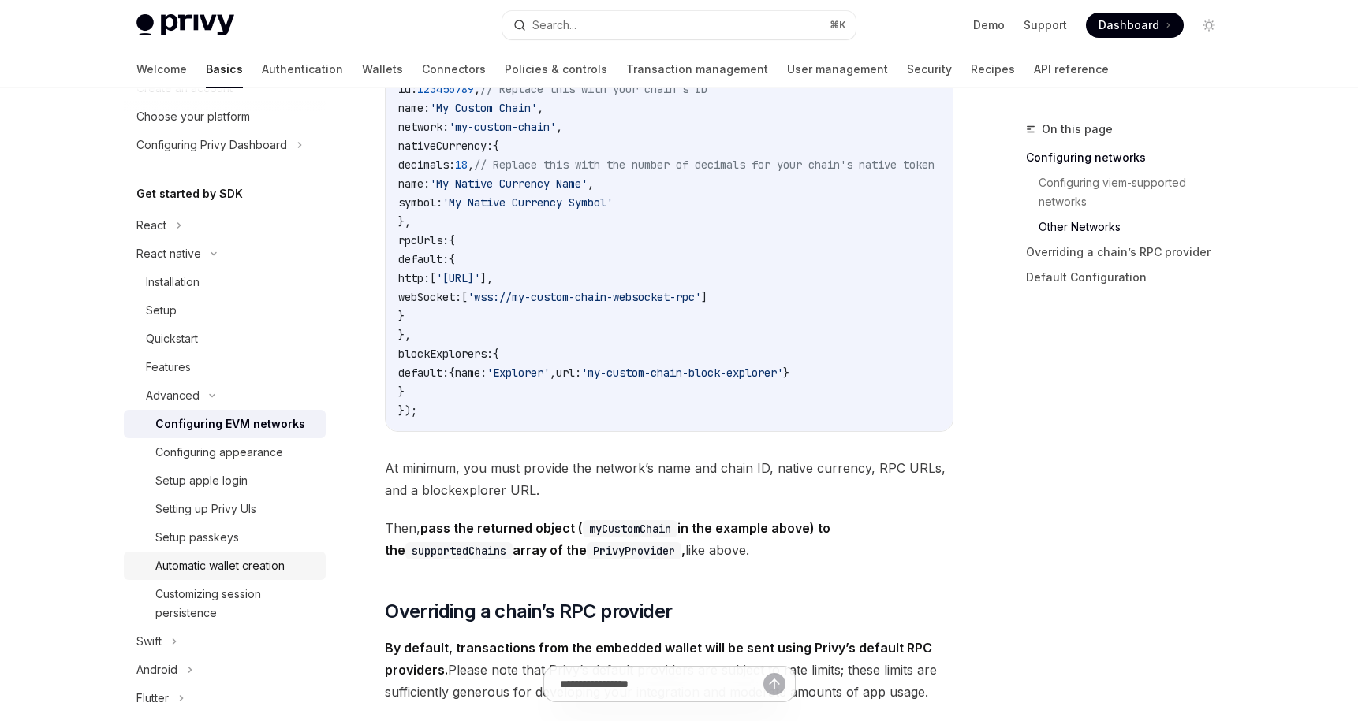
click at [246, 557] on div "Automatic wallet creation" at bounding box center [219, 566] width 129 height 19
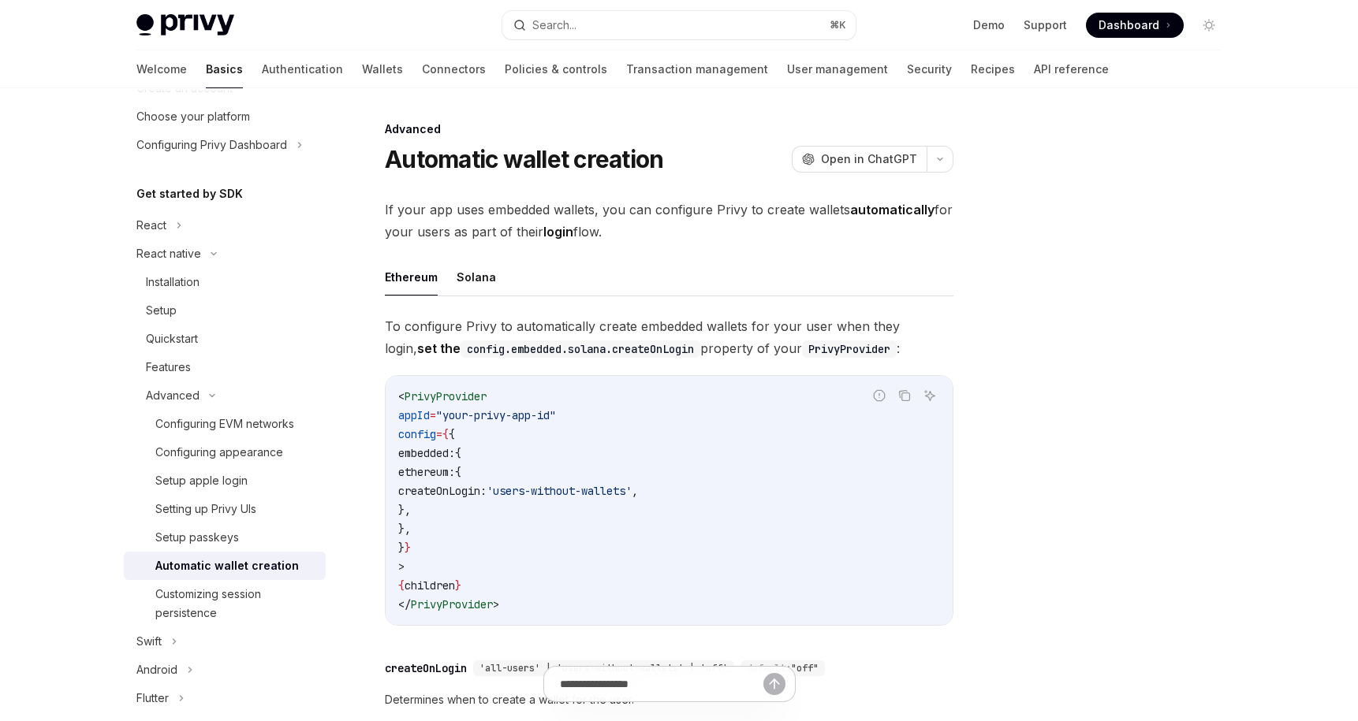
scroll to position [189, 0]
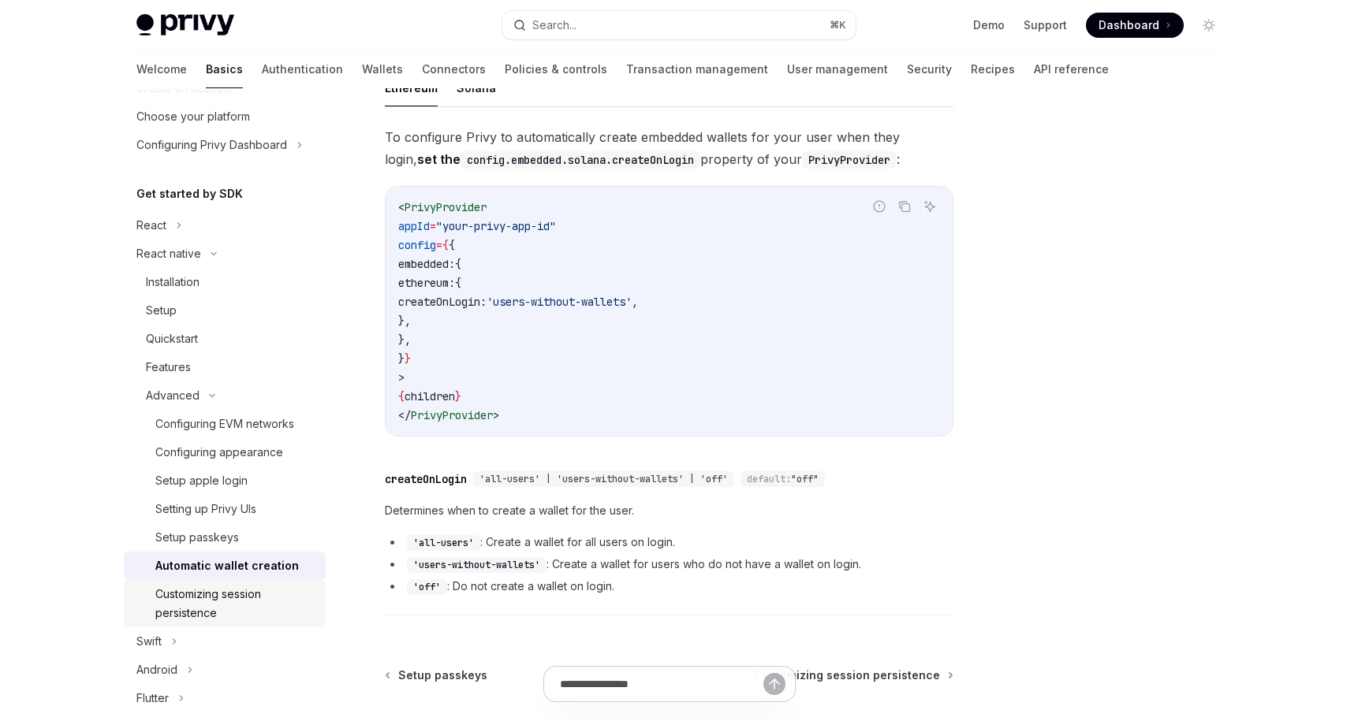
click at [234, 594] on div "Customizing session persistence" at bounding box center [235, 604] width 161 height 38
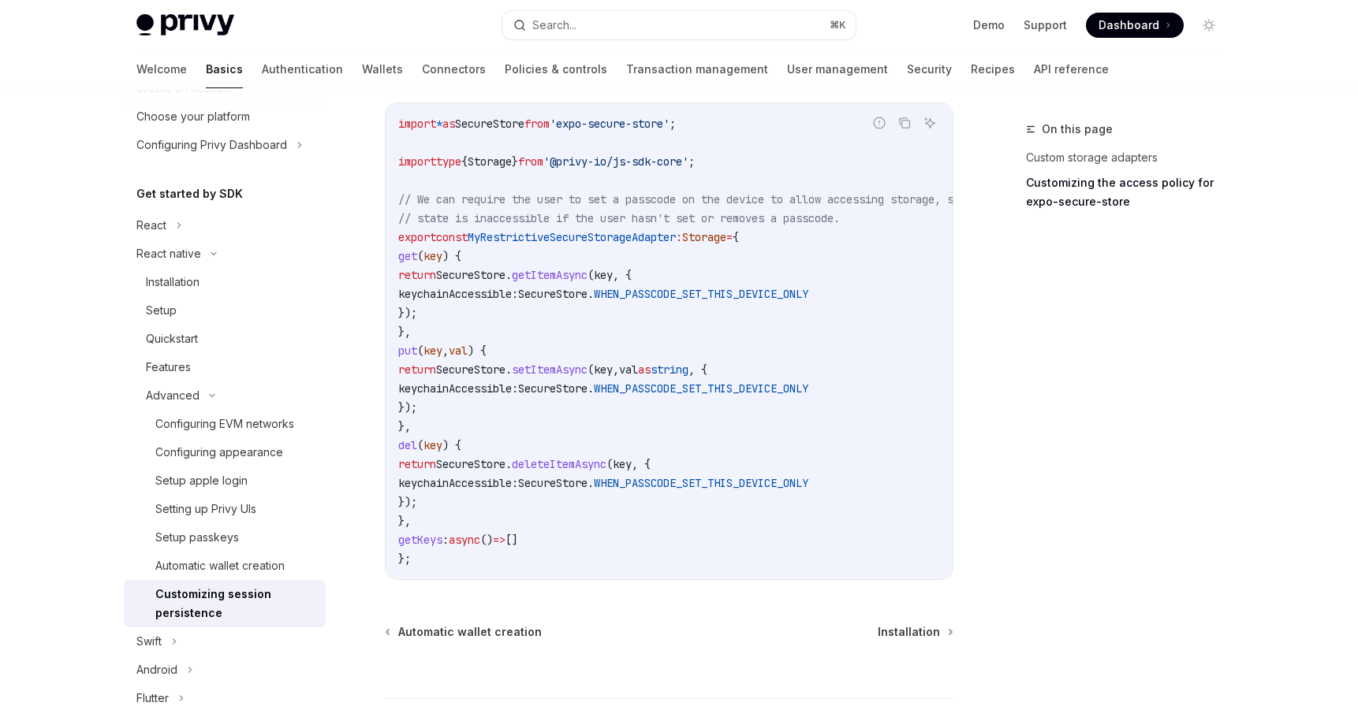
scroll to position [284, 0]
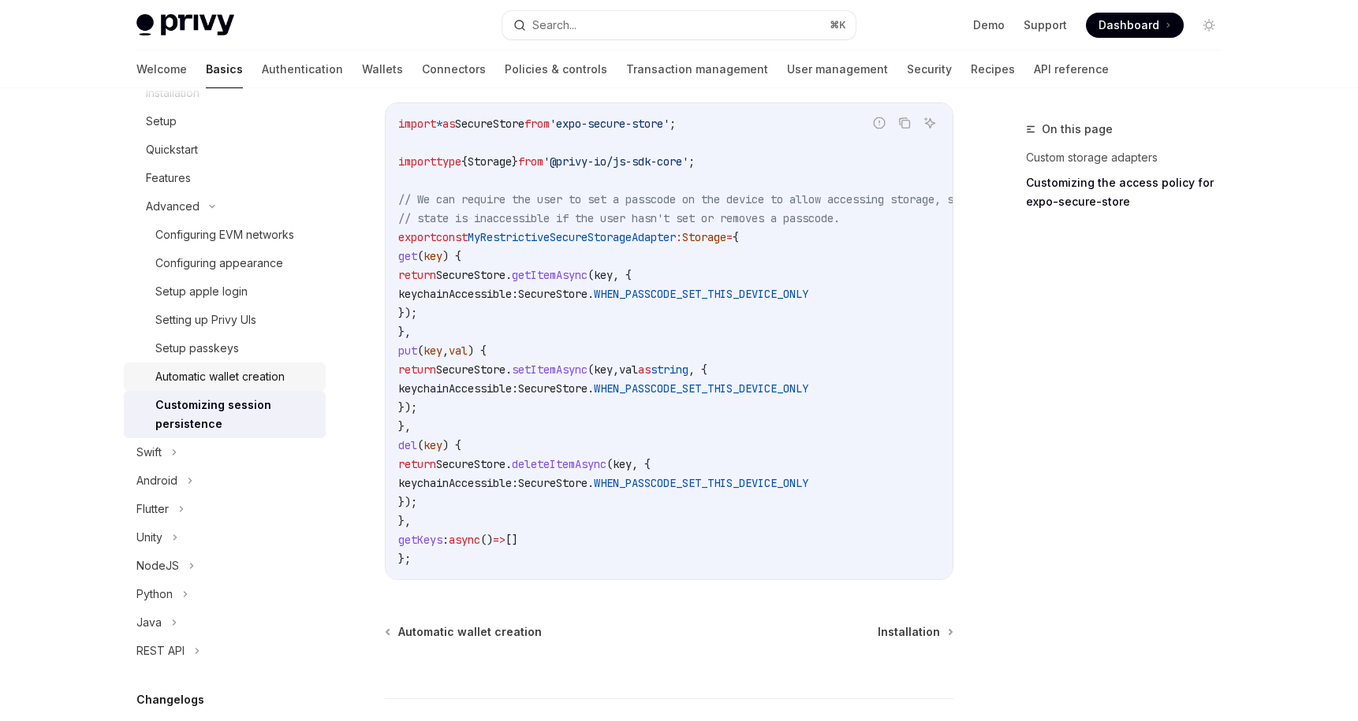
click at [205, 388] on link "Automatic wallet creation" at bounding box center [225, 377] width 202 height 28
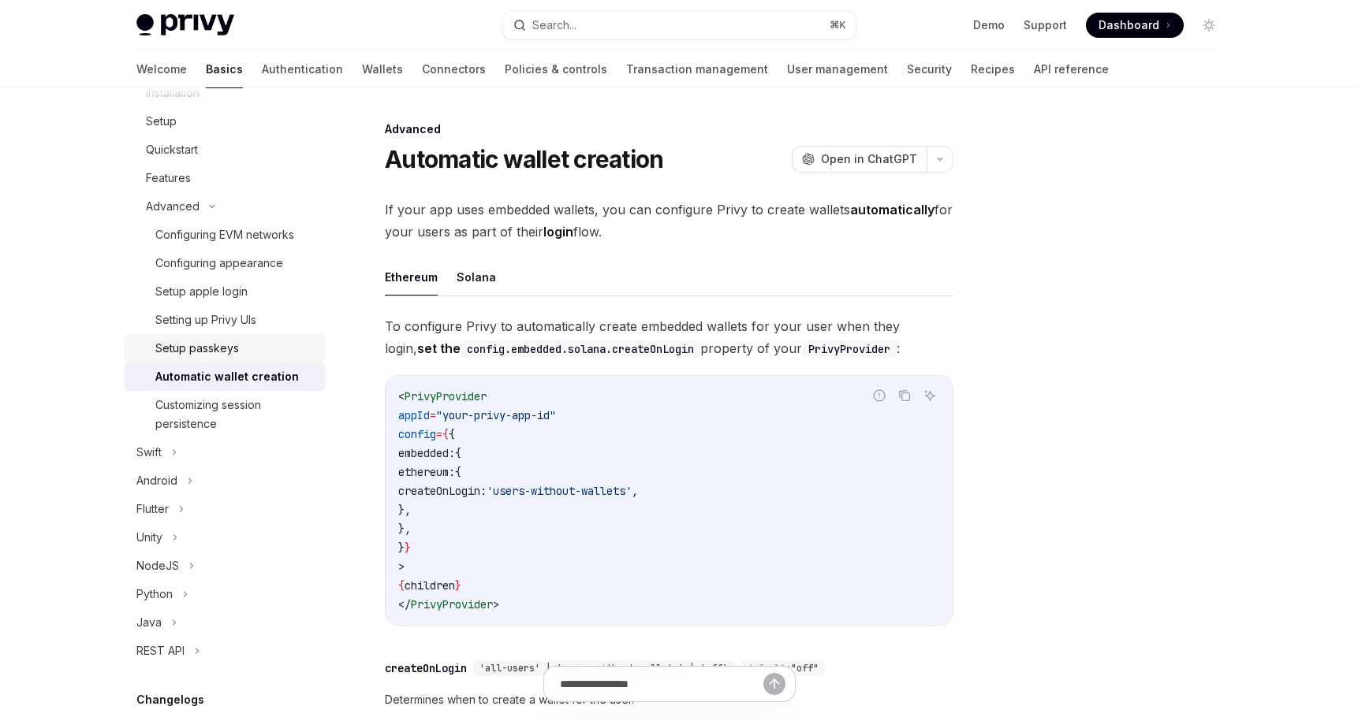
click at [264, 345] on div "Setup passkeys" at bounding box center [235, 348] width 161 height 19
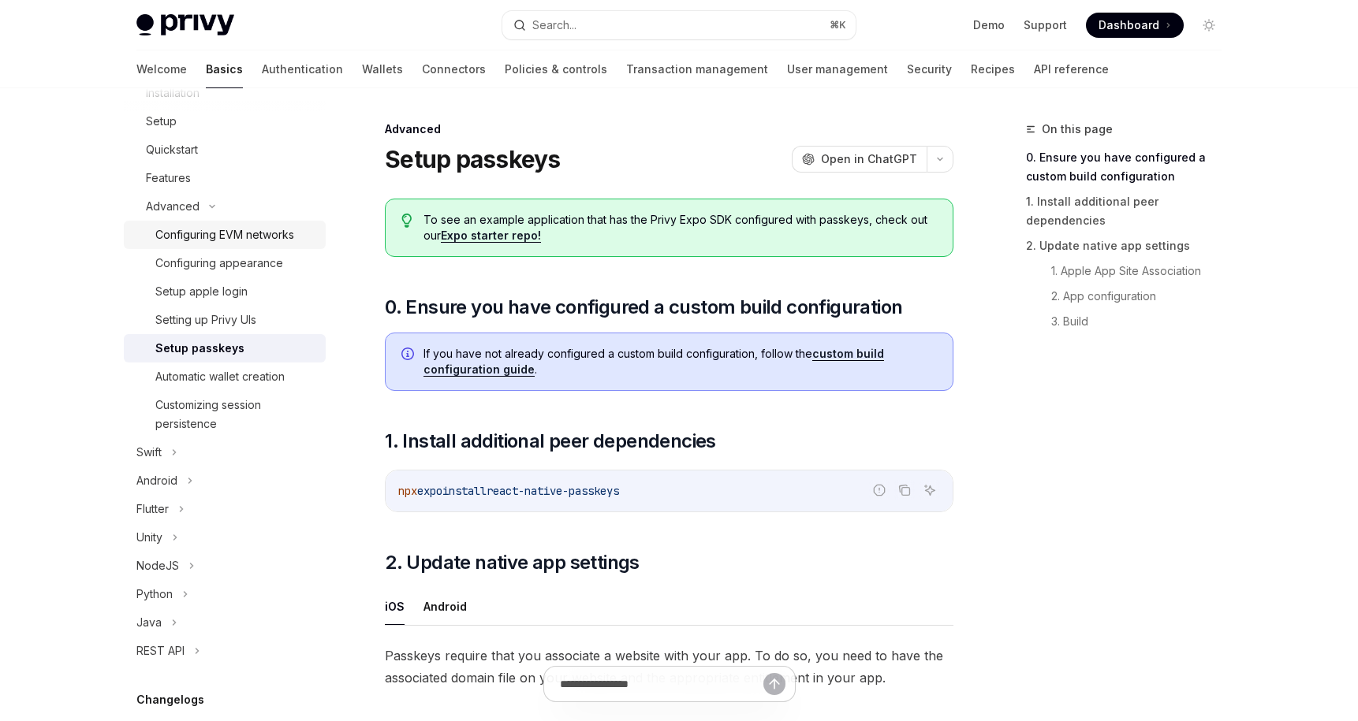
click at [242, 237] on div "Configuring EVM networks" at bounding box center [224, 234] width 139 height 19
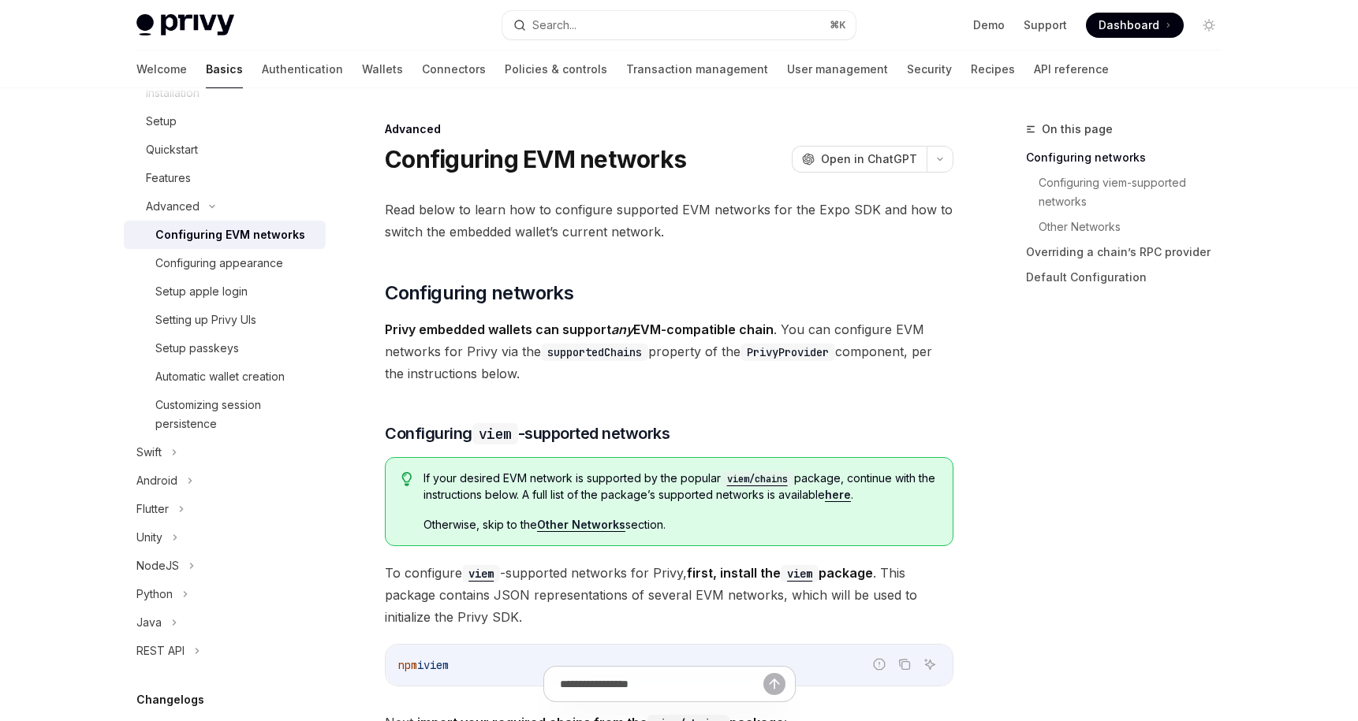
scroll to position [95, 0]
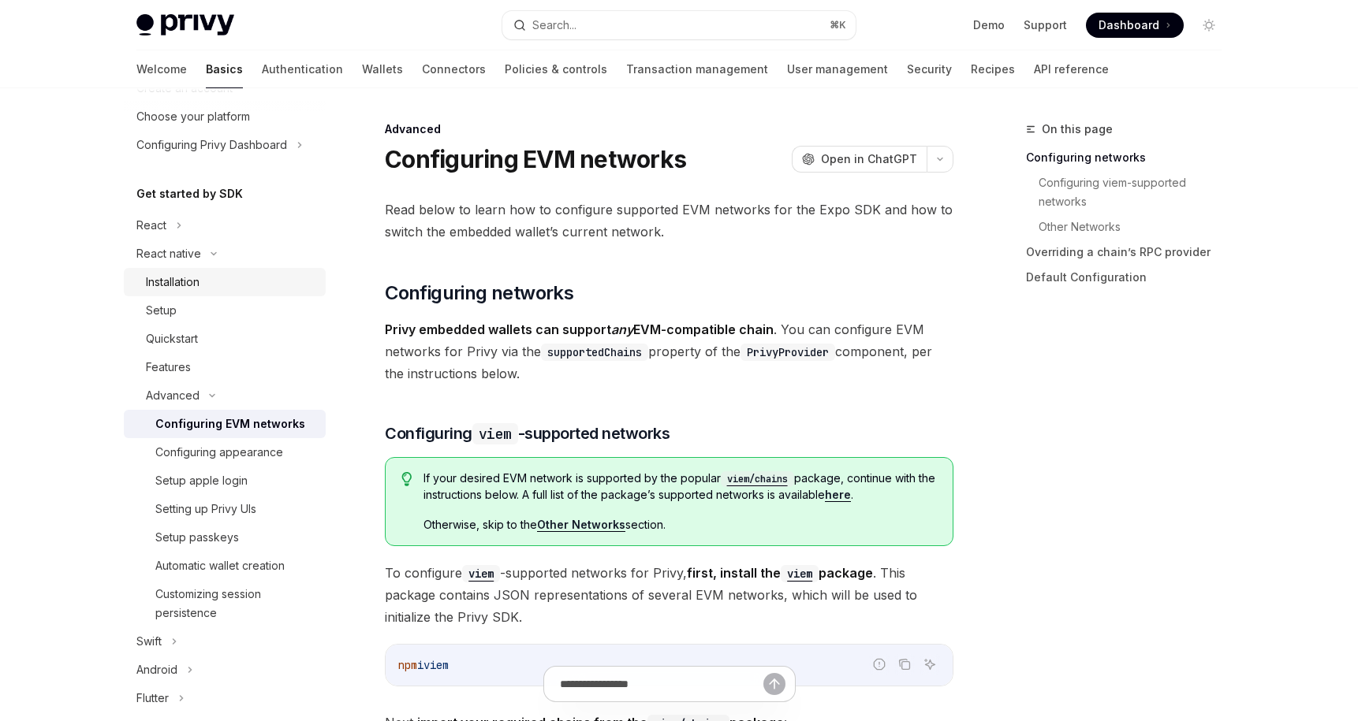
click at [177, 289] on div "Installation" at bounding box center [173, 282] width 54 height 19
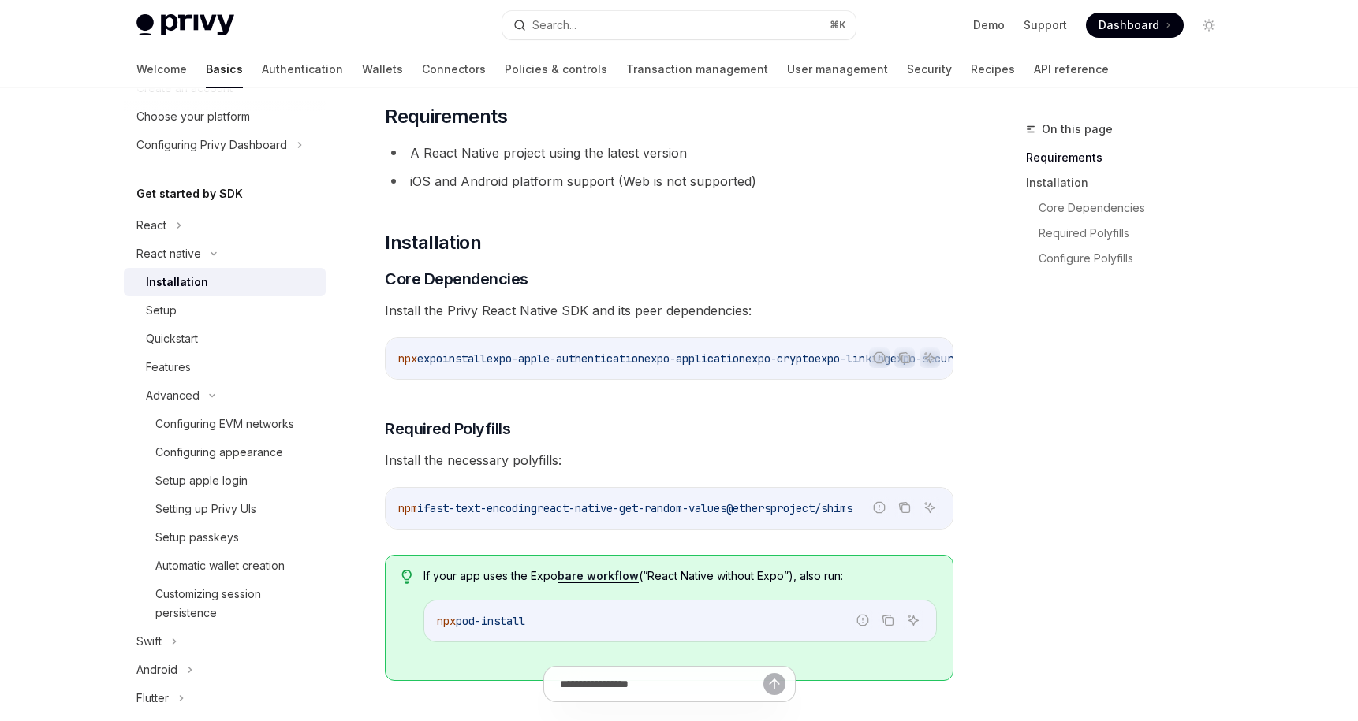
scroll to position [189, 0]
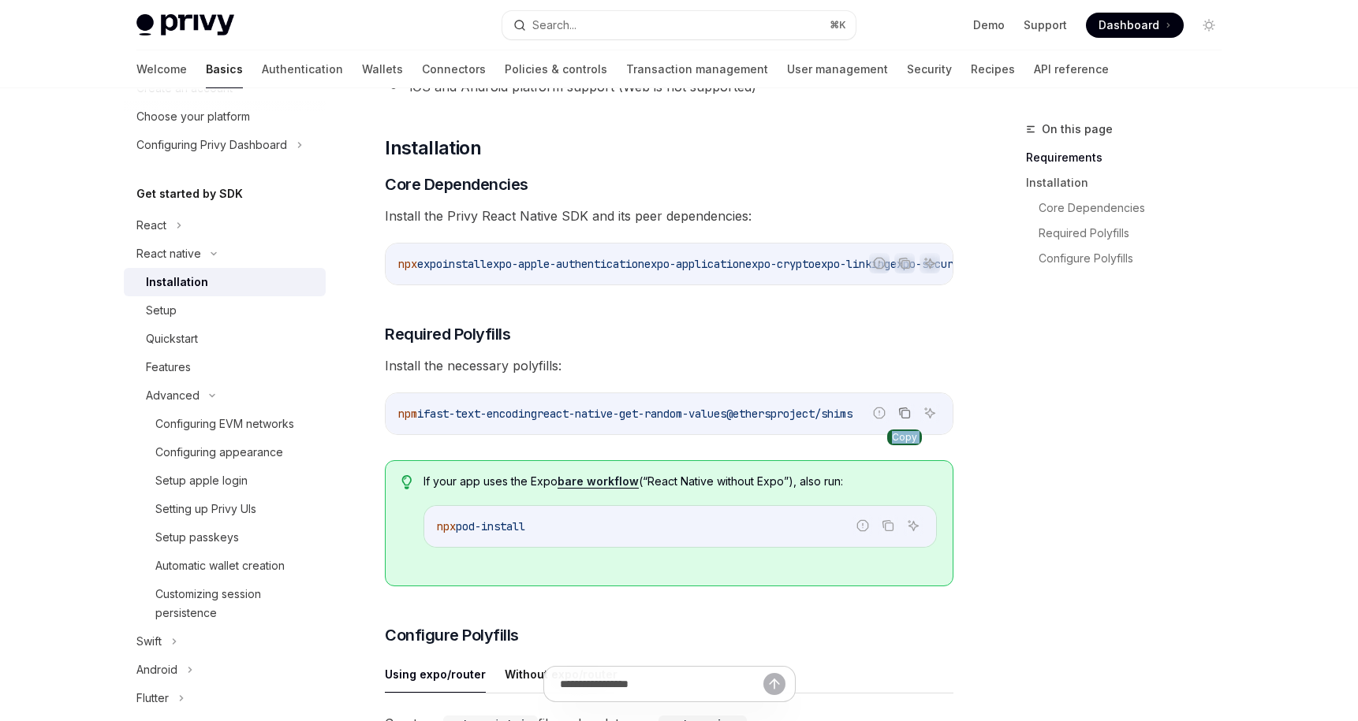
drag, startPoint x: 554, startPoint y: 404, endPoint x: 911, endPoint y: 423, distance: 357.6
click at [911, 423] on div "Report incorrect code Copy Ask AI npm i fast-text-encoding react-native-get-ran…" at bounding box center [669, 414] width 568 height 43
drag, startPoint x: 911, startPoint y: 423, endPoint x: 900, endPoint y: 423, distance: 11.8
click at [900, 423] on button "Copy the contents from the code block" at bounding box center [904, 413] width 20 height 20
click at [904, 419] on button "Copy the contents from the code block" at bounding box center [904, 413] width 20 height 20
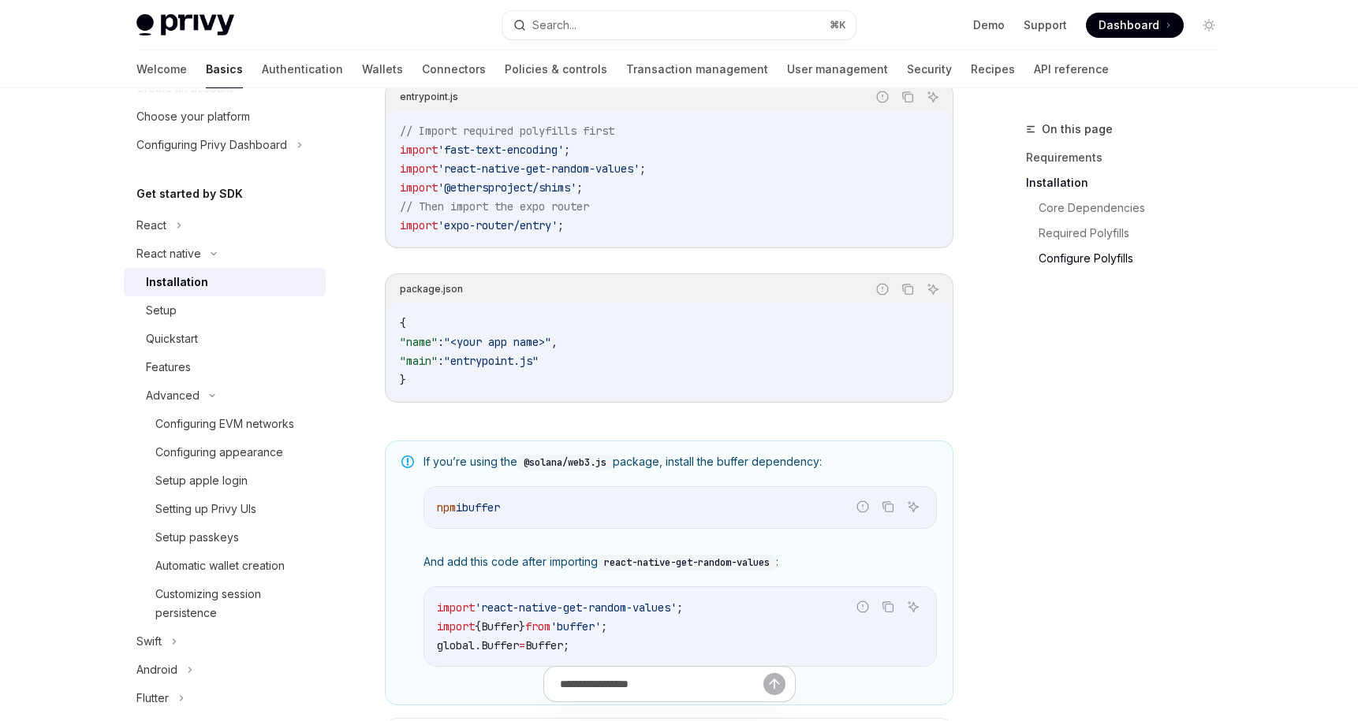
scroll to position [1048, 0]
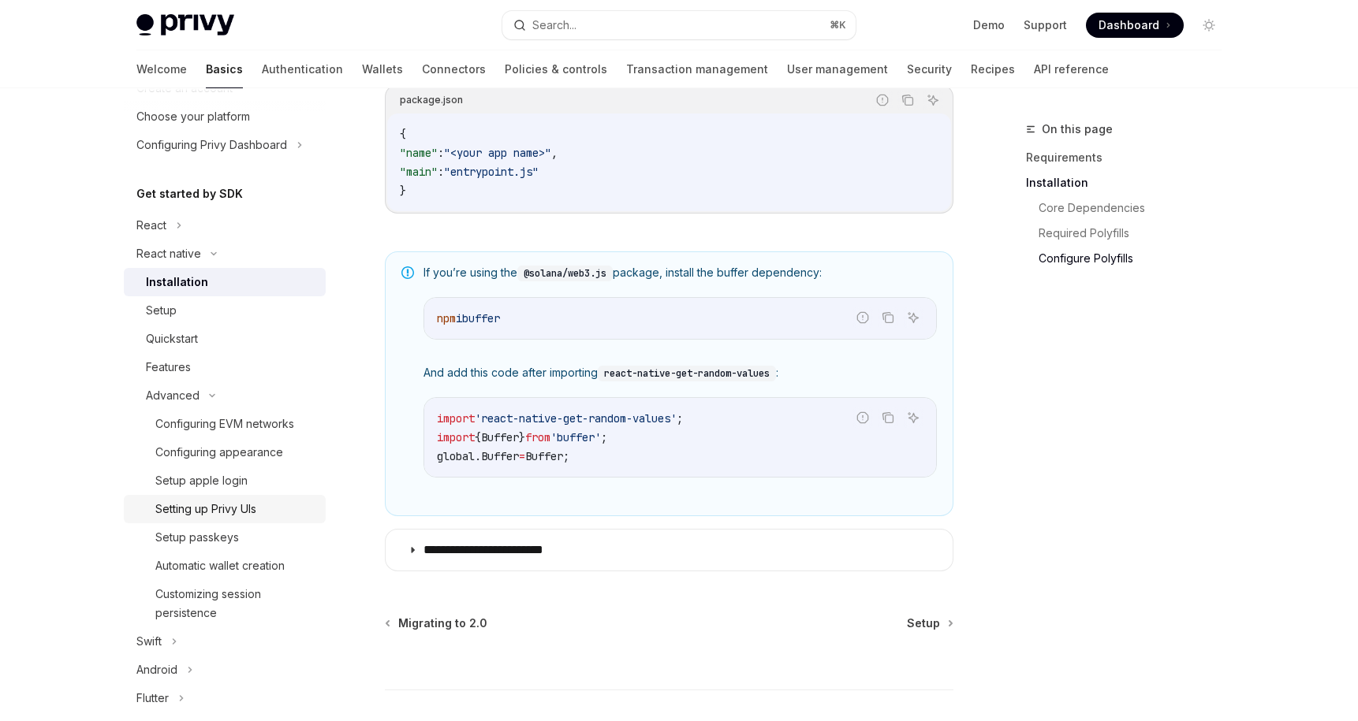
click at [194, 515] on div "Setting up Privy UIs" at bounding box center [205, 509] width 101 height 19
type textarea "*"
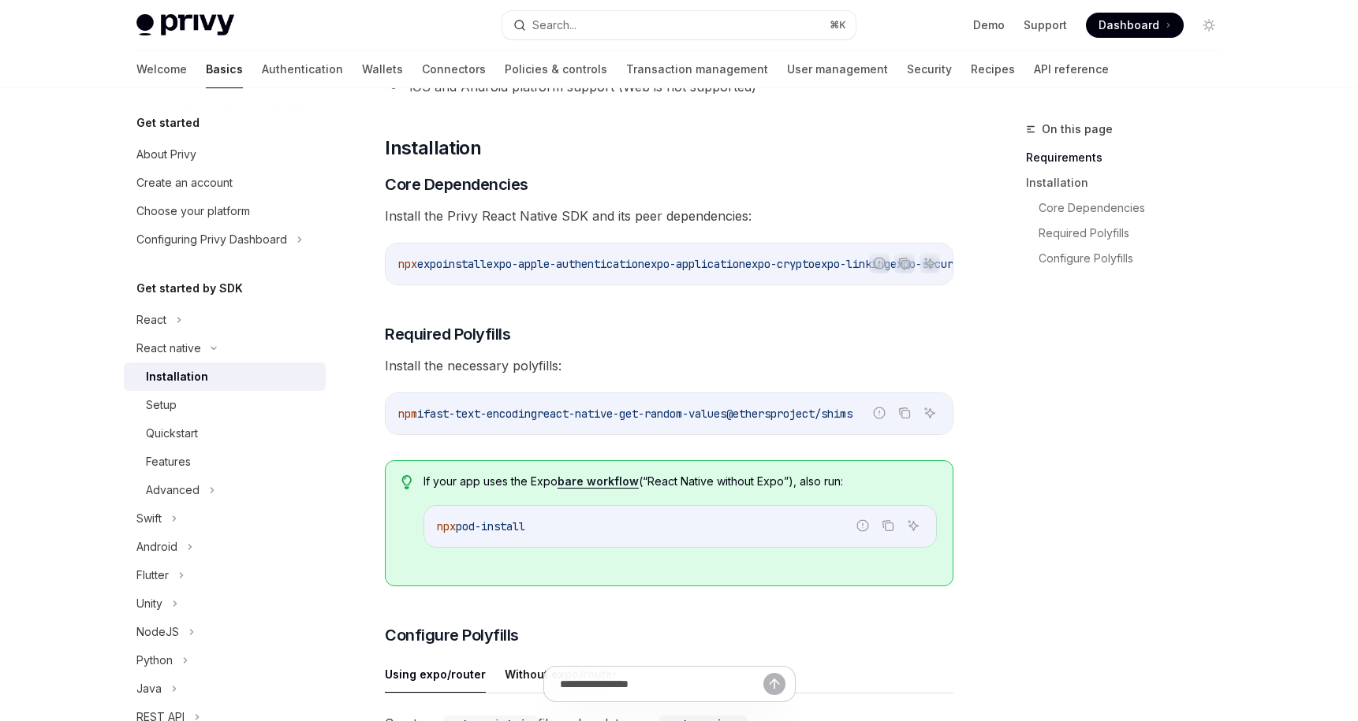
scroll to position [636, 0]
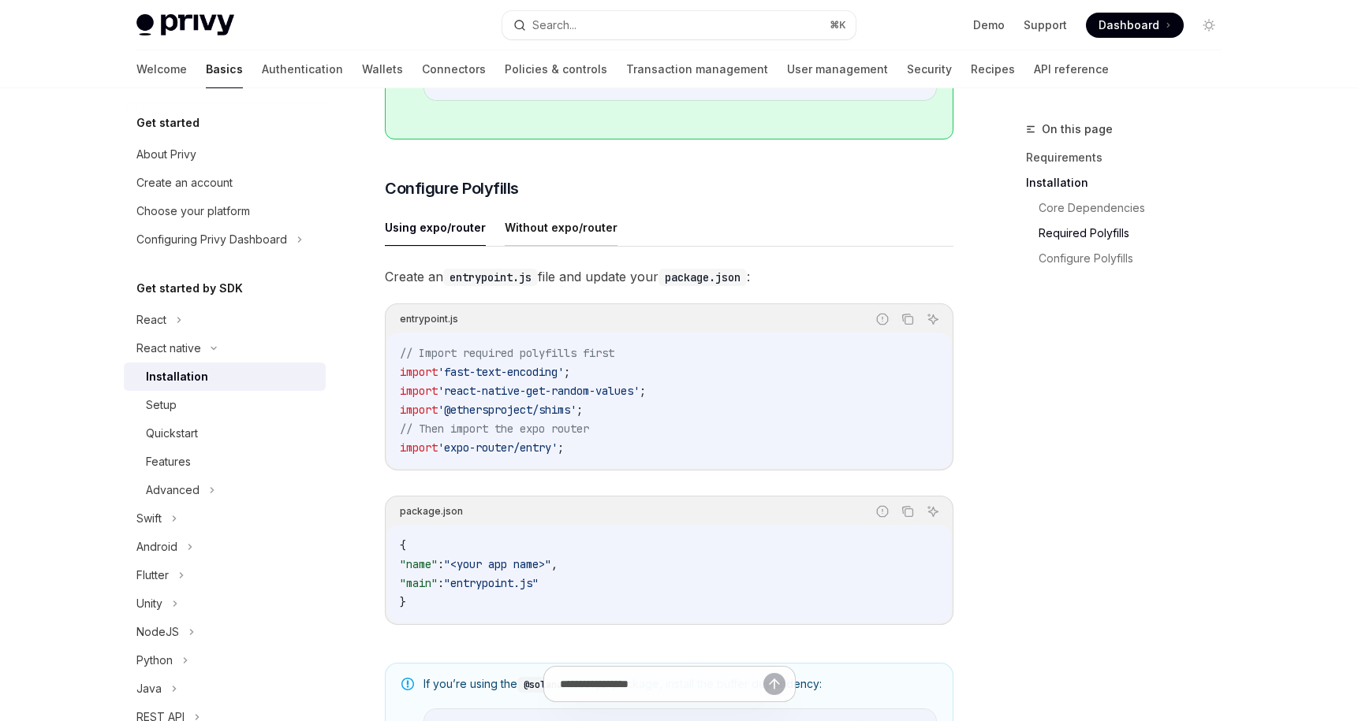
click at [560, 235] on button "Without expo/router" at bounding box center [561, 227] width 113 height 37
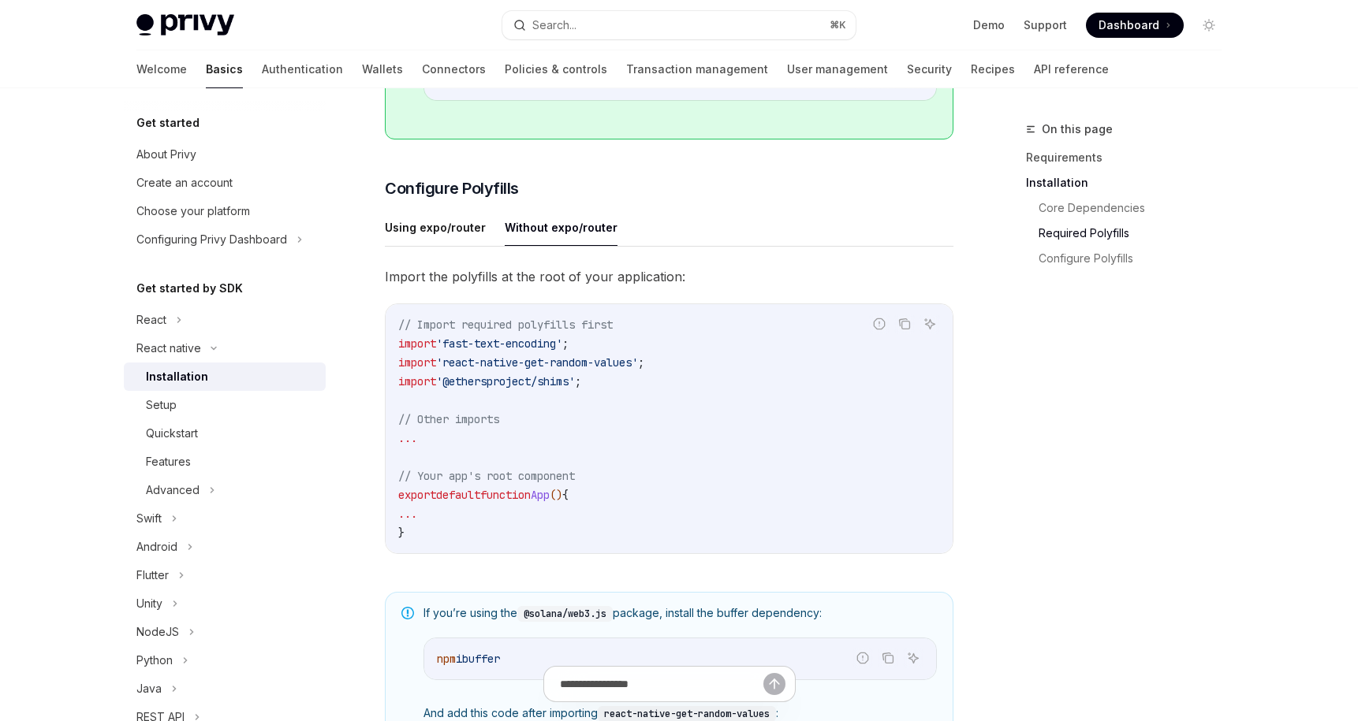
click at [483, 247] on ul "Using expo/router Without expo/router" at bounding box center [669, 228] width 568 height 38
click at [463, 240] on button "Using expo/router" at bounding box center [435, 227] width 101 height 37
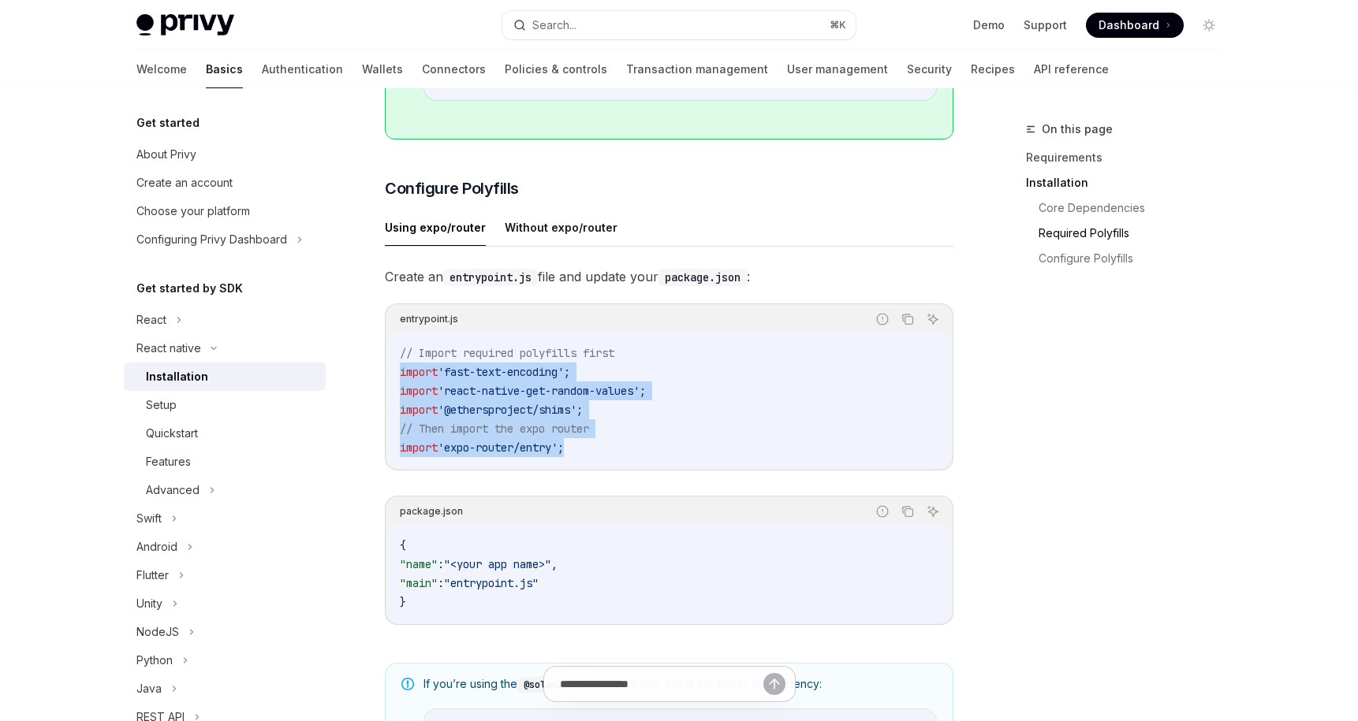
drag, startPoint x: 614, startPoint y: 456, endPoint x: 360, endPoint y: 370, distance: 268.0
click at [360, 370] on div "React native Installation OpenAI Open in ChatGPT OpenAI Open in ChatGPT ​ Requi…" at bounding box center [521, 361] width 870 height 1754
copy code "import 'fast-text-encoding' ; import 'react-native-get-random-values' ; import …"
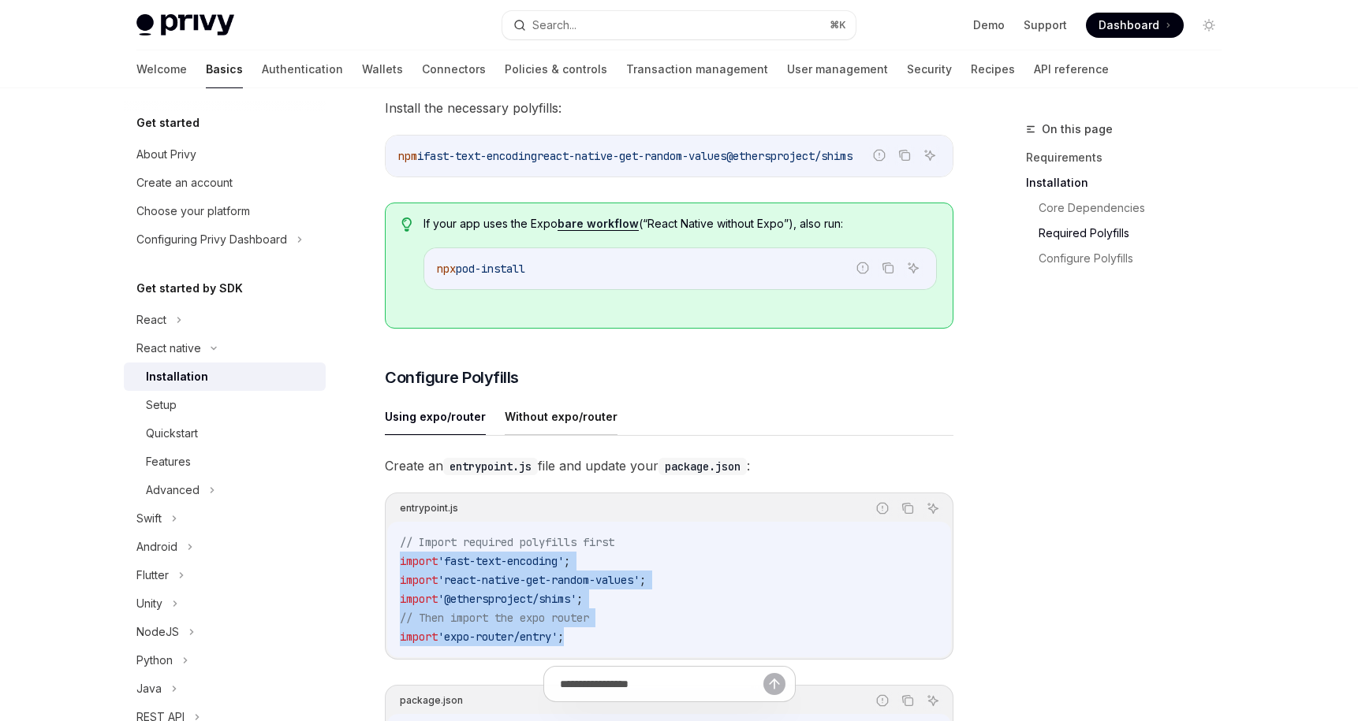
click at [587, 428] on button "Without expo/router" at bounding box center [561, 416] width 113 height 37
type textarea "*"
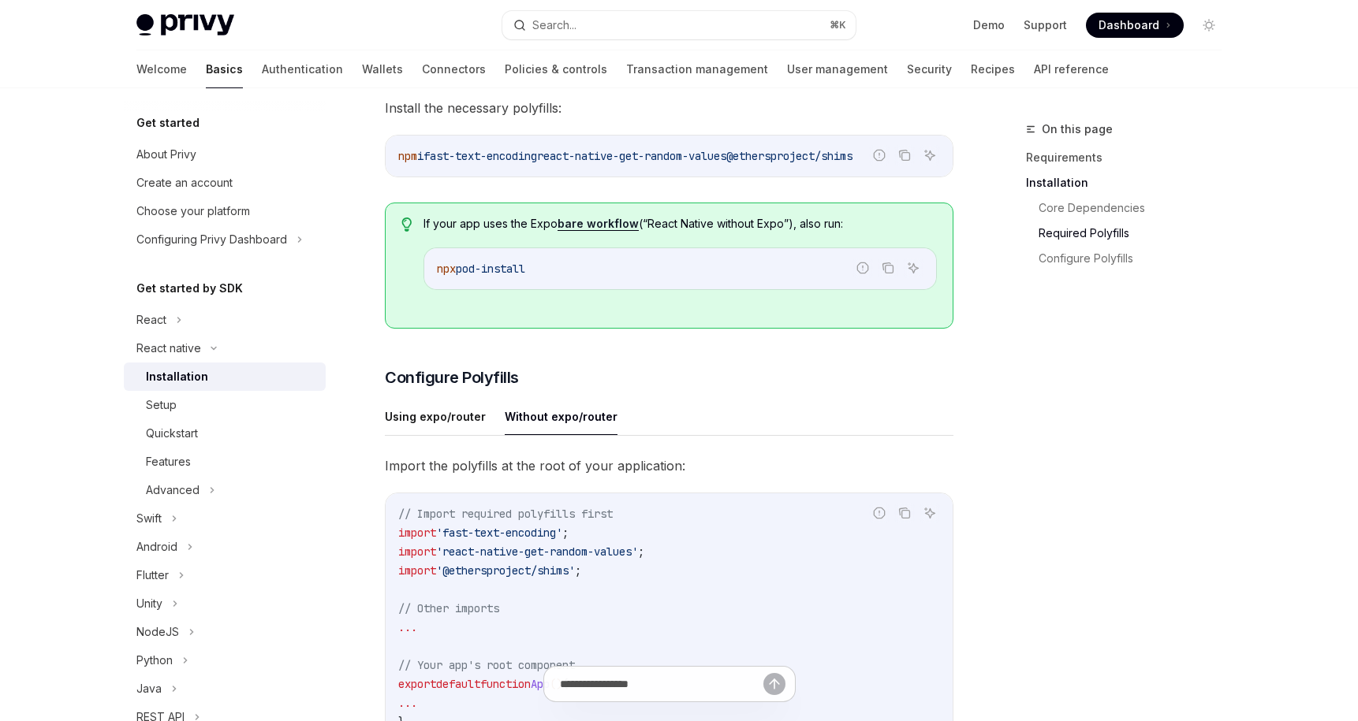
scroll to position [542, 0]
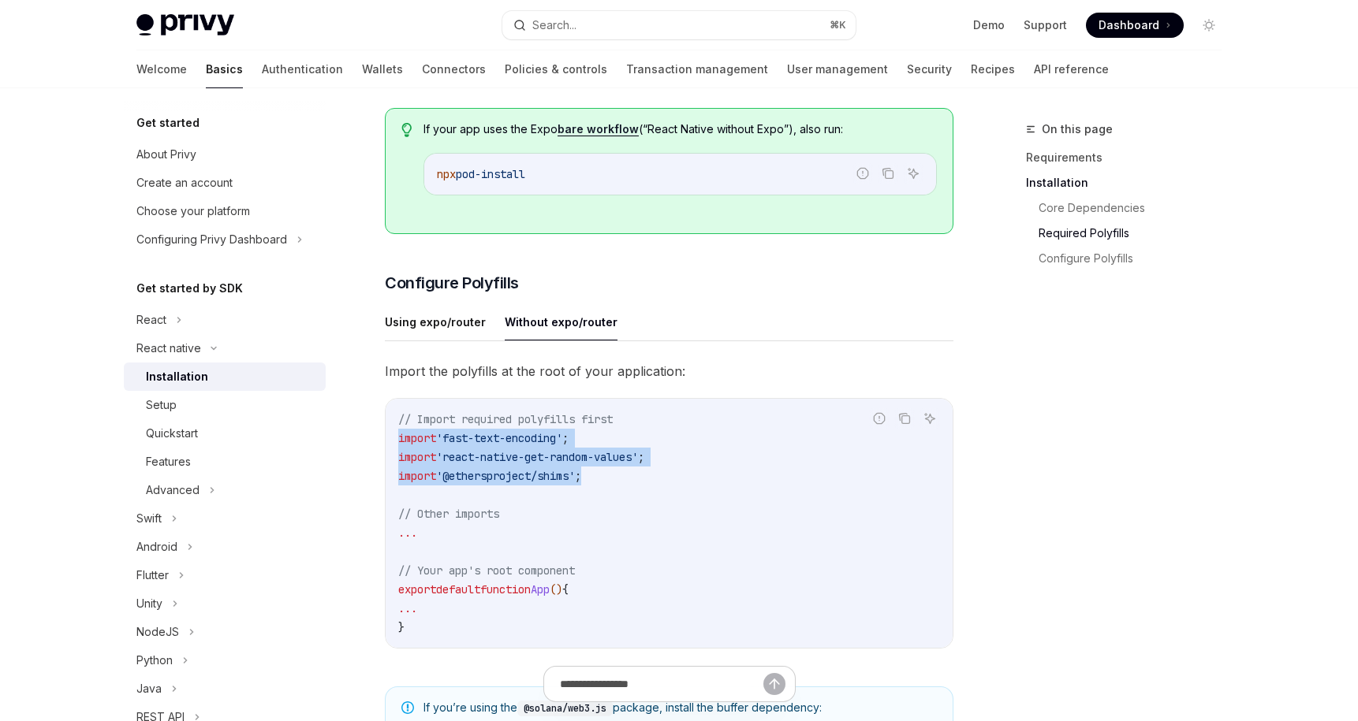
drag, startPoint x: 610, startPoint y: 485, endPoint x: 371, endPoint y: 438, distance: 244.1
click at [370, 438] on div "React native Installation OpenAI Open in ChatGPT OpenAI Open in ChatGPT ​ Requi…" at bounding box center [521, 419] width 870 height 1683
copy code "import 'fast-text-encoding' ; import 'react-native-get-random-values' ; import …"
